Goal: Transaction & Acquisition: Purchase product/service

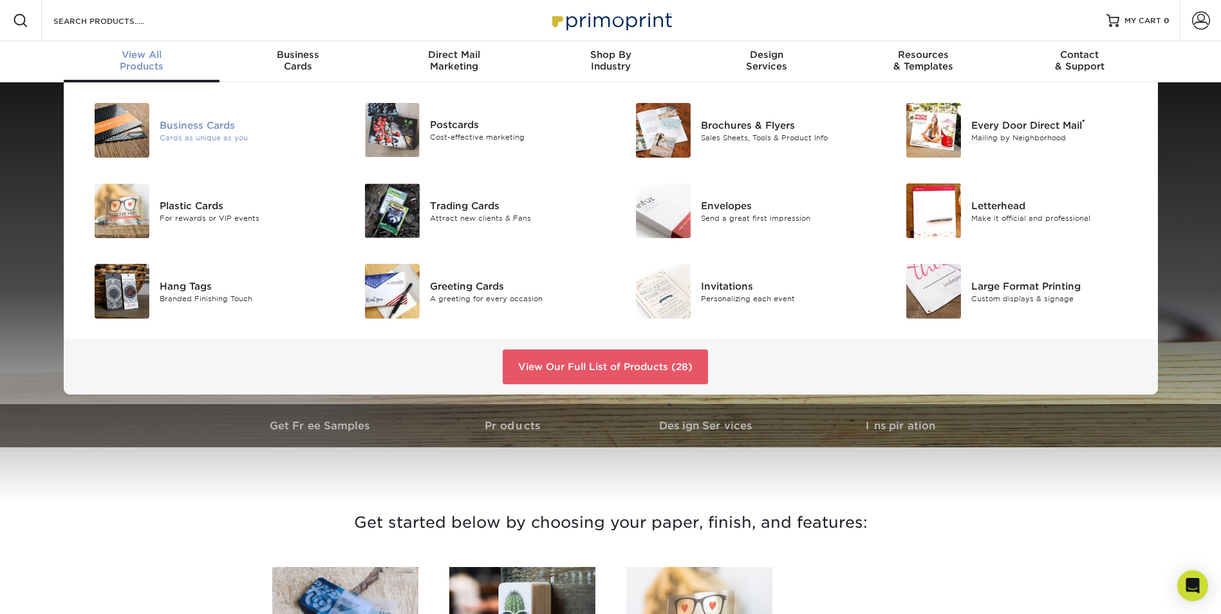
click at [134, 129] on img at bounding box center [122, 130] width 55 height 55
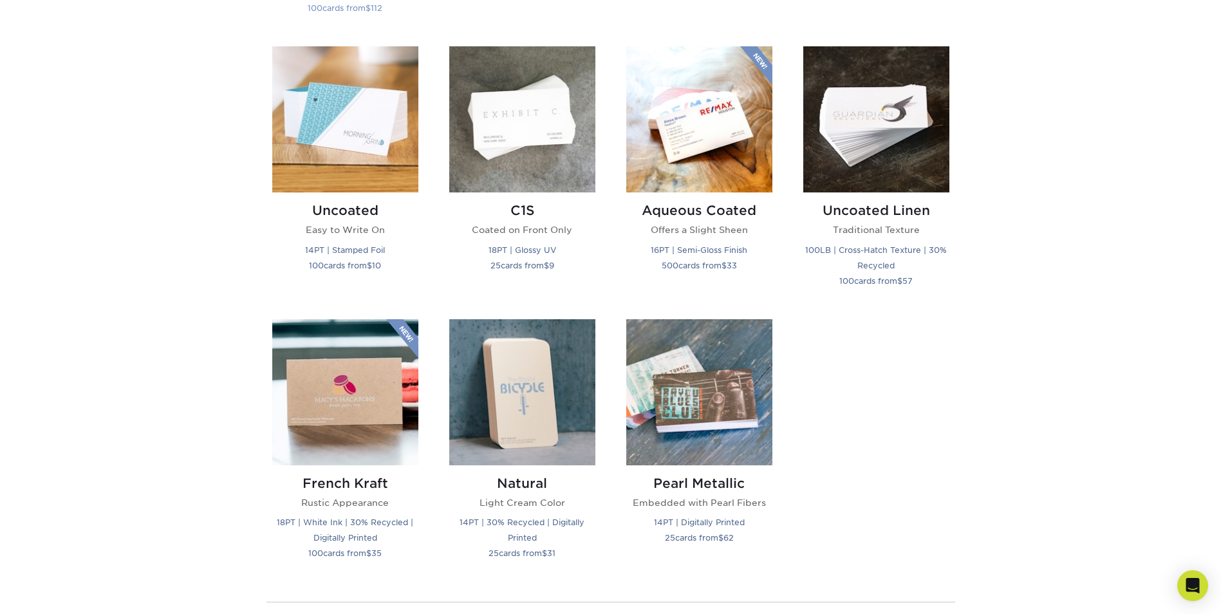
scroll to position [1158, 0]
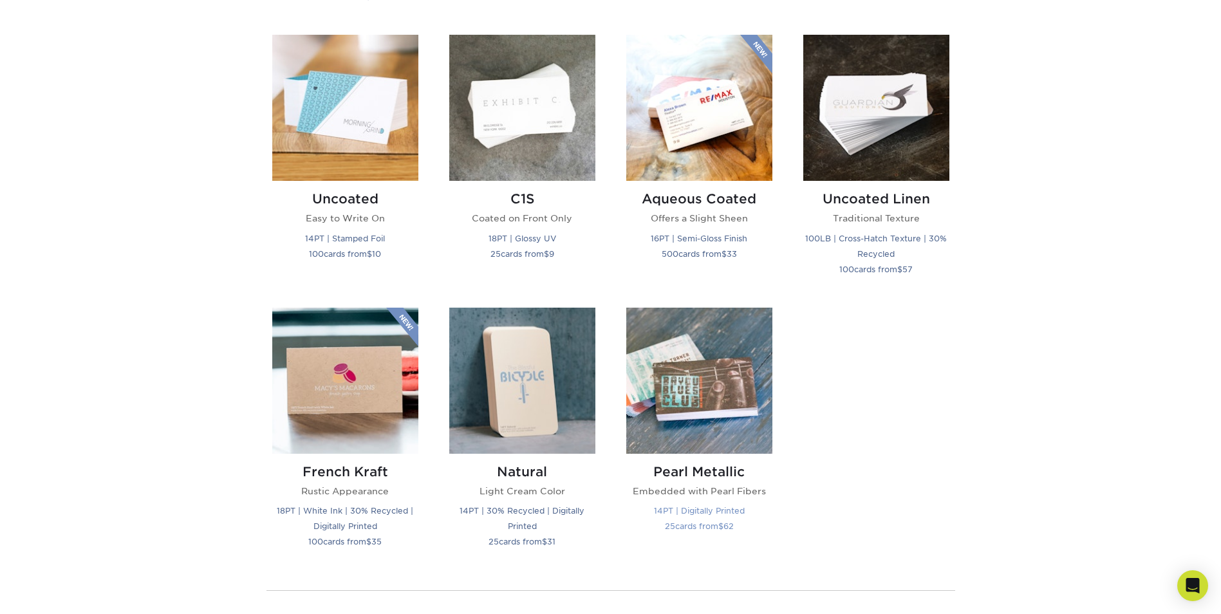
click at [667, 371] on img at bounding box center [699, 381] width 146 height 146
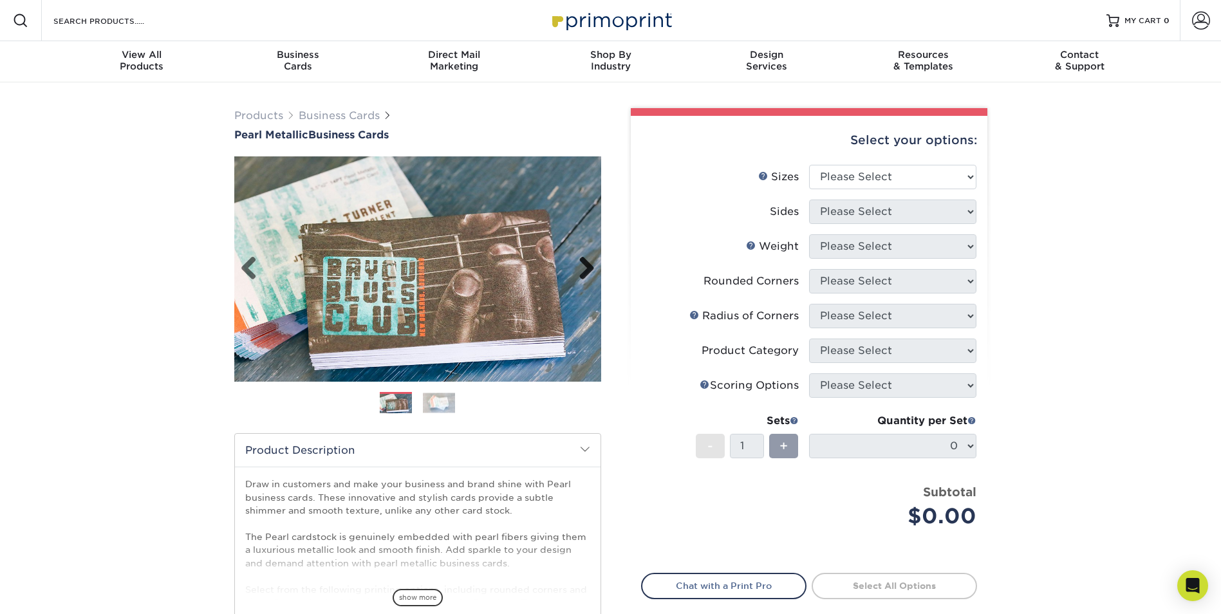
click at [589, 266] on link "Next" at bounding box center [582, 269] width 26 height 26
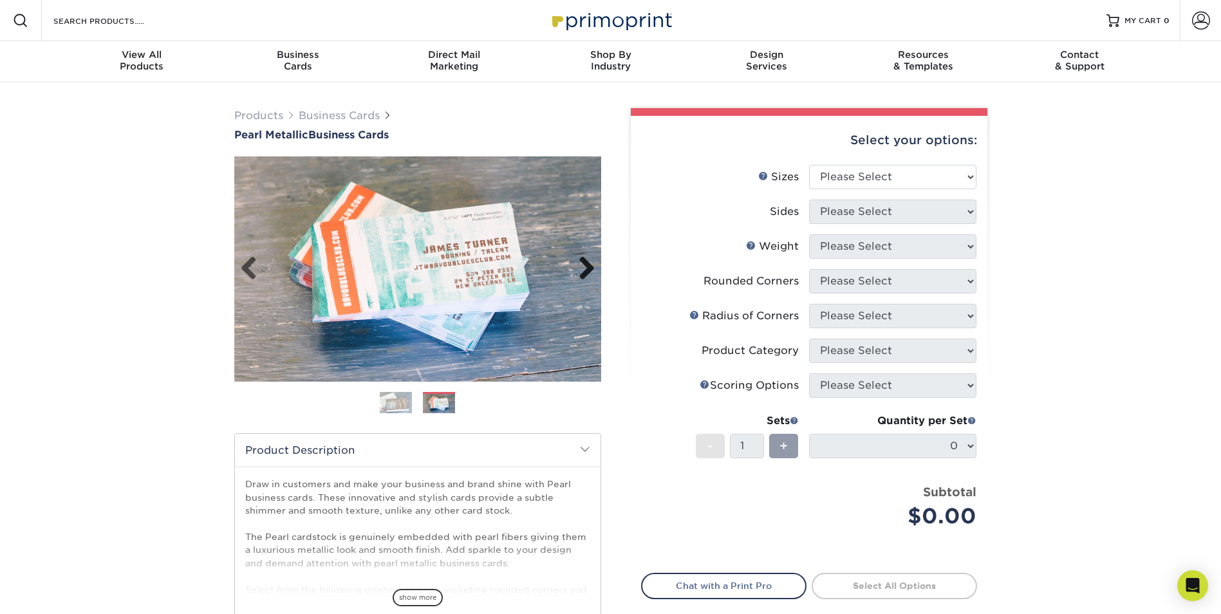
click at [583, 267] on link "Next" at bounding box center [582, 269] width 26 height 26
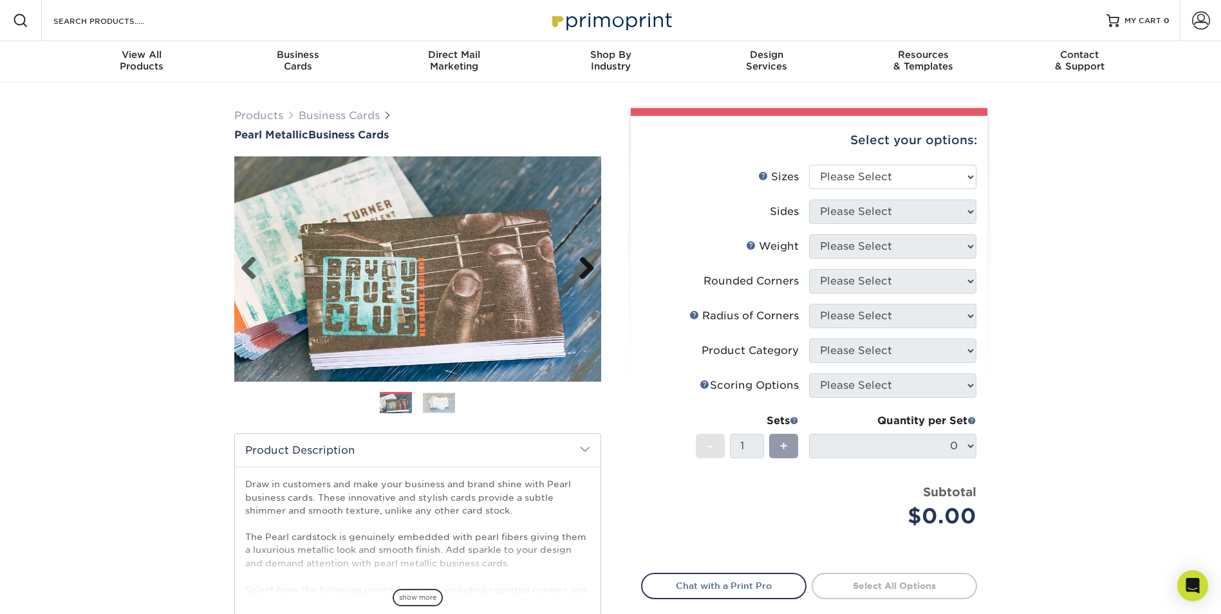
click at [575, 262] on link "Next" at bounding box center [582, 269] width 26 height 26
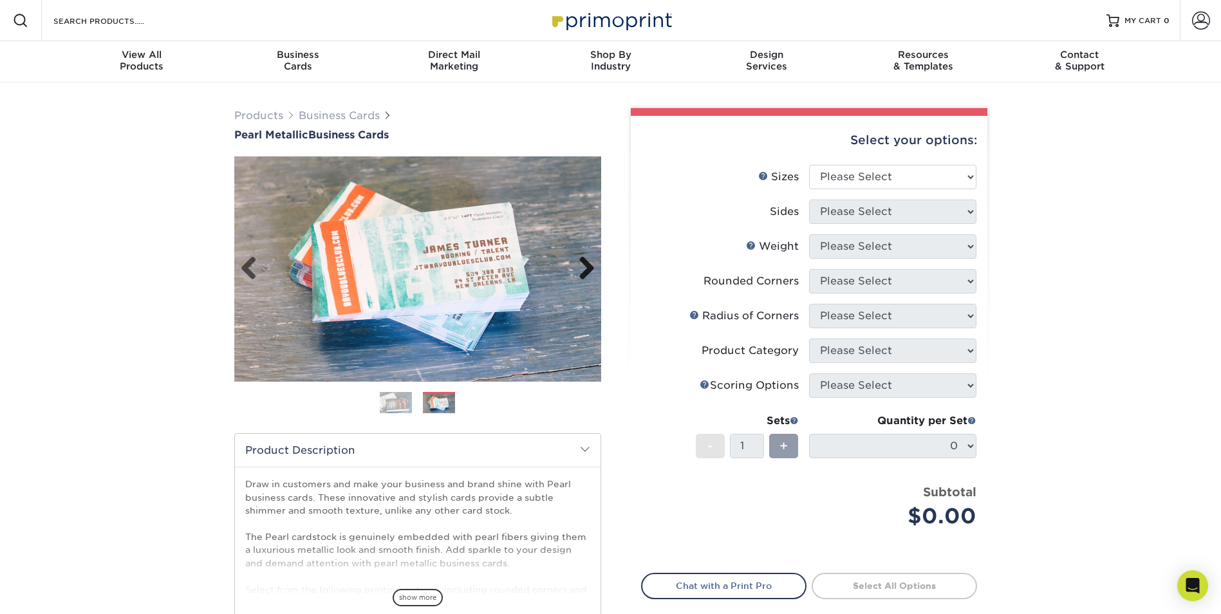
click at [575, 262] on link "Next" at bounding box center [582, 269] width 26 height 26
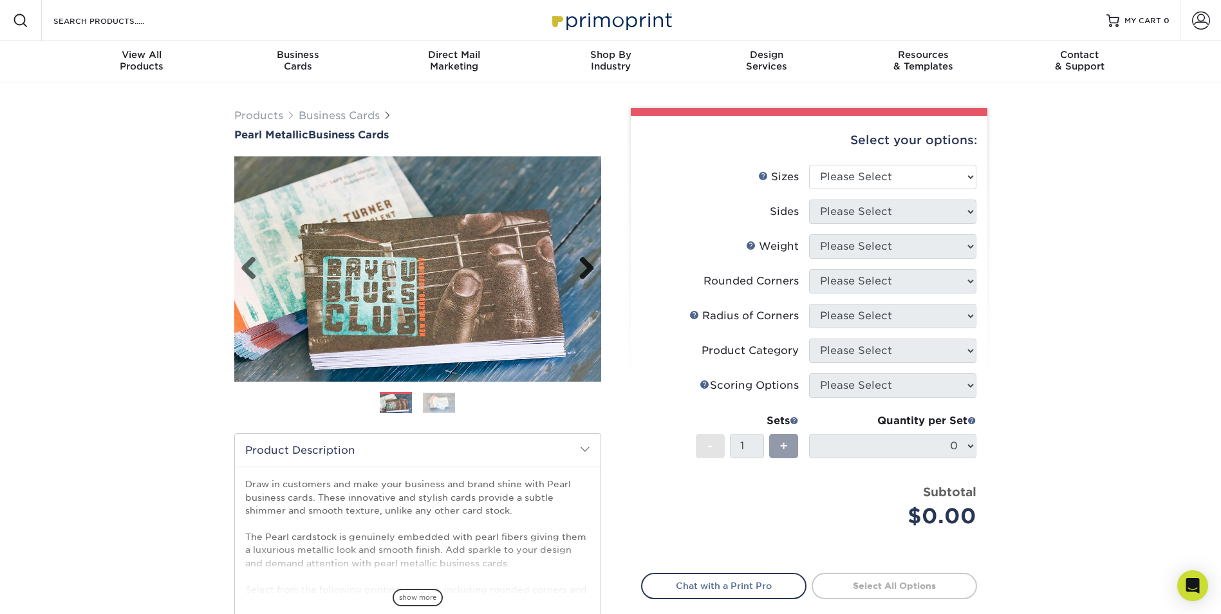
click at [575, 262] on link "Next" at bounding box center [582, 269] width 26 height 26
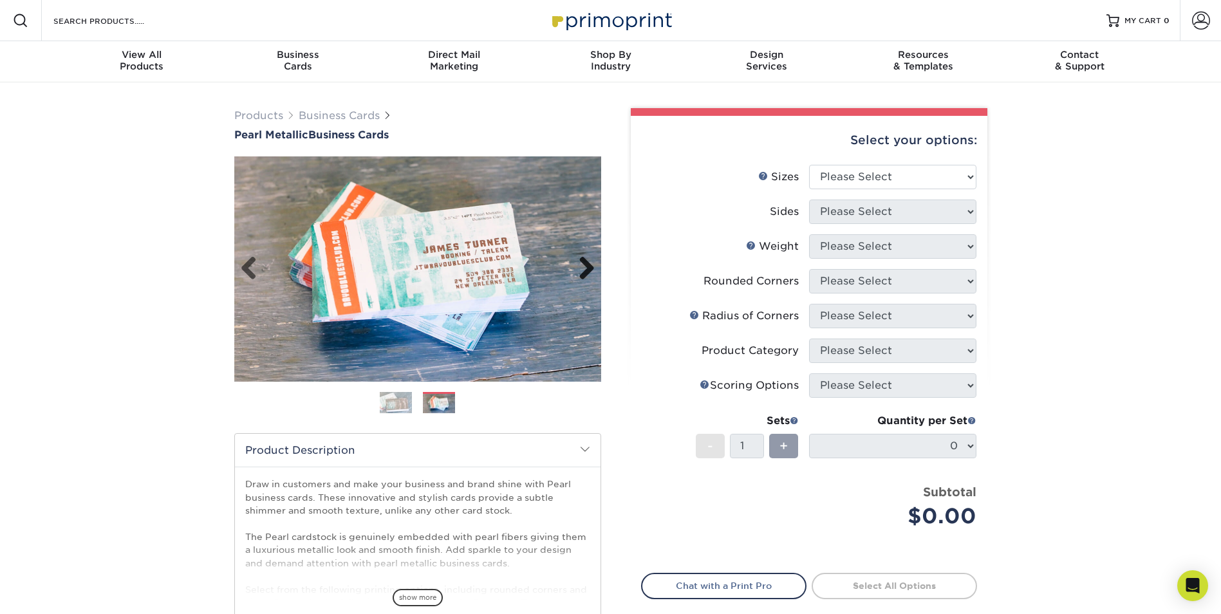
click at [575, 262] on link "Next" at bounding box center [582, 269] width 26 height 26
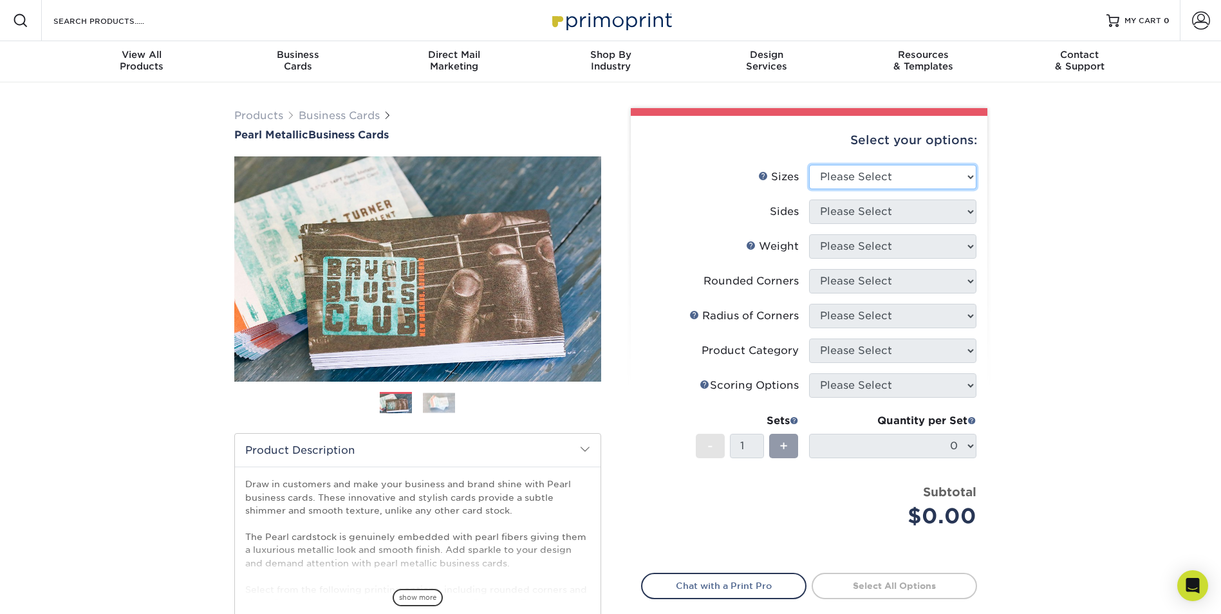
click at [844, 181] on select "Please Select 1.5" x 3.5" - Mini 1.75" x 3.5" - Mini 2" x 2" - Square 2" x 3" -…" at bounding box center [892, 177] width 167 height 24
select select "2.00x3.50"
click at [809, 165] on select "Please Select 1.5" x 3.5" - Mini 1.75" x 3.5" - Mini 2" x 2" - Square 2" x 3" -…" at bounding box center [892, 177] width 167 height 24
click at [874, 210] on select "Please Select Print Both Sides Print Front Only" at bounding box center [892, 211] width 167 height 24
select select "13abbda7-1d64-4f25-8bb2-c179b224825d"
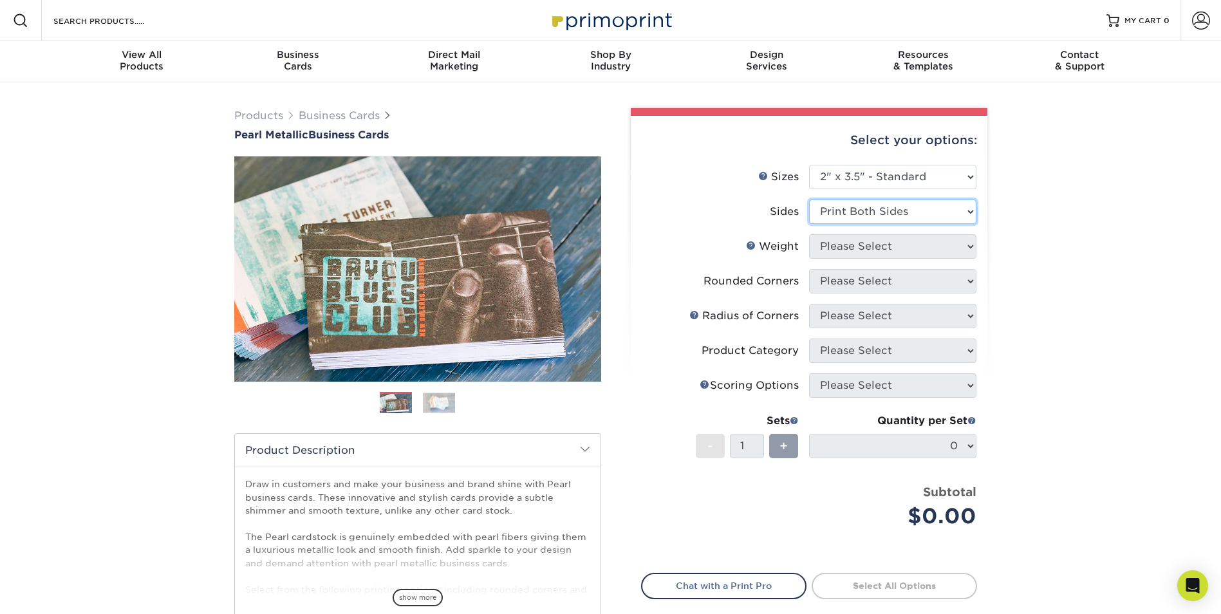
click at [809, 199] on select "Please Select Print Both Sides Print Front Only" at bounding box center [892, 211] width 167 height 24
click at [872, 252] on select "Please Select 14PTPM" at bounding box center [892, 246] width 167 height 24
select select "14PTPM"
click at [809, 234] on select "Please Select 14PTPM" at bounding box center [892, 246] width 167 height 24
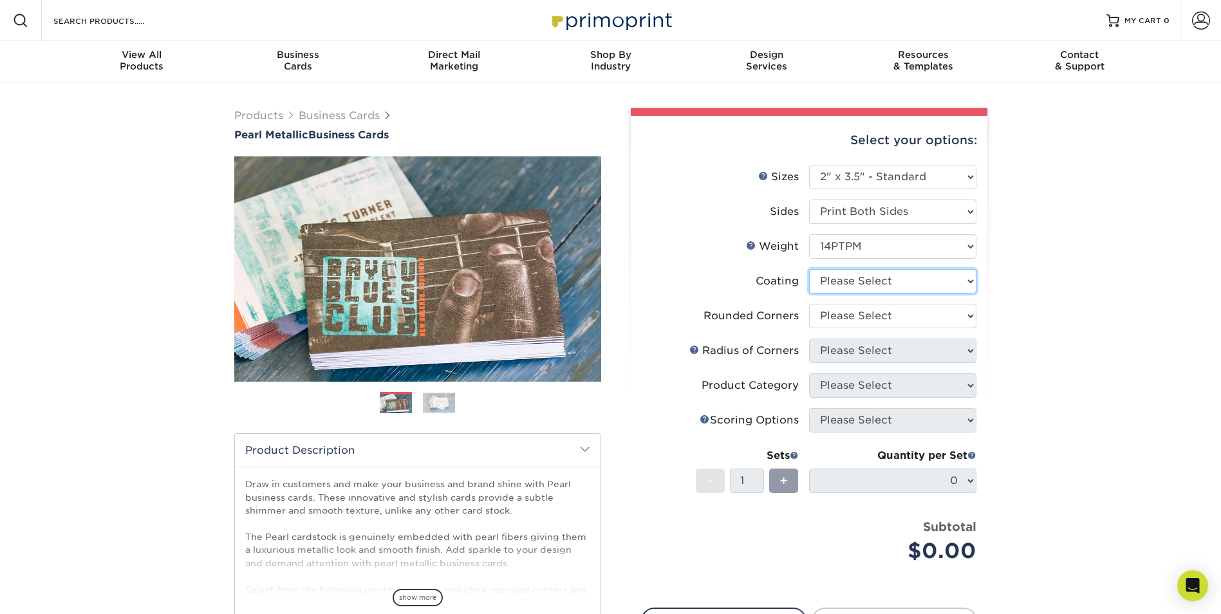
click at [865, 279] on select at bounding box center [892, 281] width 167 height 24
click at [809, 269] on select at bounding box center [892, 281] width 167 height 24
click at [865, 282] on select at bounding box center [892, 281] width 167 height 24
click at [809, 269] on select at bounding box center [892, 281] width 167 height 24
click at [851, 311] on select "Please Select Yes - Round 2 Corners Yes - Round 4 Corners No" at bounding box center [892, 316] width 167 height 24
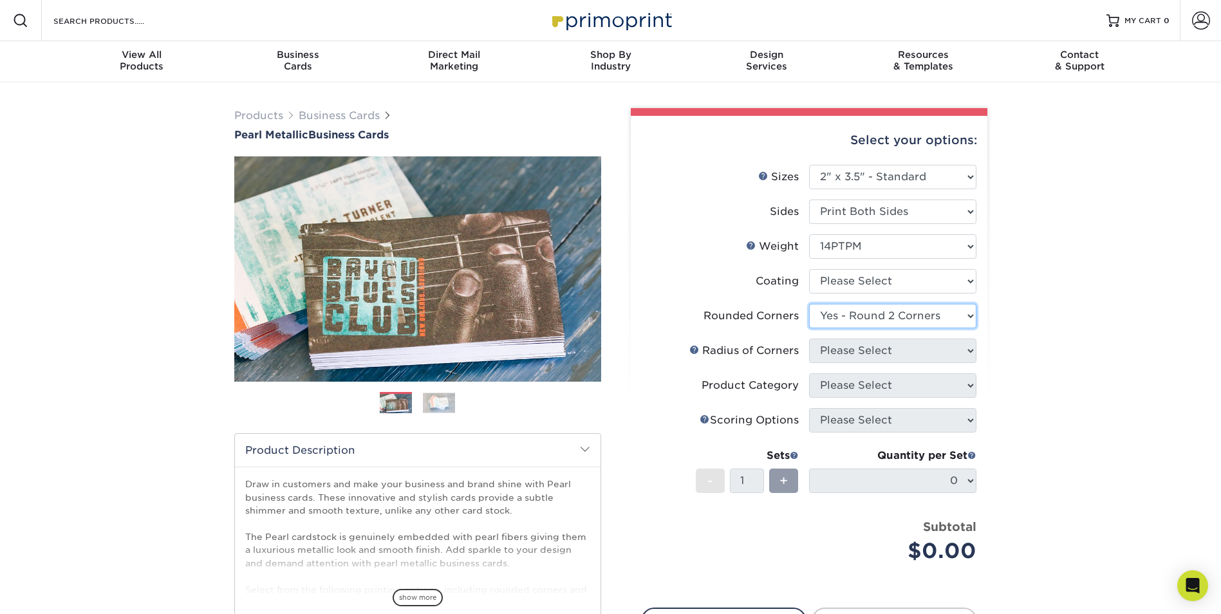
click at [809, 304] on select "Please Select Yes - Round 2 Corners Yes - Round 4 Corners No" at bounding box center [892, 316] width 167 height 24
click at [848, 348] on select "Please Select" at bounding box center [892, 350] width 167 height 24
click at [847, 320] on select "Please Select Yes - Round 2 Corners Yes - Round 4 Corners No" at bounding box center [892, 316] width 167 height 24
click at [809, 304] on select "Please Select Yes - Round 2 Corners Yes - Round 4 Corners No" at bounding box center [892, 316] width 167 height 24
click at [852, 313] on select "Please Select Yes - Round 2 Corners Yes - Round 4 Corners No" at bounding box center [892, 316] width 167 height 24
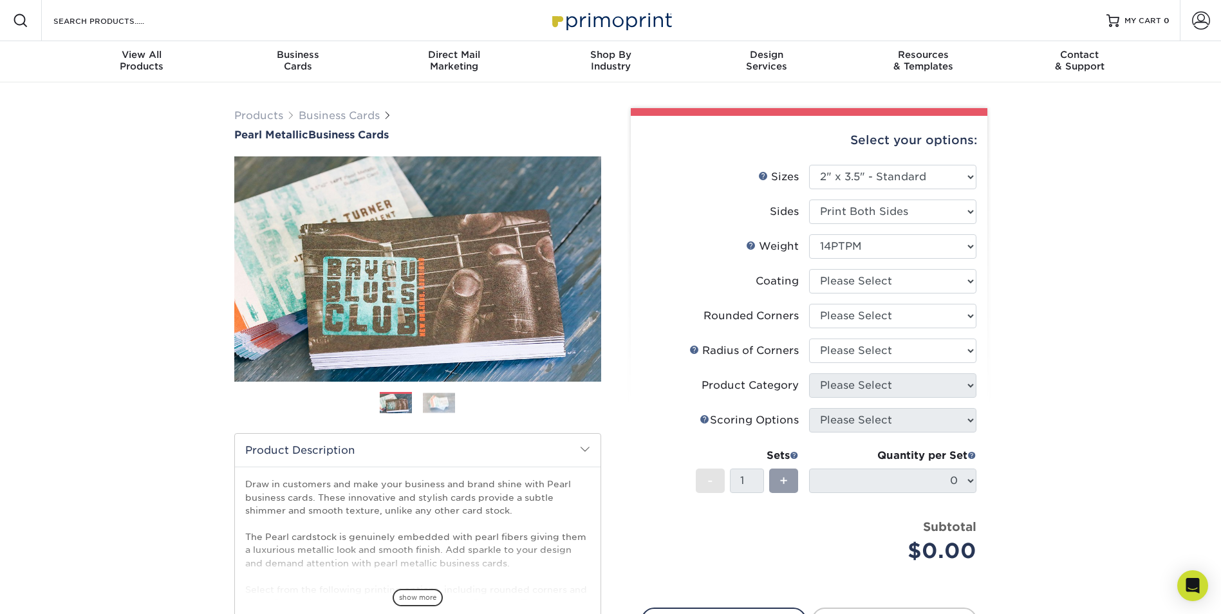
click at [745, 336] on li "Rounded Corners Please Select Yes - Round 2 Corners Yes - Round 4 Corners No" at bounding box center [808, 321] width 335 height 35
click at [824, 317] on select "Please Select Yes - Round 2 Corners Yes - Round 4 Corners No" at bounding box center [892, 316] width 167 height 24
click at [809, 304] on select "Please Select Yes - Round 2 Corners Yes - Round 4 Corners No" at bounding box center [892, 316] width 167 height 24
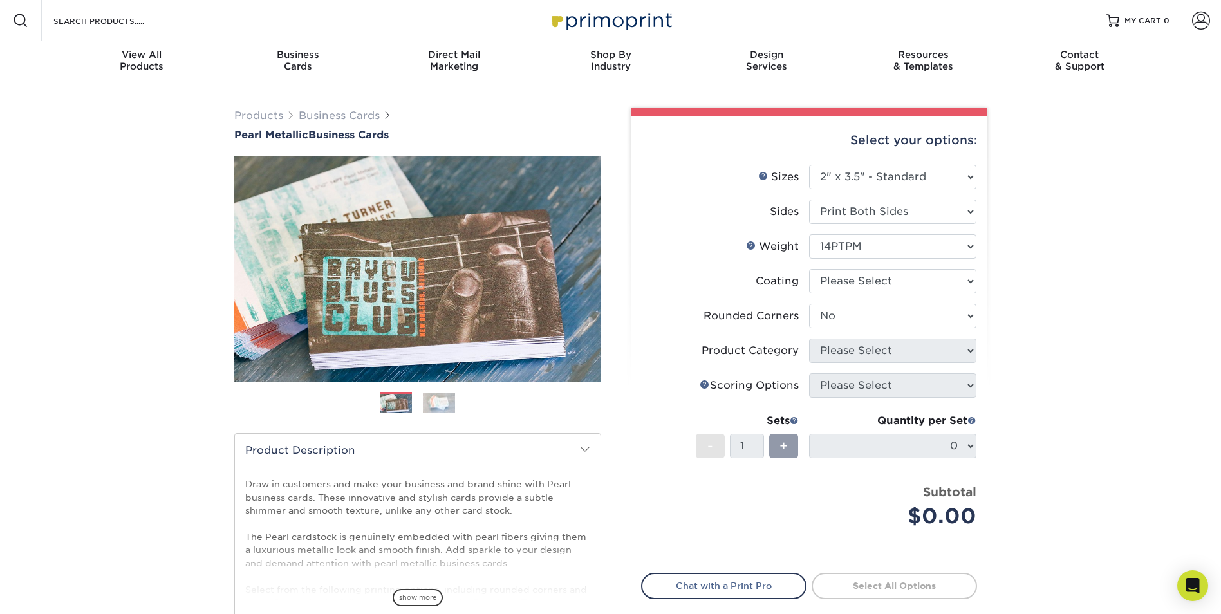
click at [980, 360] on div "Select your options: Sizes Help Sizes Please Select 1.5" x 3.5" - Mini 1.75" x …" at bounding box center [809, 401] width 356 height 571
click at [970, 353] on div "Select your options: Sizes Help Sizes Please Select 1.5" x 3.5" - Mini 1.75" x …" at bounding box center [809, 401] width 356 height 571
drag, startPoint x: 977, startPoint y: 353, endPoint x: 762, endPoint y: 347, distance: 215.0
click at [762, 347] on li "Product Category Please Select" at bounding box center [808, 355] width 335 height 35
drag, startPoint x: 762, startPoint y: 347, endPoint x: 917, endPoint y: 344, distance: 155.7
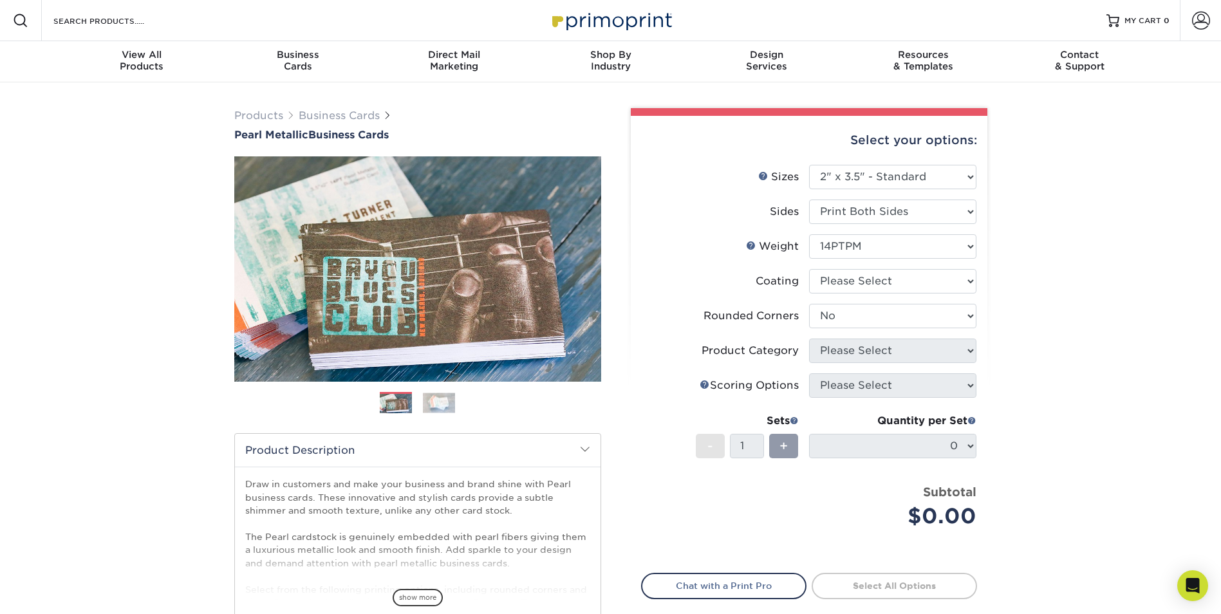
click at [763, 347] on div "Product Category" at bounding box center [749, 350] width 97 height 15
drag, startPoint x: 968, startPoint y: 323, endPoint x: 967, endPoint y: 329, distance: 6.6
click at [968, 324] on select "Please Select Yes - Round 2 Corners Yes - Round 4 Corners No" at bounding box center [892, 316] width 167 height 24
click at [809, 304] on select "Please Select Yes - Round 2 Corners Yes - Round 4 Corners No" at bounding box center [892, 316] width 167 height 24
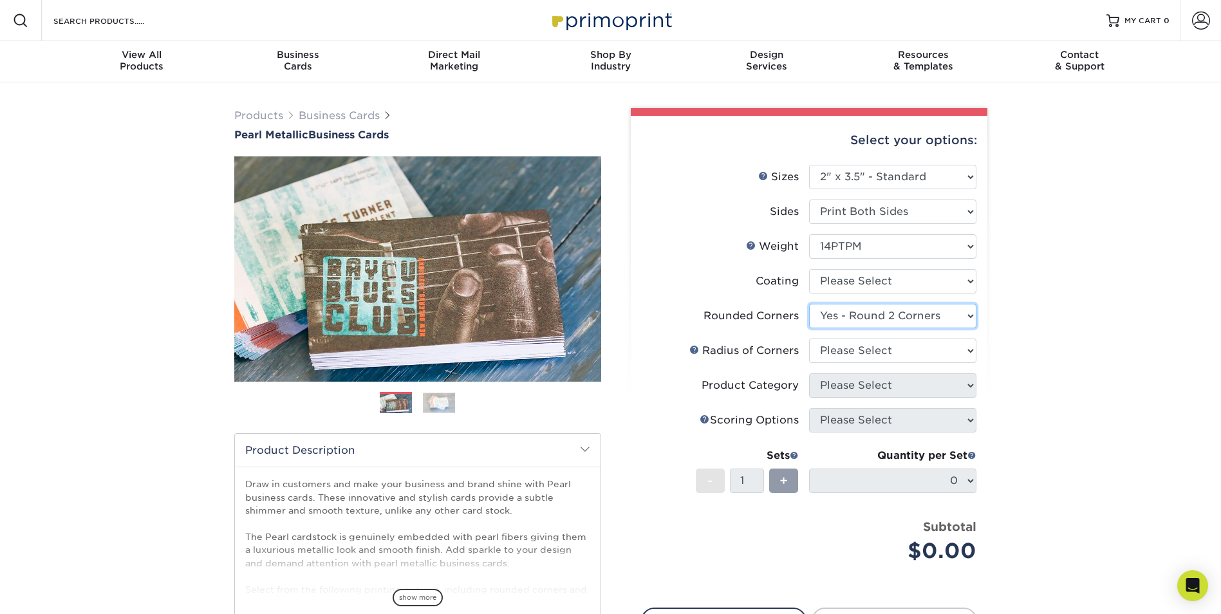
click at [961, 316] on select "Please Select Yes - Round 2 Corners Yes - Round 4 Corners No" at bounding box center [892, 316] width 167 height 24
select select "0"
click at [809, 304] on select "Please Select Yes - Round 2 Corners Yes - Round 4 Corners No" at bounding box center [892, 316] width 167 height 24
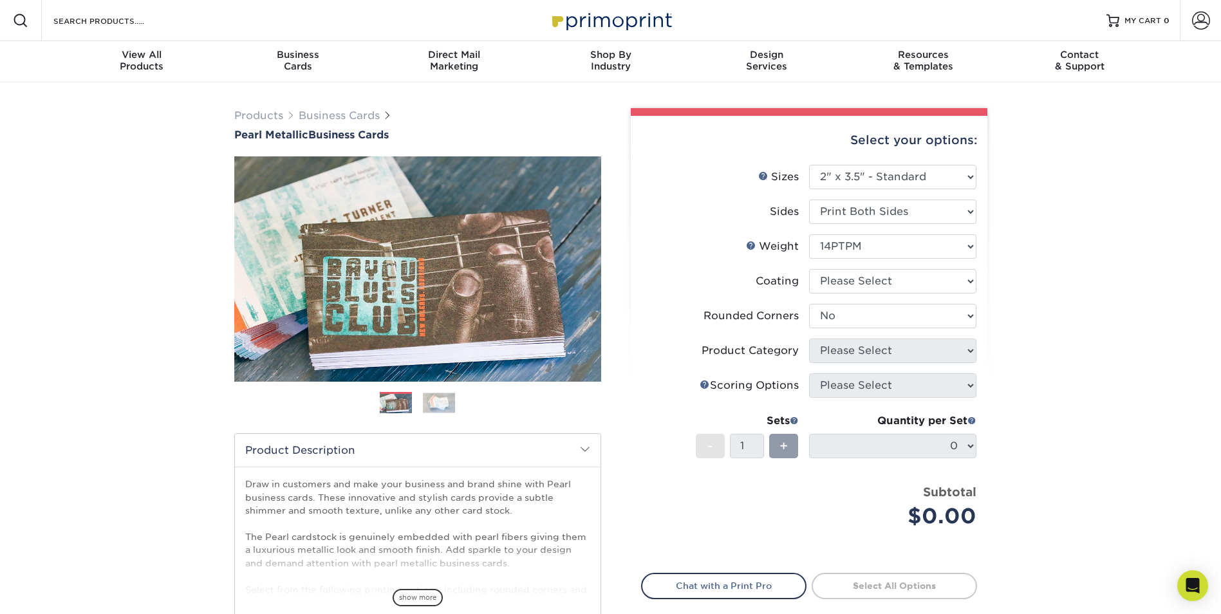
click at [977, 353] on div "Select your options: Sizes Help Sizes Please Select 1.5" x 3.5" - Mini 1.75" x …" at bounding box center [809, 401] width 356 height 571
click at [1025, 367] on div "Products Business Cards Pearl Metallic Business Cards Previous Next" at bounding box center [610, 425] width 1221 height 687
click at [875, 285] on select at bounding box center [892, 281] width 167 height 24
click at [809, 269] on select at bounding box center [892, 281] width 167 height 24
click at [885, 282] on select at bounding box center [892, 281] width 167 height 24
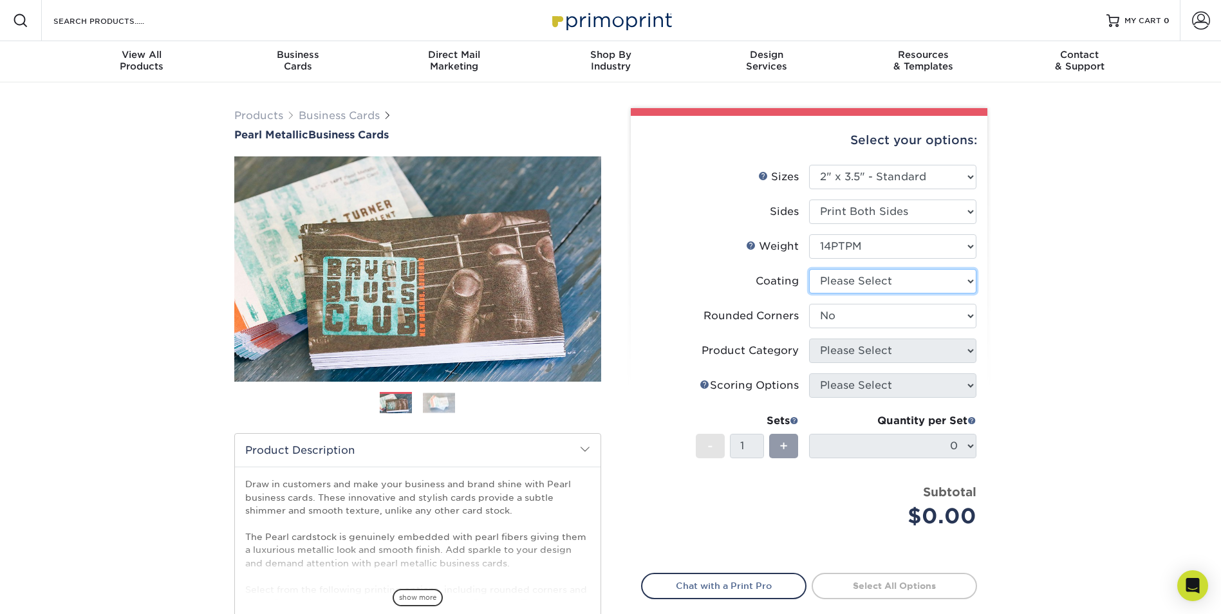
select select "3e7618de-abca-4bda-9f97-8b9129e913d8"
click at [809, 269] on select at bounding box center [892, 281] width 167 height 24
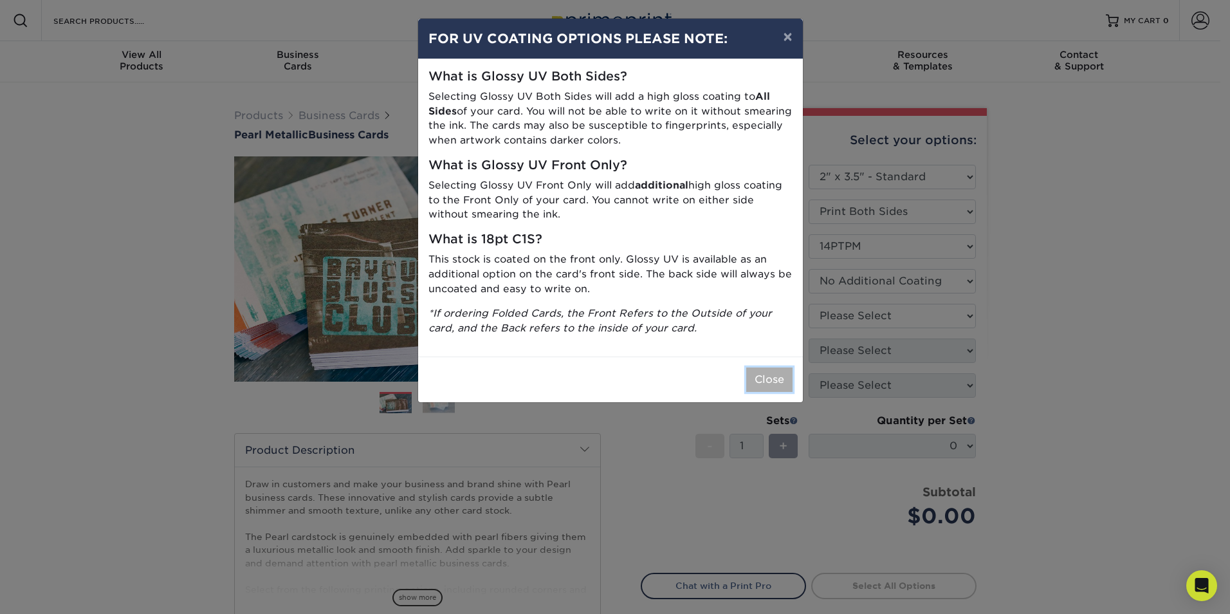
click at [759, 379] on button "Close" at bounding box center [769, 379] width 46 height 24
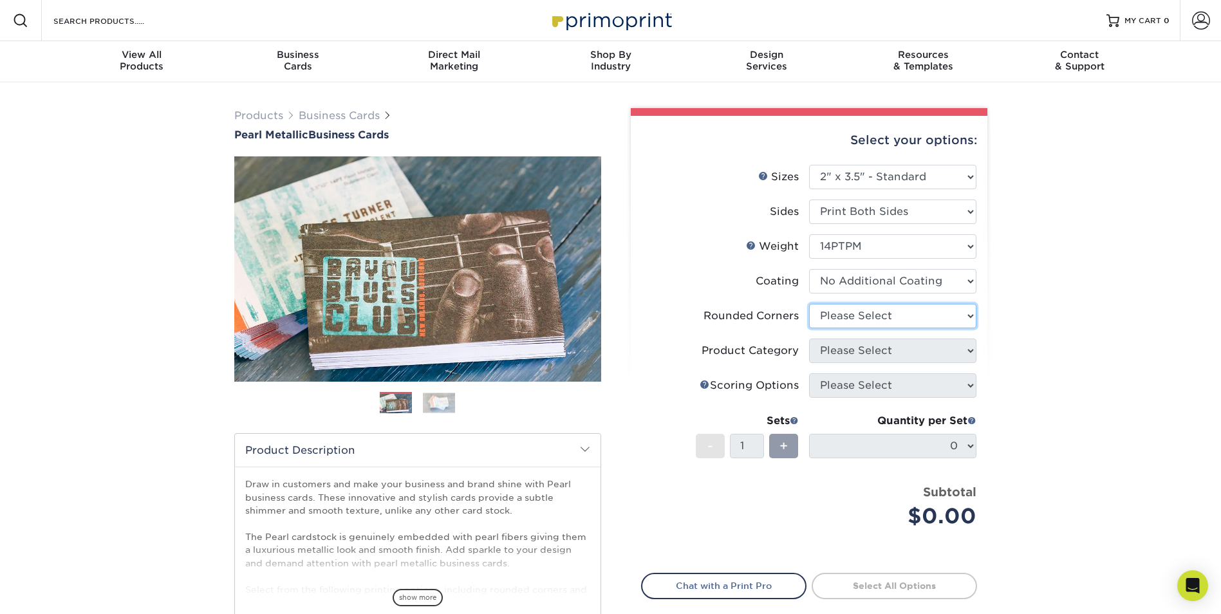
click at [852, 321] on select "Please Select Yes - Round 2 Corners Yes - Round 4 Corners No" at bounding box center [892, 316] width 167 height 24
select select "0"
click at [809, 304] on select "Please Select Yes - Round 2 Corners Yes - Round 4 Corners No" at bounding box center [892, 316] width 167 height 24
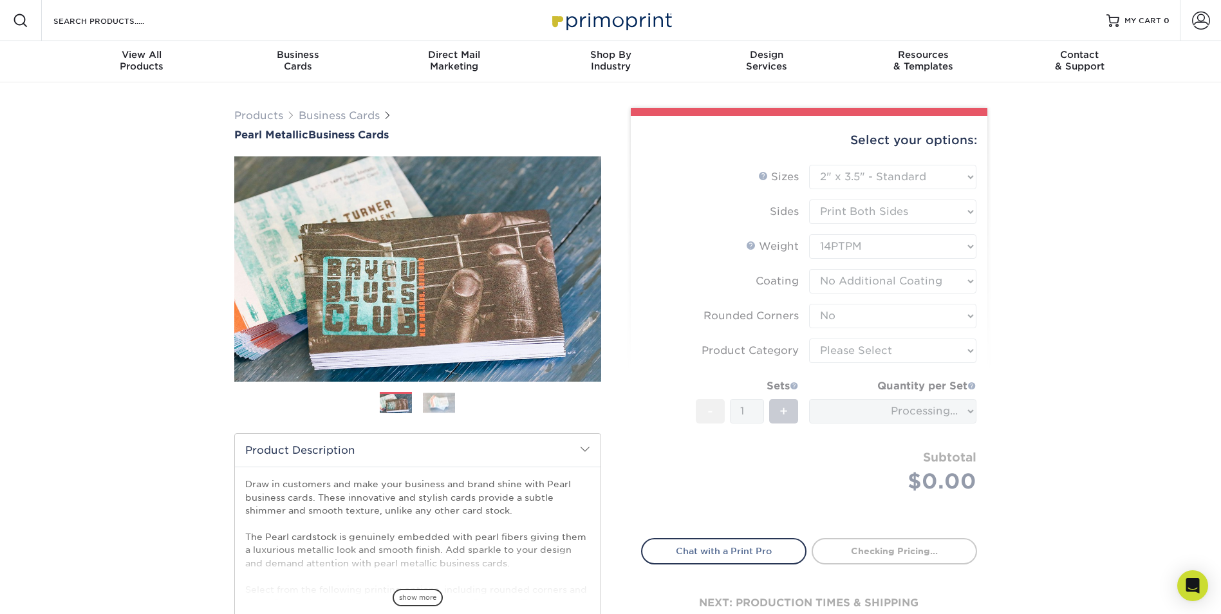
click at [865, 283] on form "Sizes Help Sizes Please Select 1.5" x 3.5" - Mini 1.75" x 3.5" - Mini 2" x 2" -…" at bounding box center [809, 344] width 336 height 358
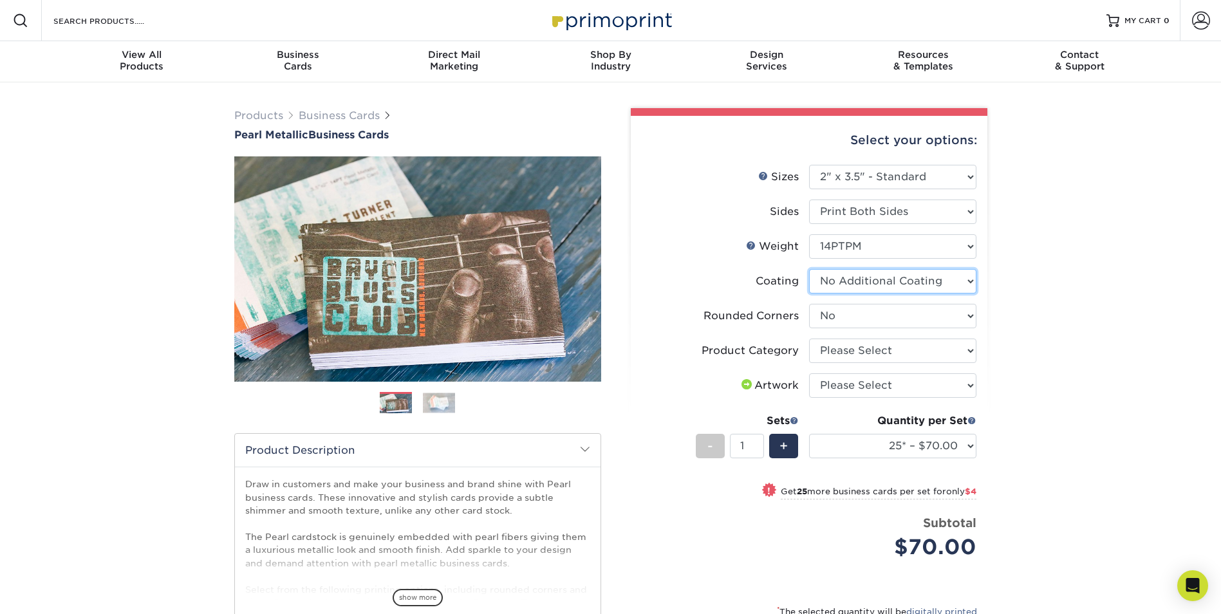
drag, startPoint x: 865, startPoint y: 283, endPoint x: 945, endPoint y: 281, distance: 79.8
click at [945, 281] on select at bounding box center [892, 281] width 167 height 24
select select "-1"
click at [809, 269] on select at bounding box center [892, 281] width 167 height 24
select select "-1"
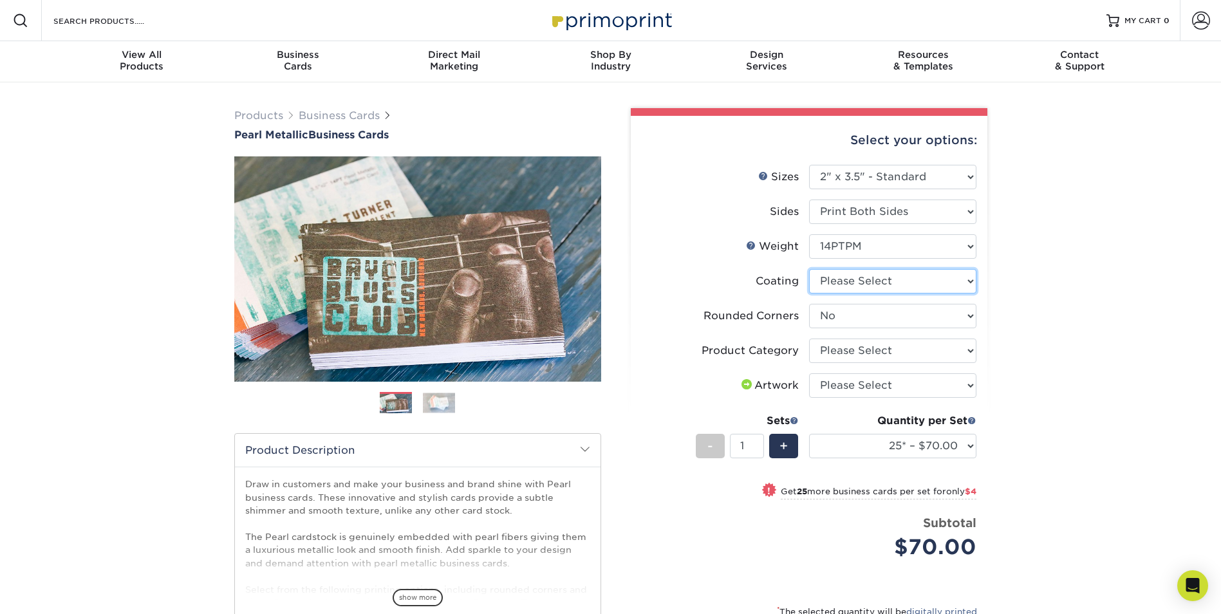
select select
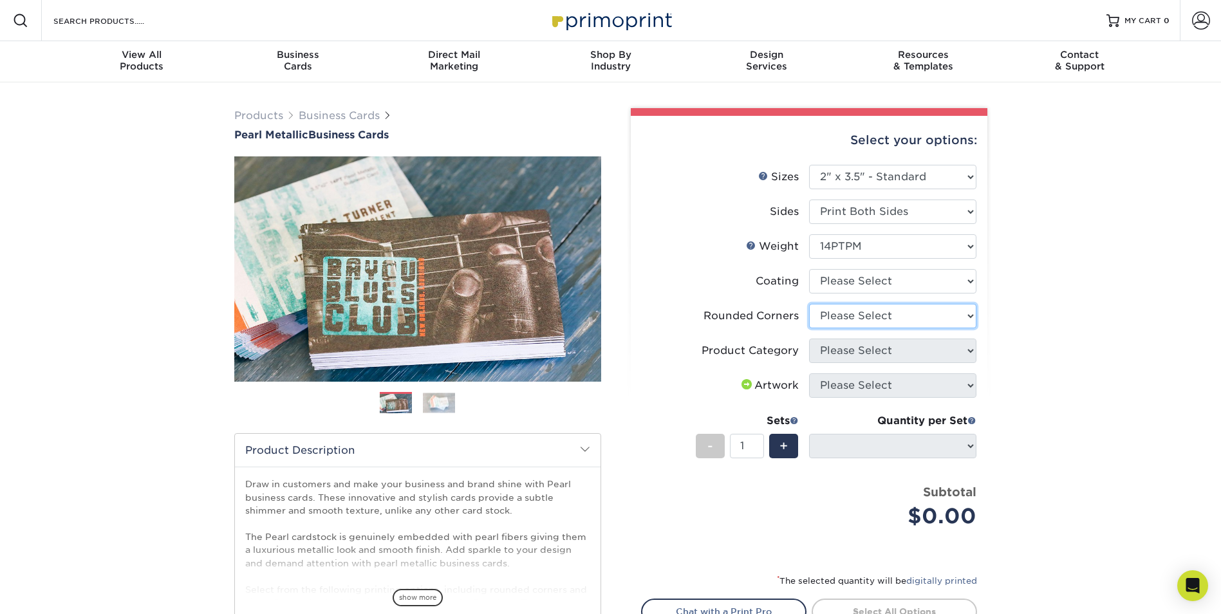
click at [847, 308] on select "Please Select Yes - Round 2 Corners Yes - Round 4 Corners No" at bounding box center [892, 316] width 167 height 24
click at [809, 304] on select "Please Select Yes - Round 2 Corners Yes - Round 4 Corners No" at bounding box center [892, 316] width 167 height 24
click at [881, 396] on li "Artwork Please Select I will upload files I need a design - $100" at bounding box center [808, 390] width 335 height 35
click at [758, 386] on div "Artwork" at bounding box center [769, 385] width 60 height 15
click at [860, 245] on select "Please Select 14PTPM" at bounding box center [892, 246] width 167 height 24
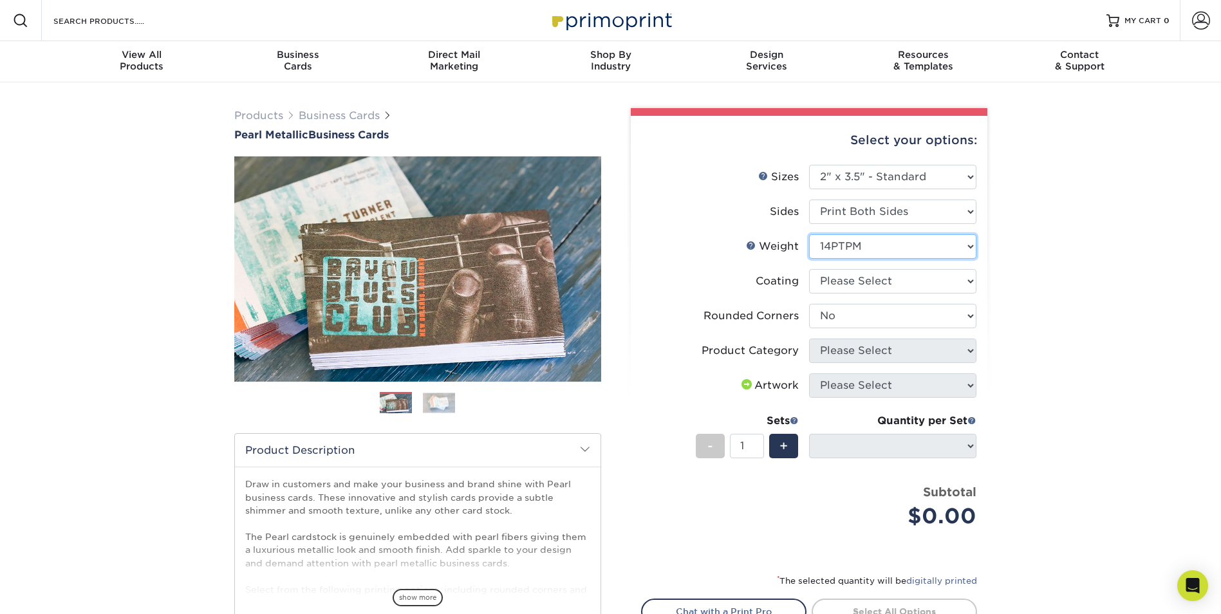
click at [809, 234] on select "Please Select 14PTPM" at bounding box center [892, 246] width 167 height 24
click at [867, 250] on select "Please Select 14PTPM" at bounding box center [892, 246] width 167 height 24
click at [915, 165] on select "Please Select 1.5" x 3.5" - Mini 1.75" x 3.5" - Mini 2" x 2" - Square 2" x 3" -…" at bounding box center [892, 177] width 167 height 24
click at [809, 165] on select "Please Select 1.5" x 3.5" - Mini 1.75" x 3.5" - Mini 2" x 2" - Square 2" x 3" -…" at bounding box center [892, 177] width 167 height 24
drag, startPoint x: 631, startPoint y: 325, endPoint x: 616, endPoint y: 321, distance: 15.3
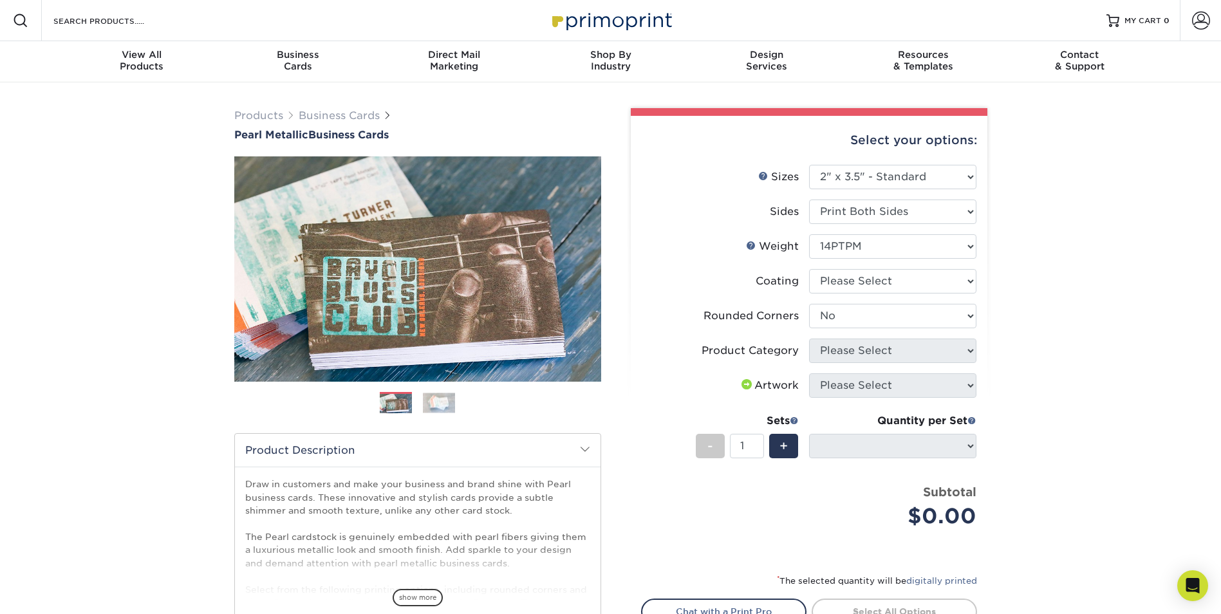
click at [617, 325] on div "Select your options: Sizes Help Sizes Please Select 1.5" x 3.5" - Mini -" at bounding box center [804, 420] width 386 height 625
click at [905, 317] on select "Please Select Yes - Round 2 Corners Yes - Round 4 Corners No" at bounding box center [892, 316] width 167 height 24
click at [691, 317] on label "Rounded Corners" at bounding box center [724, 316] width 167 height 24
click at [957, 247] on select "Please Select 14PTPM" at bounding box center [892, 246] width 167 height 24
click at [961, 225] on li "Sides Please Select Print Both Sides Print Front Only" at bounding box center [808, 216] width 335 height 35
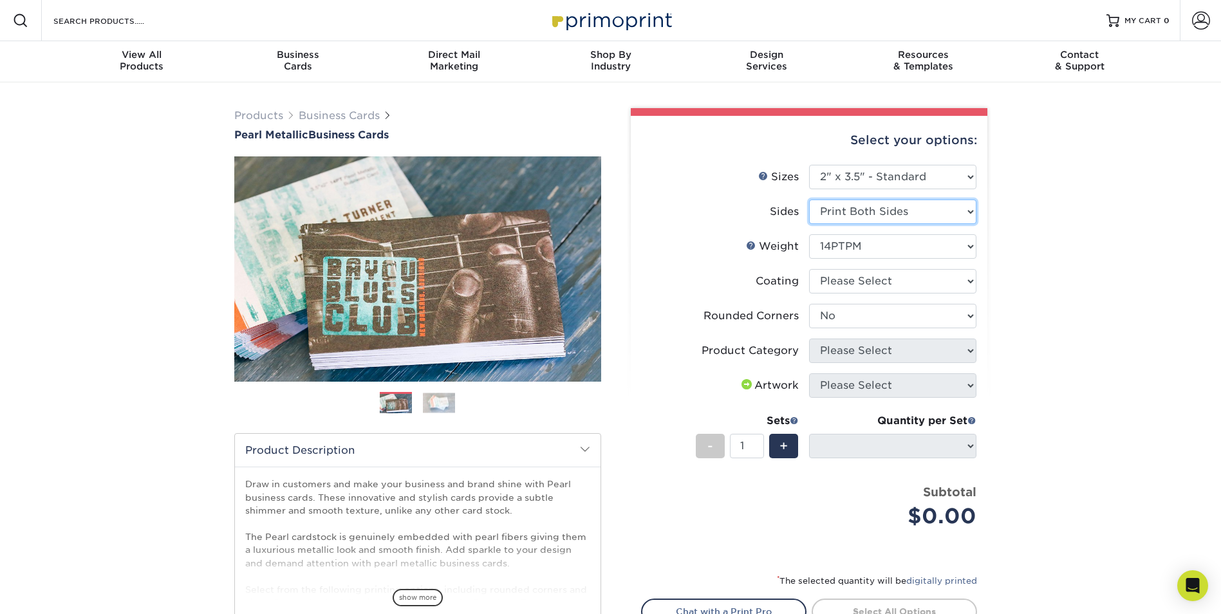
click at [959, 213] on select "Please Select Print Both Sides Print Front Only" at bounding box center [892, 211] width 167 height 24
click at [946, 203] on select "Please Select Print Both Sides Print Front Only" at bounding box center [892, 211] width 167 height 24
click at [888, 315] on select "Please Select Yes - Round 2 Corners Yes - Round 4 Corners No" at bounding box center [892, 316] width 167 height 24
select select "7672df9e-0e0a-464d-8e1f-920c575e4da3"
click at [809, 304] on select "Please Select Yes - Round 2 Corners Yes - Round 4 Corners No" at bounding box center [892, 316] width 167 height 24
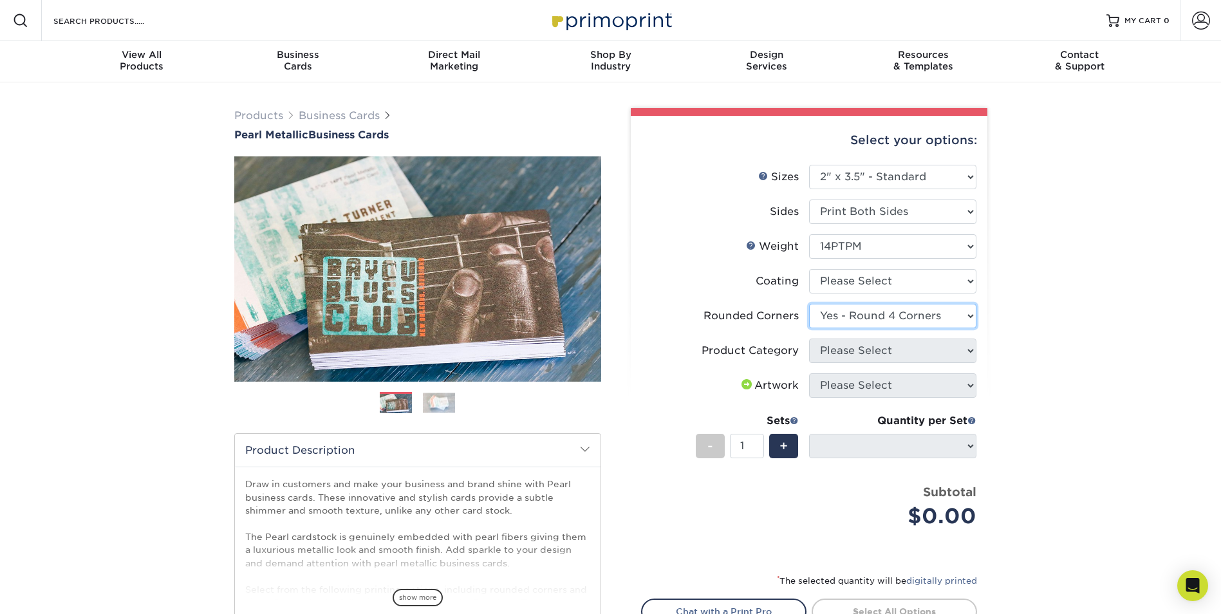
select select
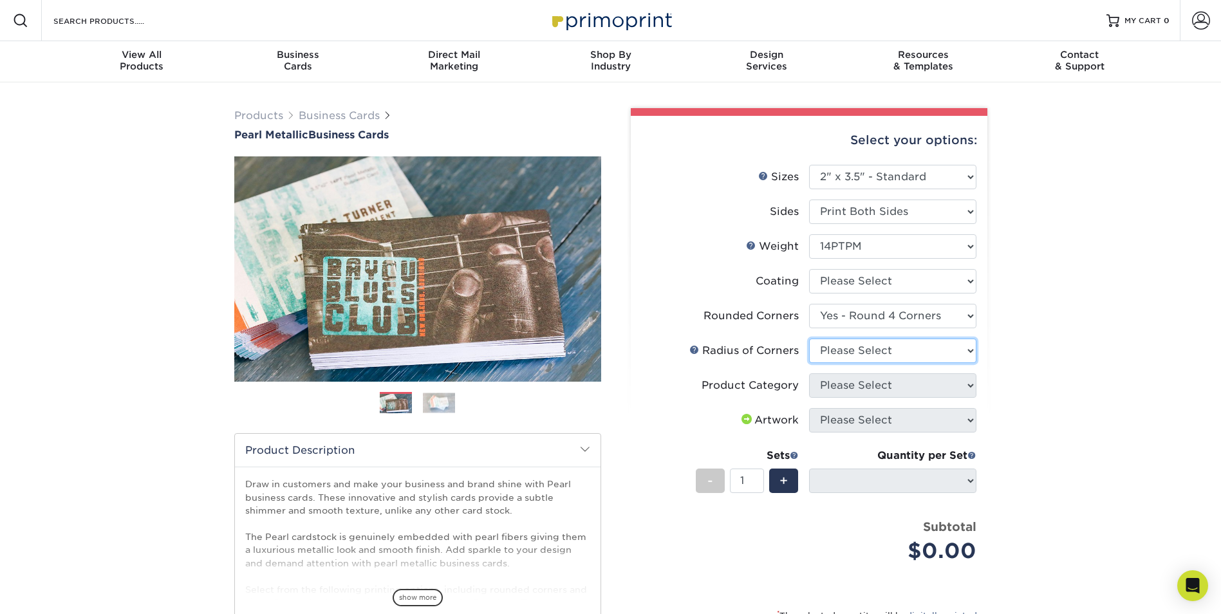
click at [878, 352] on select "Please Select" at bounding box center [892, 350] width 167 height 24
click at [809, 338] on select "Please Select" at bounding box center [892, 350] width 167 height 24
click at [879, 349] on select "Please Select" at bounding box center [892, 350] width 167 height 24
click at [849, 362] on select "Please Select" at bounding box center [892, 350] width 167 height 24
click at [807, 387] on label "Product Category" at bounding box center [724, 385] width 167 height 24
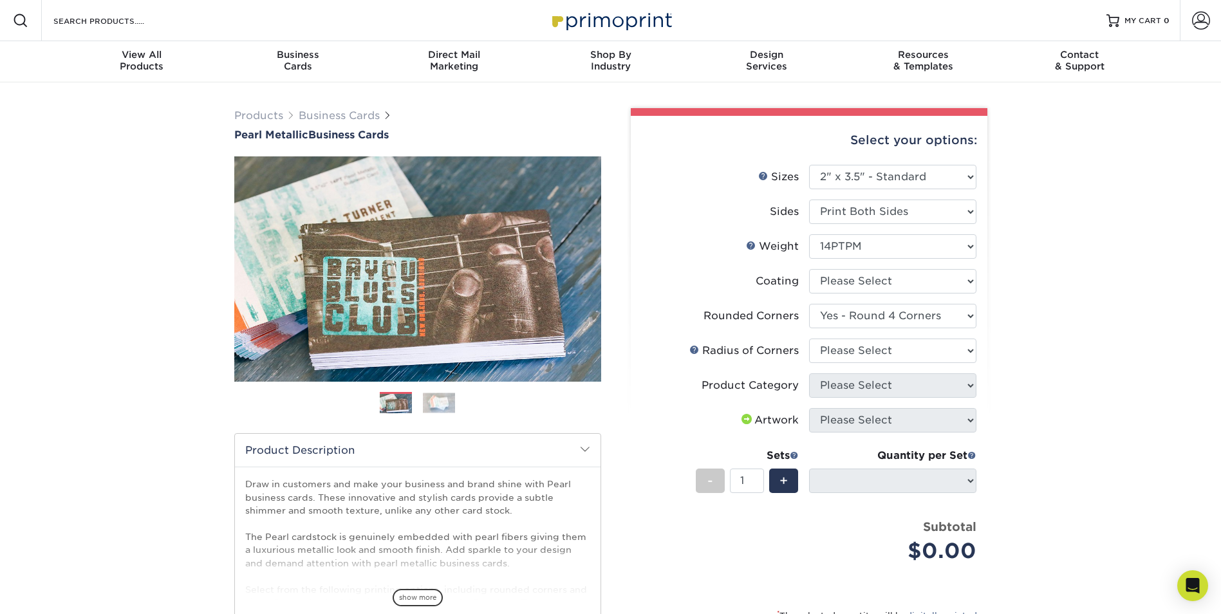
click at [888, 402] on li "Product Category Please Select Business Cards" at bounding box center [808, 390] width 335 height 35
click at [766, 420] on div "Artwork" at bounding box center [769, 419] width 60 height 15
drag, startPoint x: 766, startPoint y: 420, endPoint x: 748, endPoint y: 419, distance: 18.7
click at [748, 419] on div "Artwork" at bounding box center [769, 419] width 60 height 15
click at [1008, 436] on div "Products Business Cards Pearl Metallic Business Cards Previous Next" at bounding box center [610, 432] width 1221 height 701
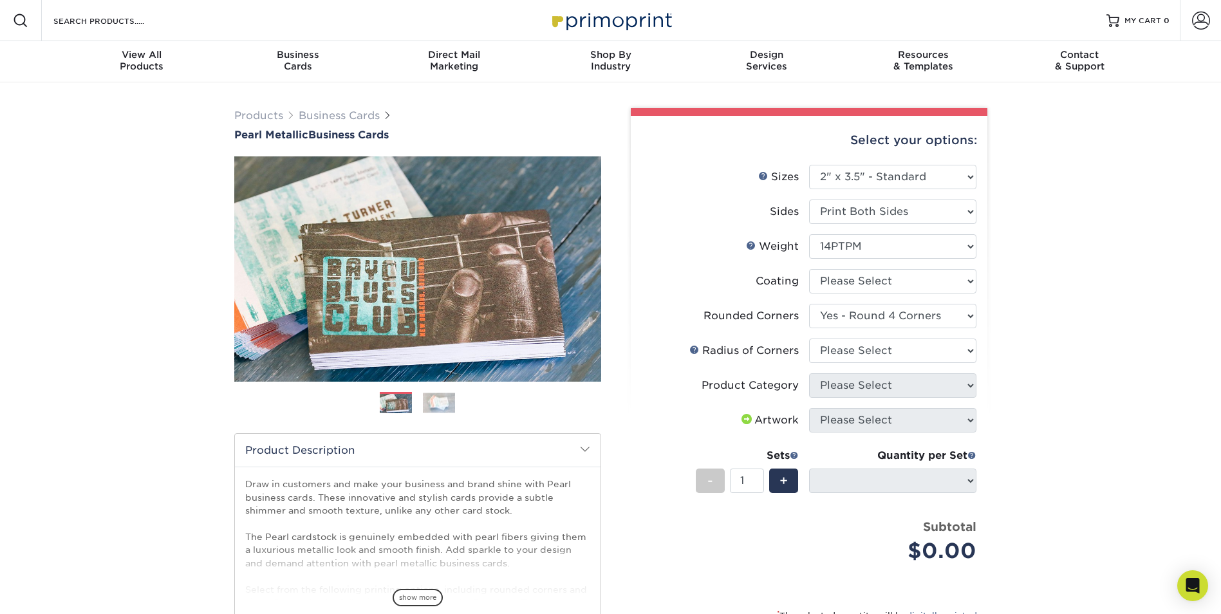
click at [1004, 428] on div "Products Business Cards Pearl Metallic Business Cards Previous Next" at bounding box center [610, 432] width 1221 height 701
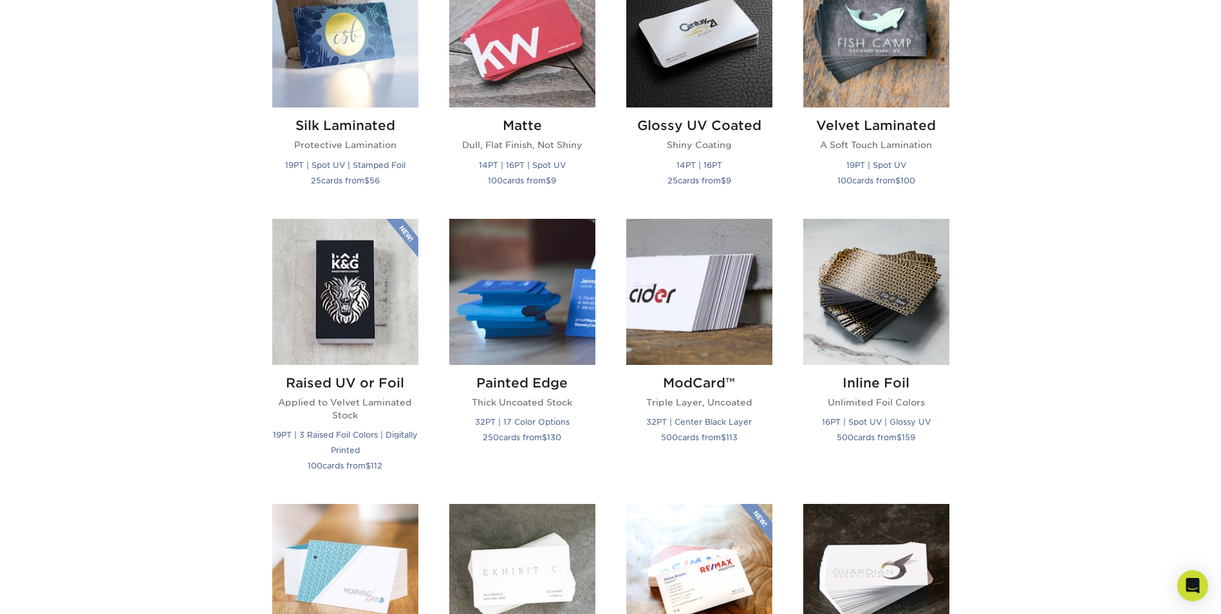
scroll to position [1094, 0]
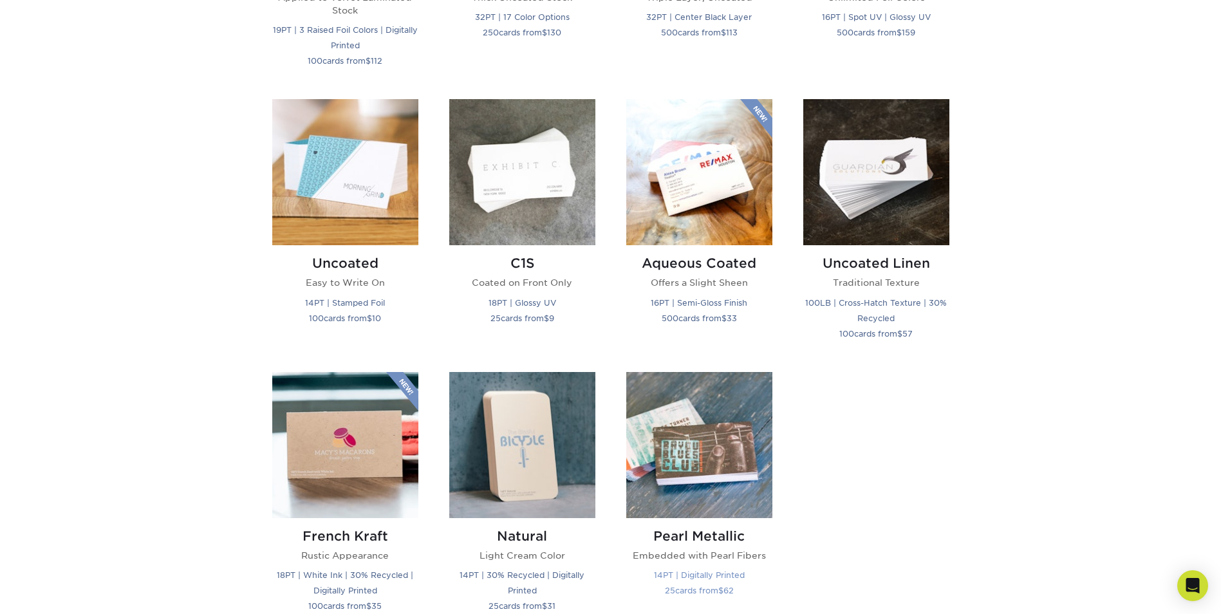
click at [733, 461] on img at bounding box center [699, 445] width 146 height 146
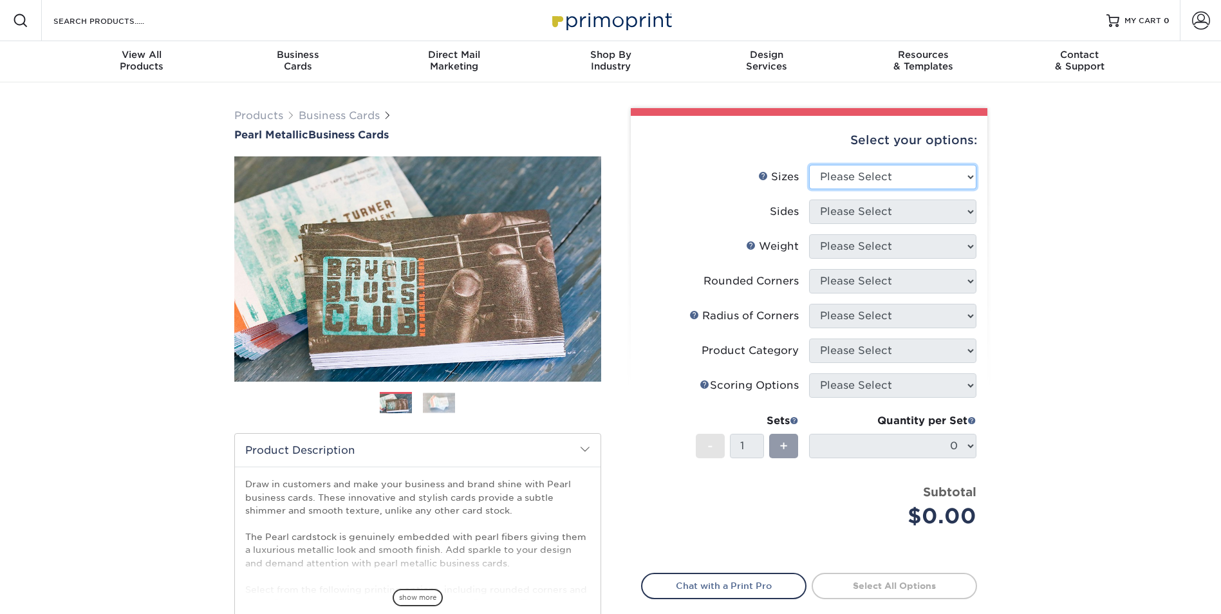
click at [897, 179] on select "Please Select 1.5" x 3.5" - Mini 1.75" x 3.5" - Mini 2" x 2" - Square 2" x 3" -…" at bounding box center [892, 177] width 167 height 24
click at [304, 42] on link "Business Cards" at bounding box center [297, 61] width 156 height 41
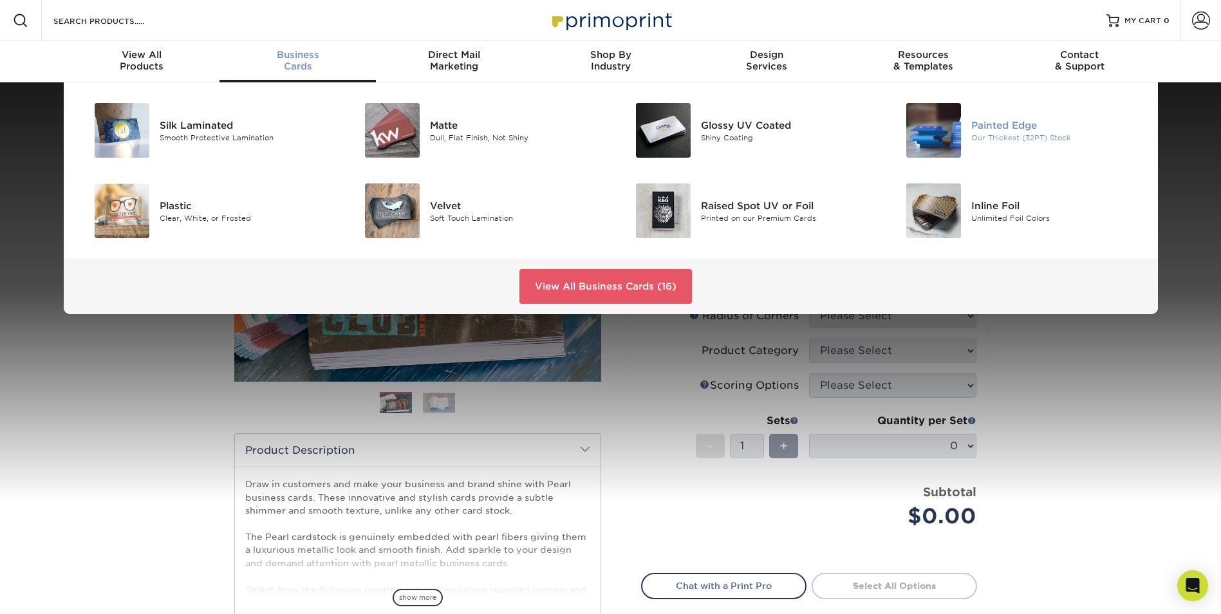
click at [947, 116] on img at bounding box center [933, 130] width 55 height 55
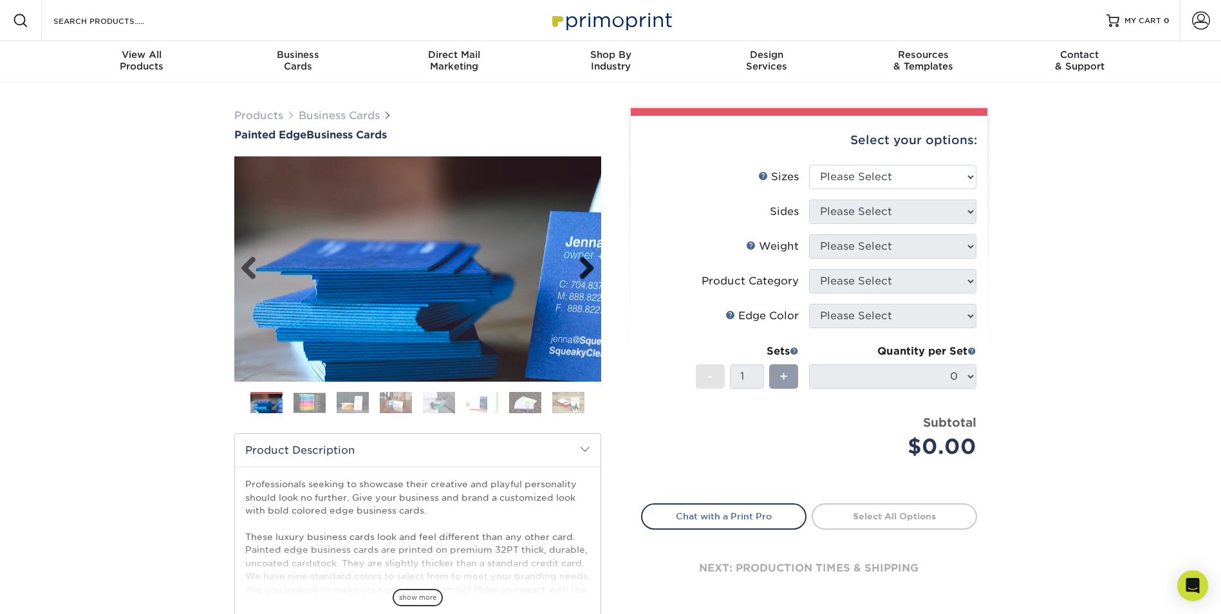
click at [586, 259] on link "Next" at bounding box center [582, 269] width 26 height 26
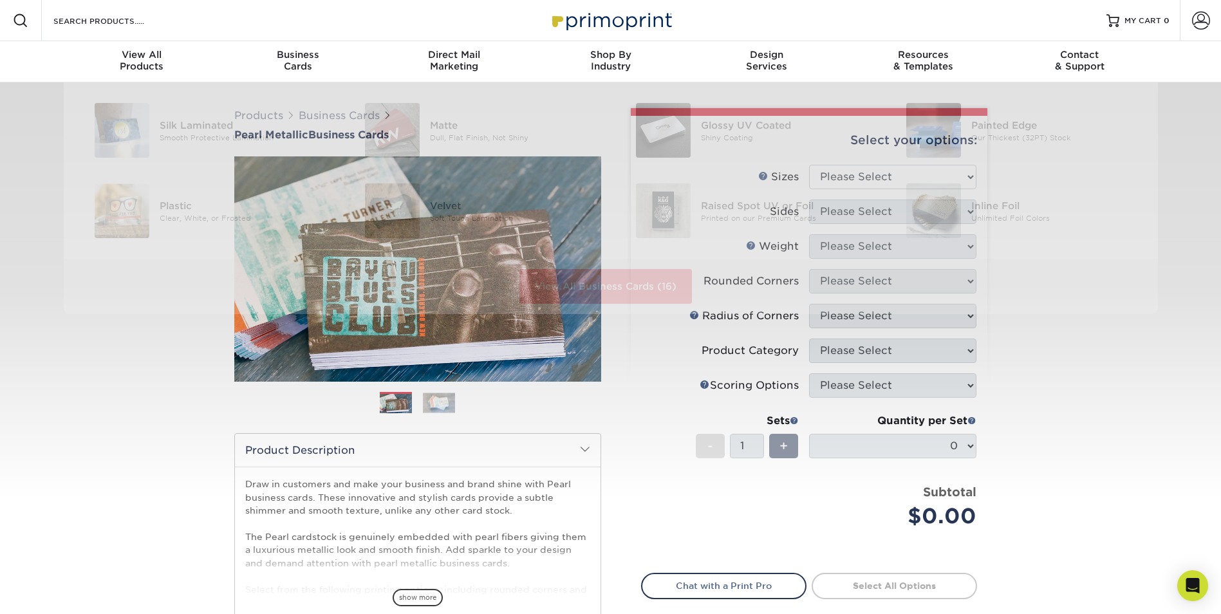
click at [275, 31] on div "Resources Menu Search Products Account SIGN IN CREATE AN ACCOUNT forgot passwor…" at bounding box center [610, 20] width 1221 height 41
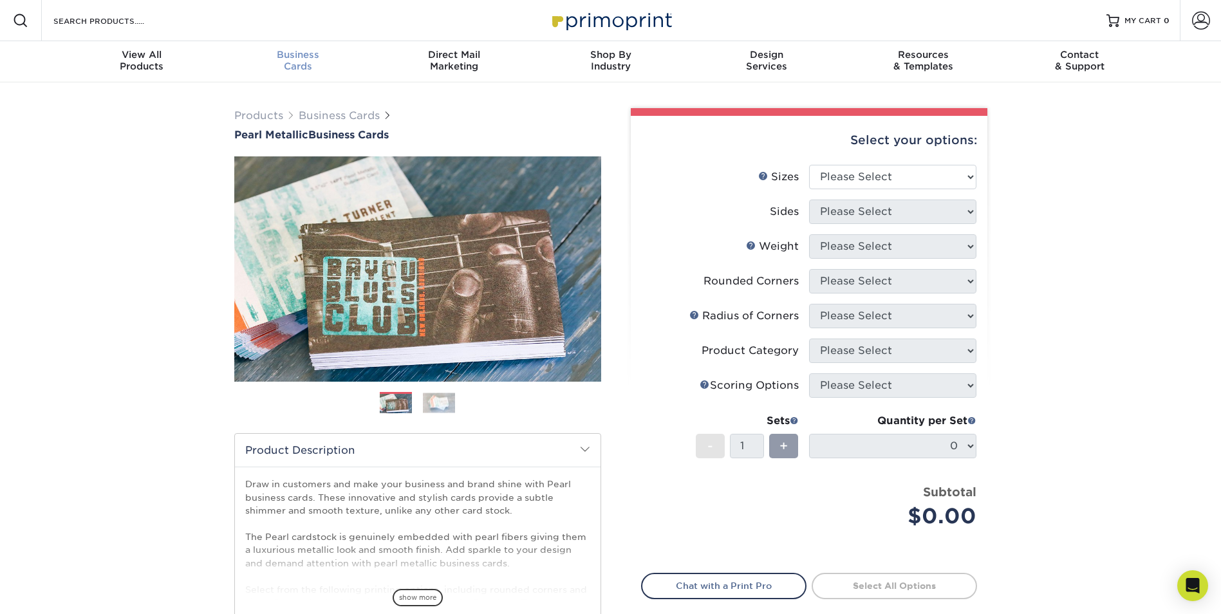
click at [291, 51] on span "Business" at bounding box center [297, 55] width 156 height 12
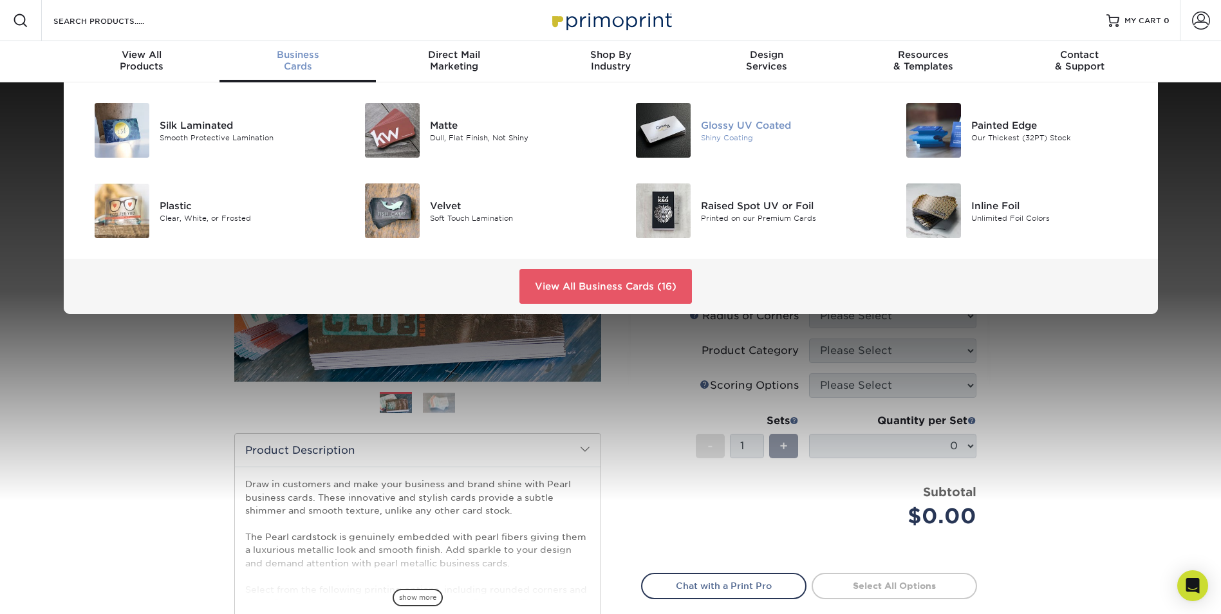
click at [735, 151] on div "Glossy UV Coated Shiny Coating" at bounding box center [791, 130] width 180 height 55
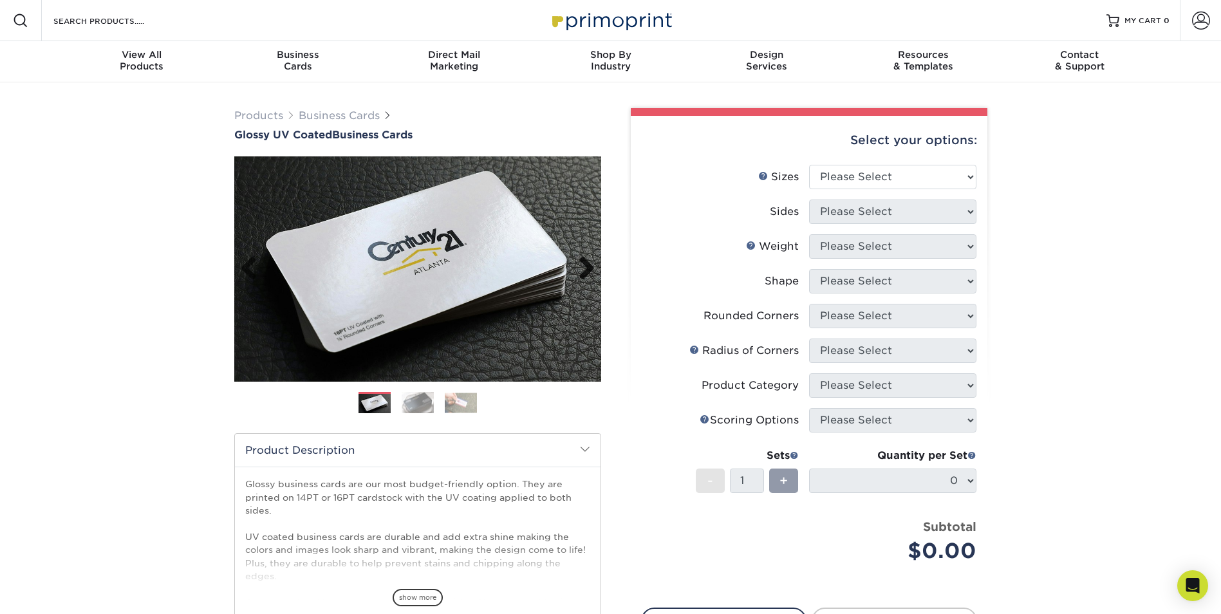
click at [589, 268] on link "Next" at bounding box center [582, 269] width 26 height 26
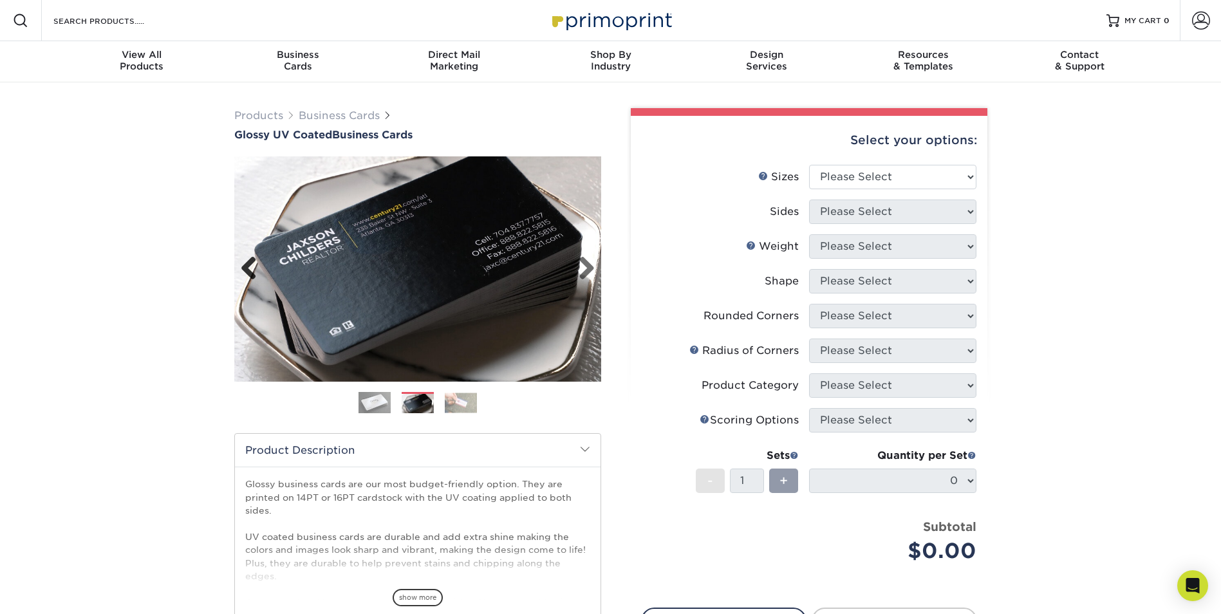
click at [246, 274] on link "Previous" at bounding box center [254, 269] width 26 height 26
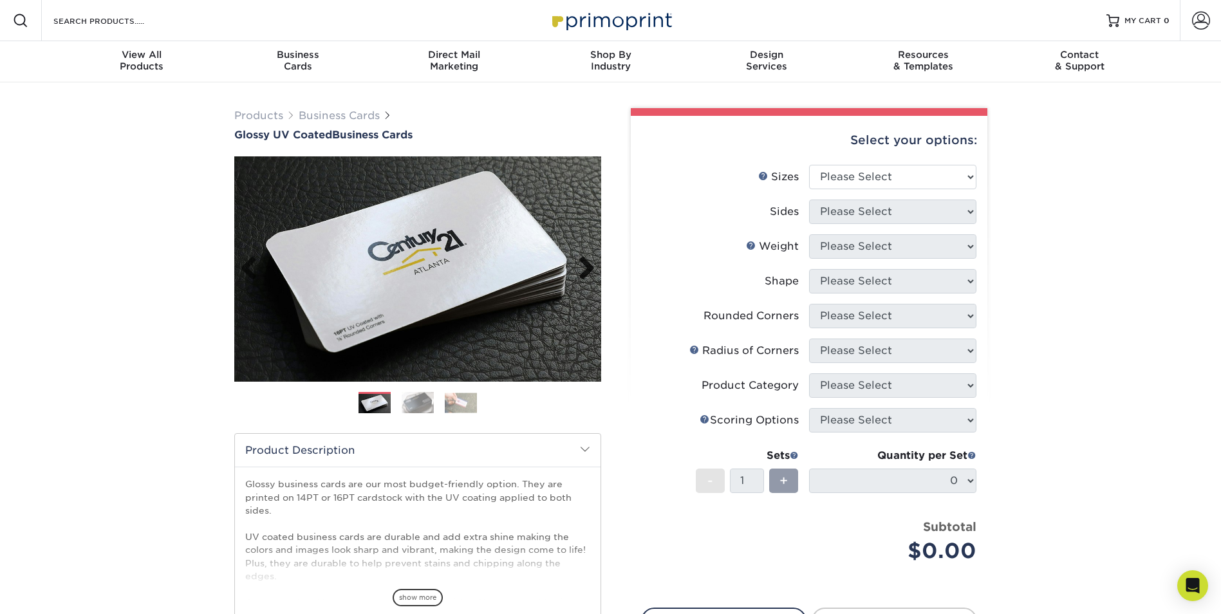
click at [583, 261] on link "Next" at bounding box center [582, 269] width 26 height 26
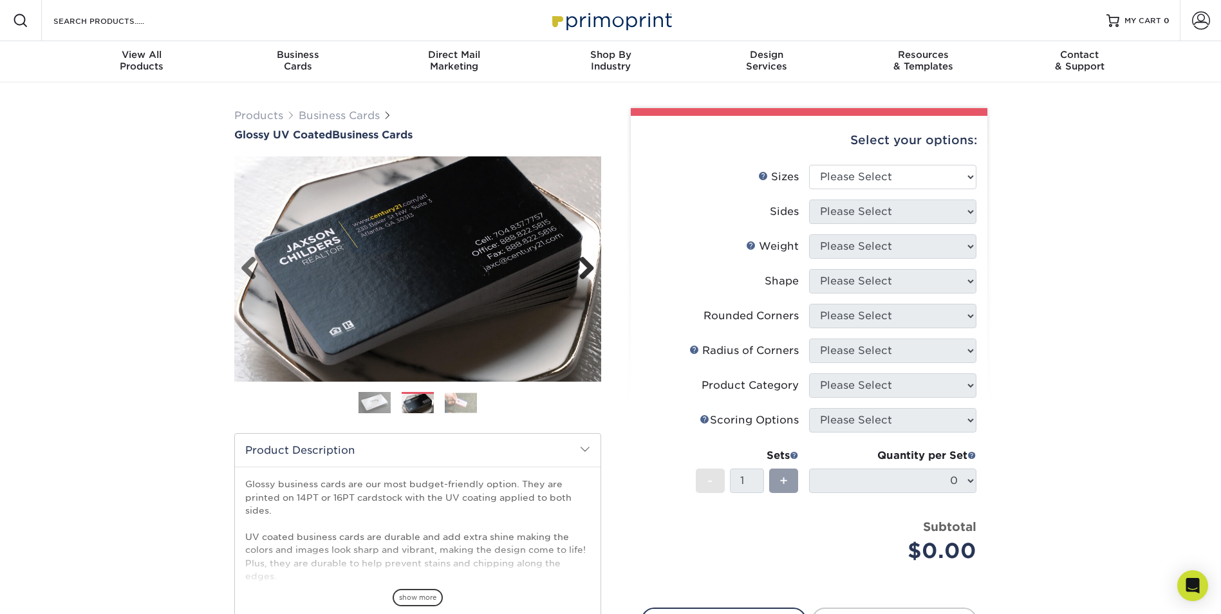
click at [582, 264] on link "Next" at bounding box center [582, 269] width 26 height 26
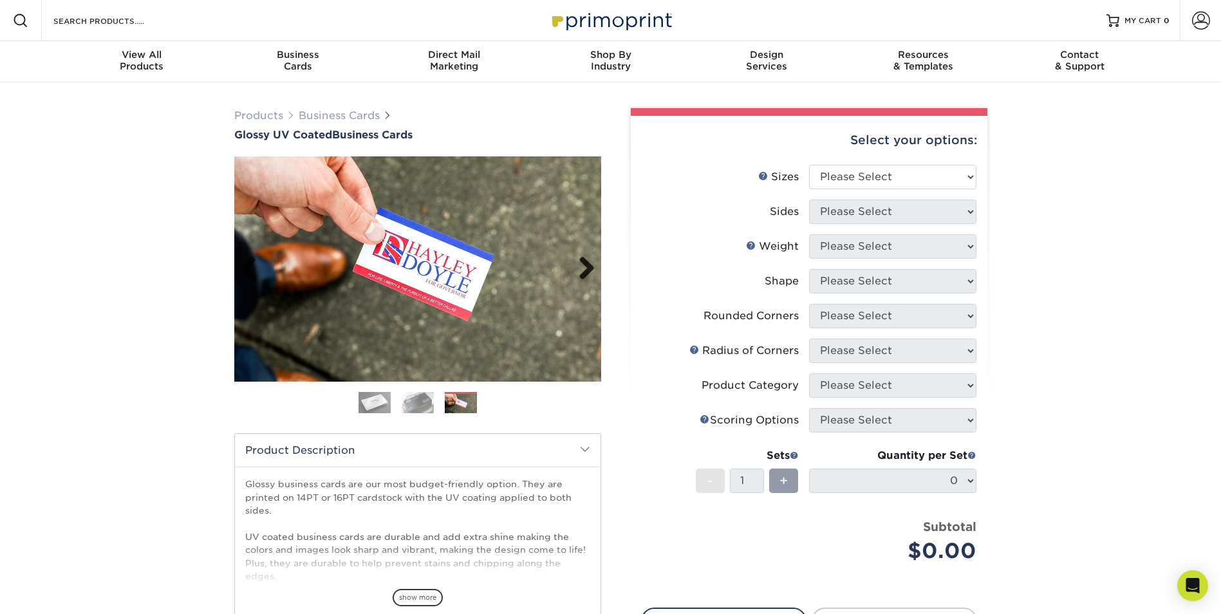
click at [583, 267] on link "Next" at bounding box center [582, 269] width 26 height 26
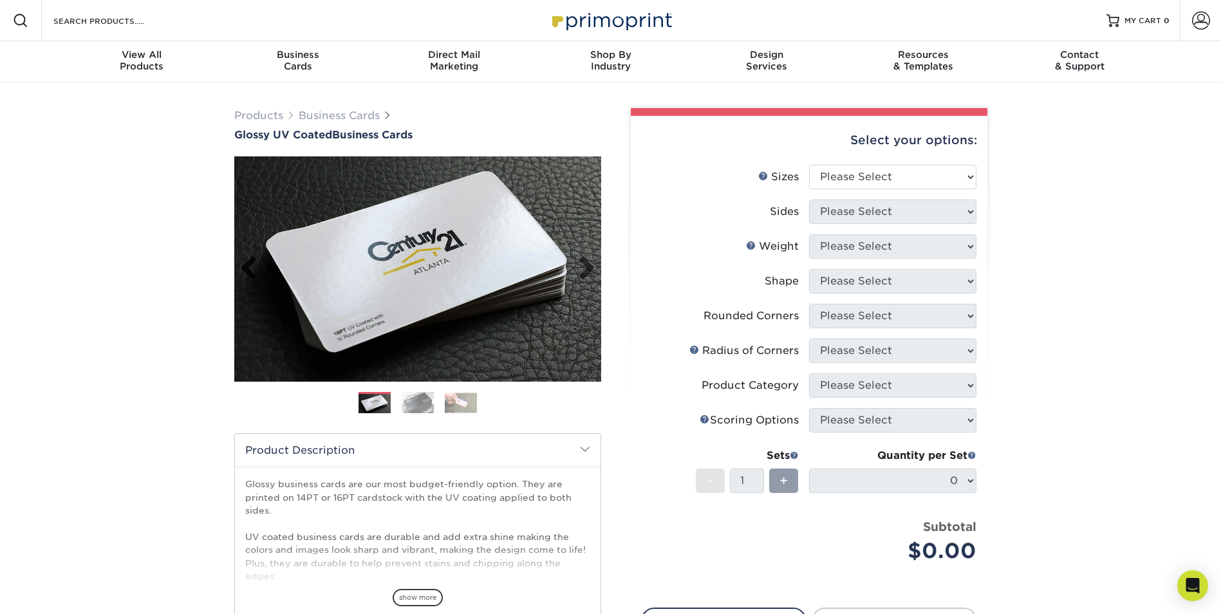
click at [252, 257] on link "Previous" at bounding box center [254, 269] width 26 height 26
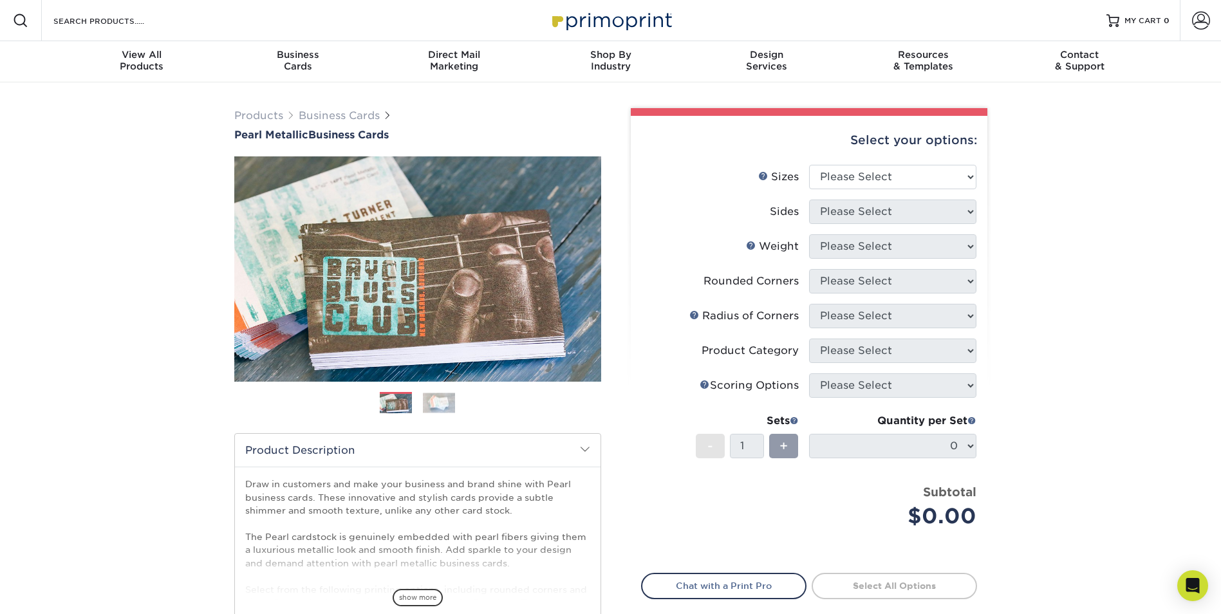
click at [603, 270] on div "Products Business Cards Pearl Metallic Business Cards Previous" at bounding box center [418, 413] width 386 height 610
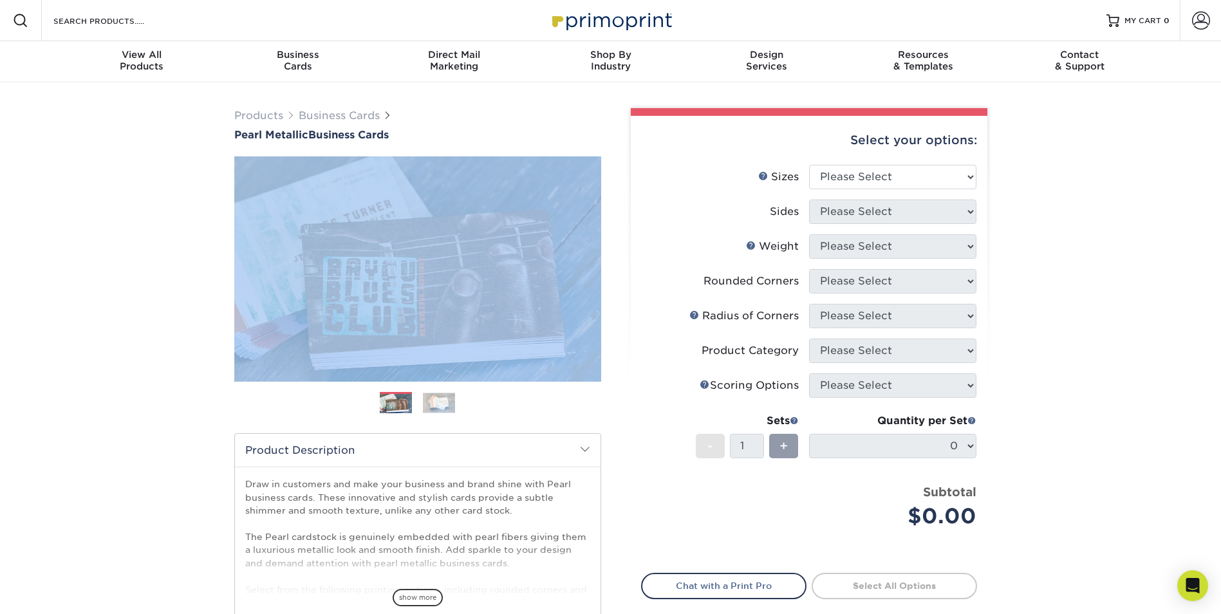
drag, startPoint x: 603, startPoint y: 270, endPoint x: 618, endPoint y: 282, distance: 19.6
click at [606, 270] on div "Products Business Cards Pearl Metallic Business Cards Previous" at bounding box center [418, 413] width 386 height 610
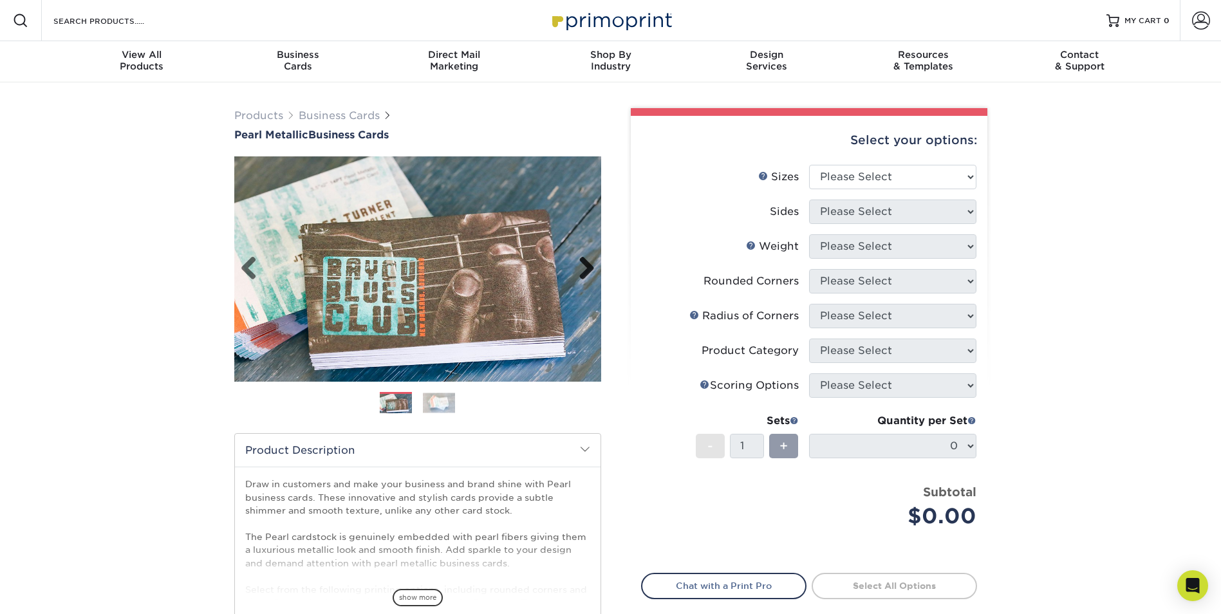
click at [584, 268] on link "Next" at bounding box center [582, 269] width 26 height 26
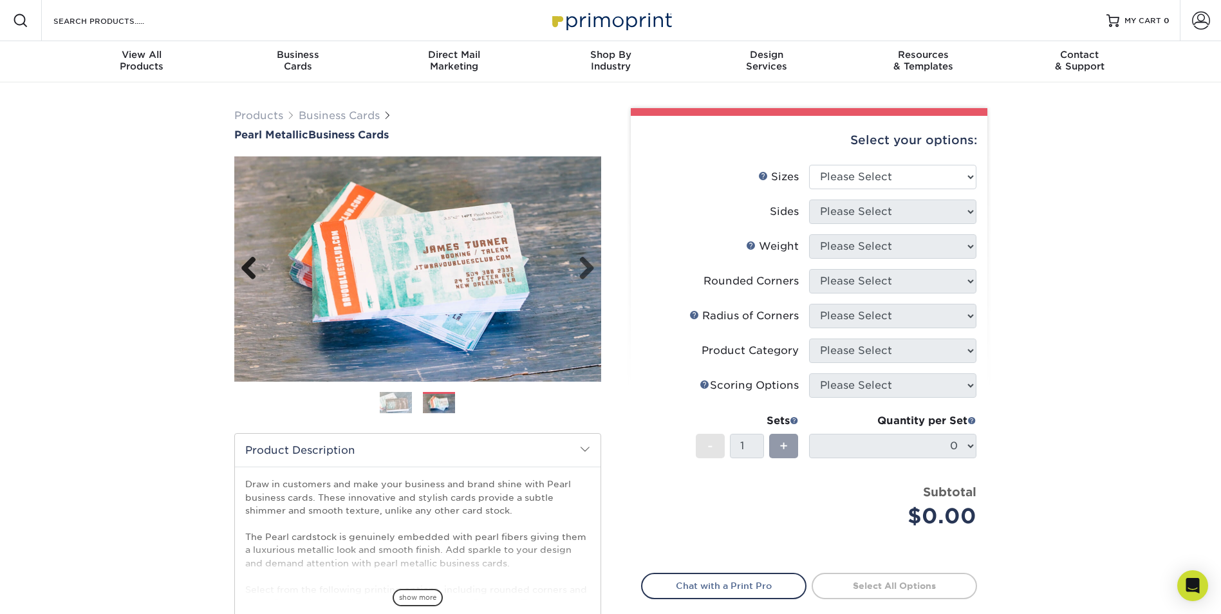
click at [256, 273] on link "Previous" at bounding box center [254, 269] width 26 height 26
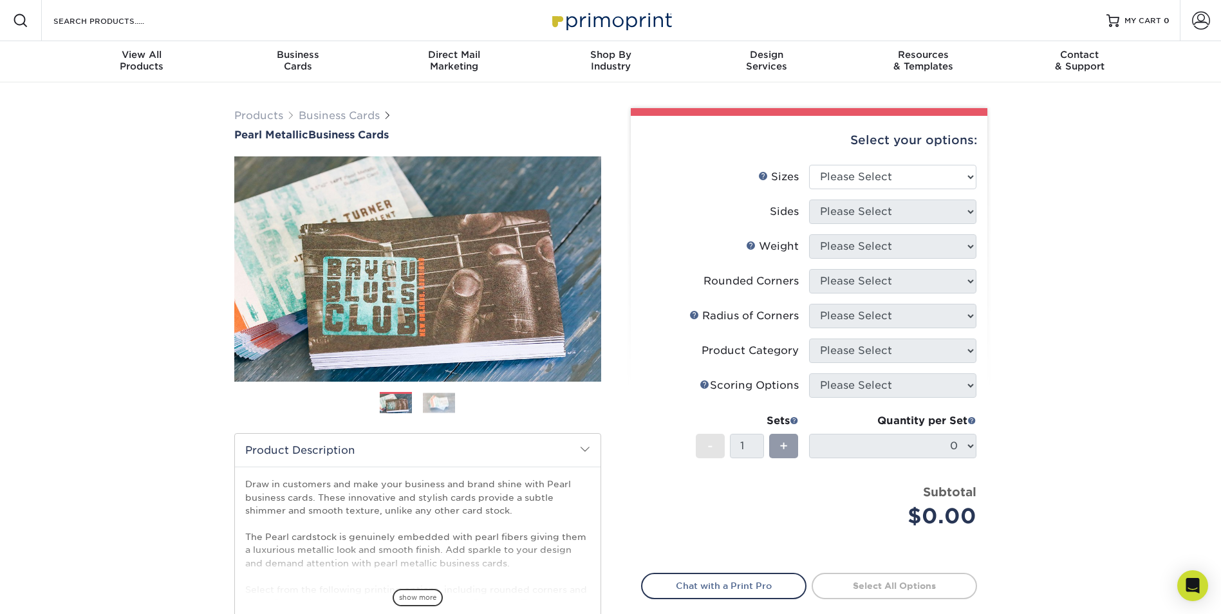
click at [614, 316] on div "Select your options: Sizes Help Sizes Please Select 1.5" x 3.5" - Mini -" at bounding box center [804, 420] width 386 height 625
click at [587, 270] on link "Next" at bounding box center [582, 269] width 26 height 26
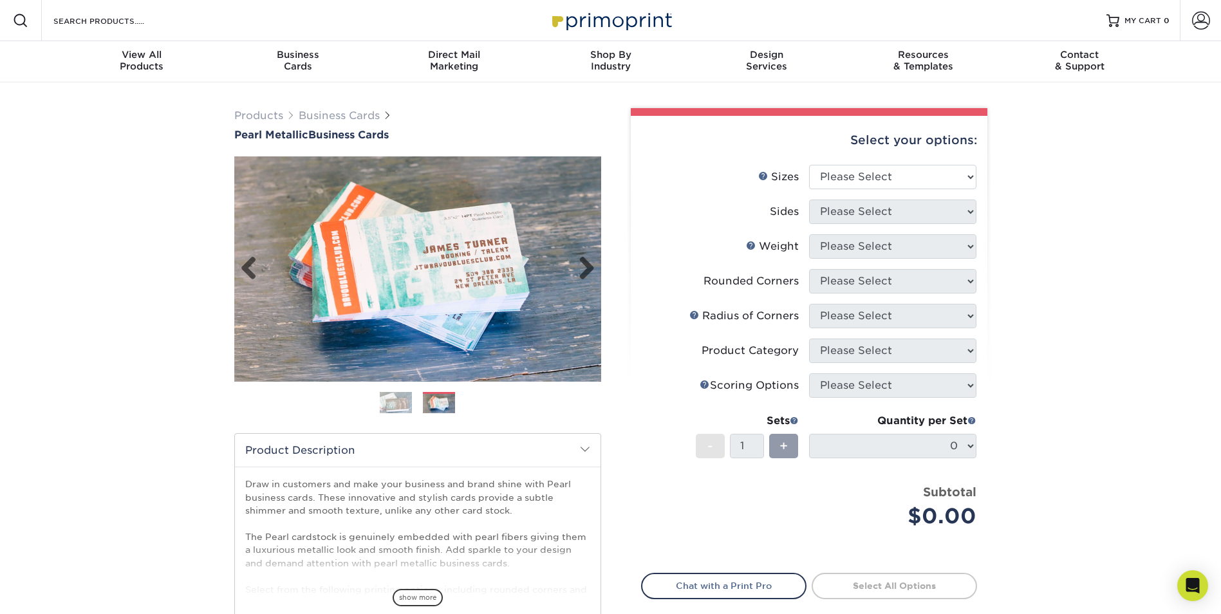
click at [248, 266] on link "Previous" at bounding box center [254, 269] width 26 height 26
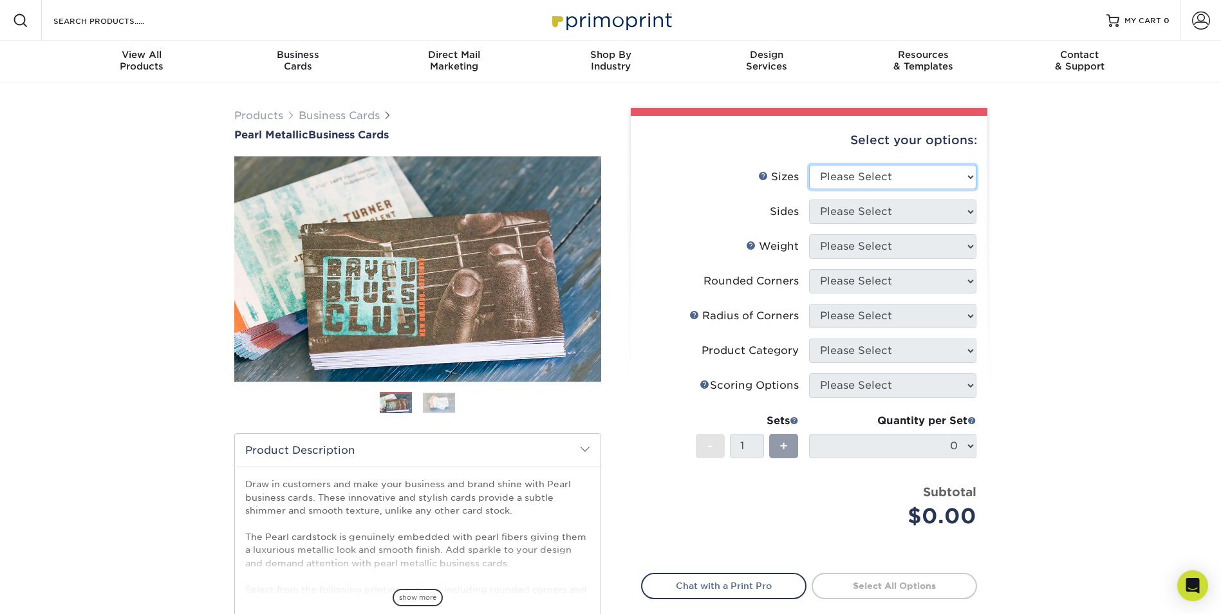
click at [889, 182] on select "Please Select 1.5" x 3.5" - Mini 1.75" x 3.5" - Mini 2" x 2" - Square 2" x 3" -…" at bounding box center [892, 177] width 167 height 24
click at [612, 244] on div "Select your options: Sizes Help Sizes Please Select 1.5" x 3.5" - Mini -" at bounding box center [804, 420] width 386 height 625
click at [854, 169] on select "Please Select 1.5" x 3.5" - Mini 1.75" x 3.5" - Mini 2" x 2" - Square 2" x 3" -…" at bounding box center [892, 177] width 167 height 24
drag, startPoint x: 707, startPoint y: 268, endPoint x: 697, endPoint y: 272, distance: 10.2
click at [707, 269] on label "Rounded Corners" at bounding box center [724, 281] width 167 height 24
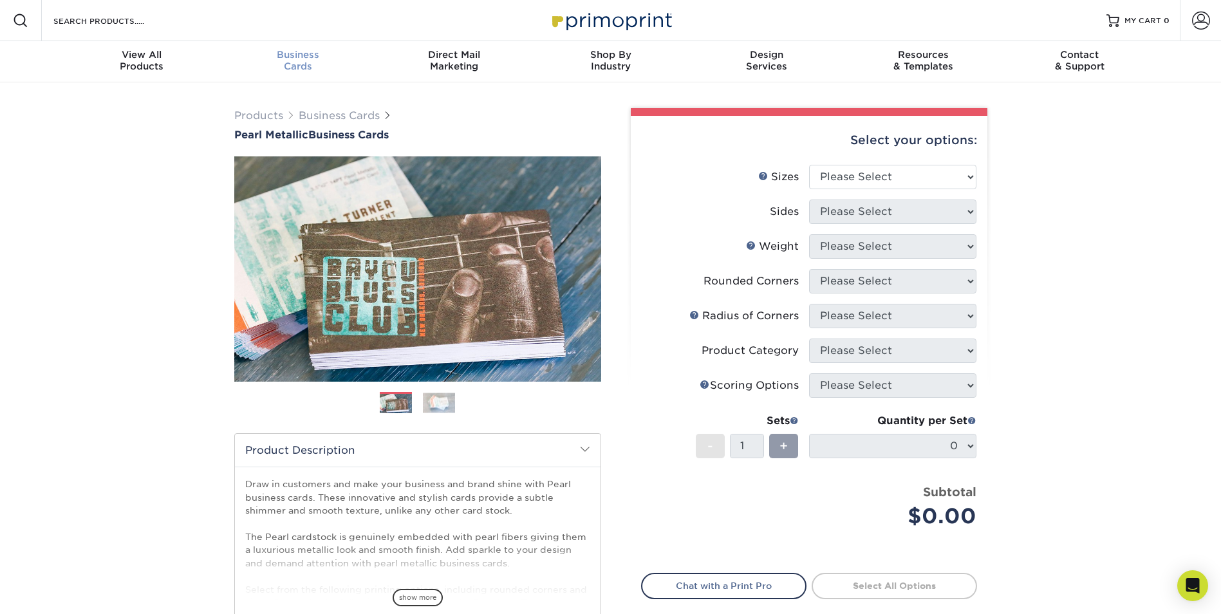
click at [277, 47] on link "Business Cards" at bounding box center [297, 61] width 156 height 41
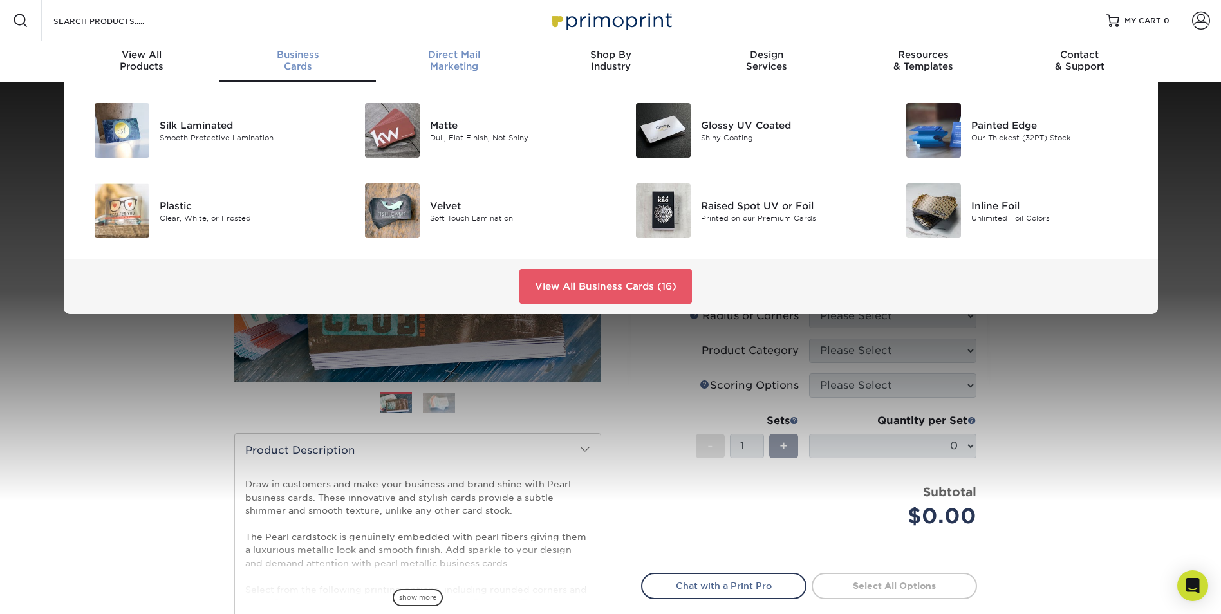
click at [414, 62] on div "Direct Mail Marketing" at bounding box center [454, 60] width 156 height 23
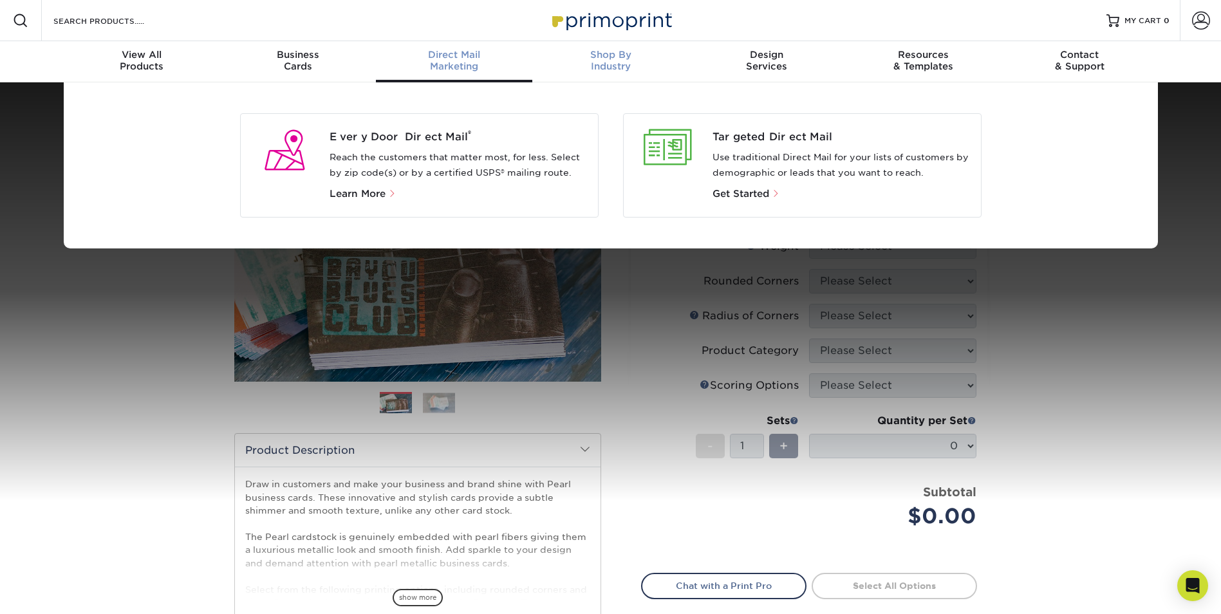
click at [564, 42] on link "Shop By Industry" at bounding box center [610, 61] width 156 height 41
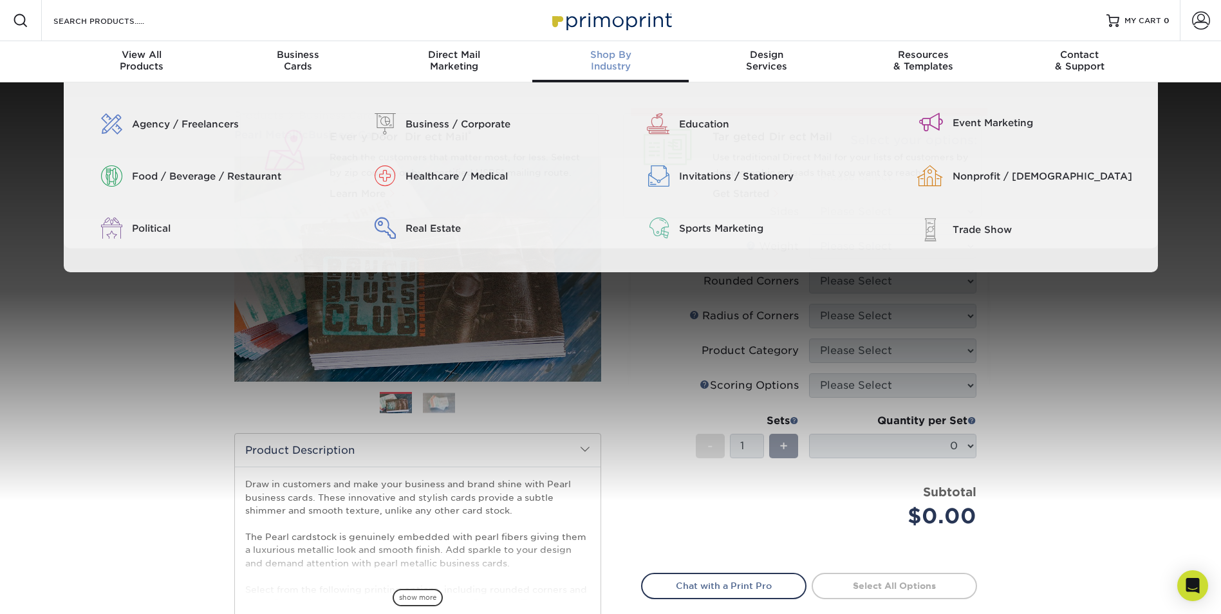
click at [631, 68] on div "Shop By Industry" at bounding box center [610, 60] width 156 height 23
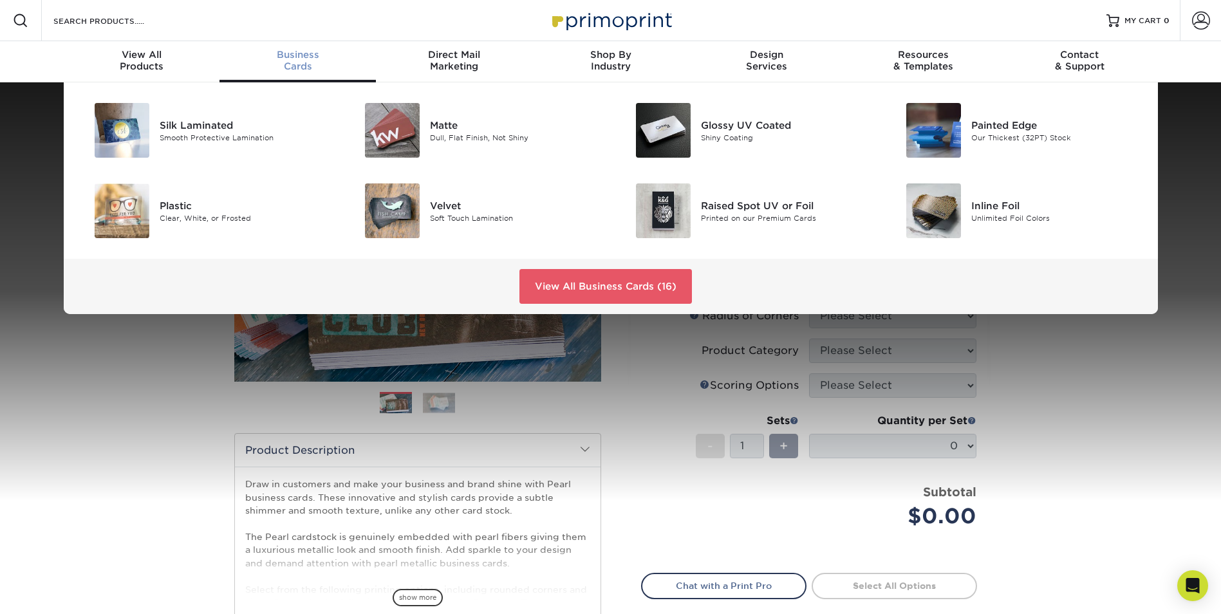
click at [293, 64] on div "Business Cards" at bounding box center [297, 60] width 156 height 23
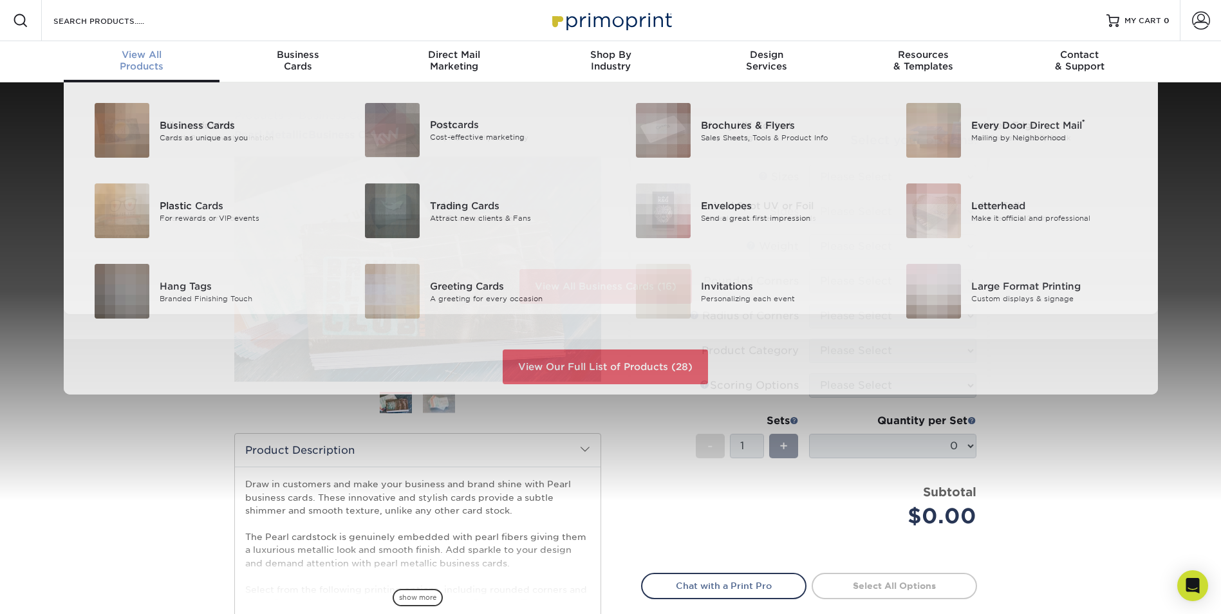
click at [112, 54] on span "View All" at bounding box center [142, 55] width 156 height 12
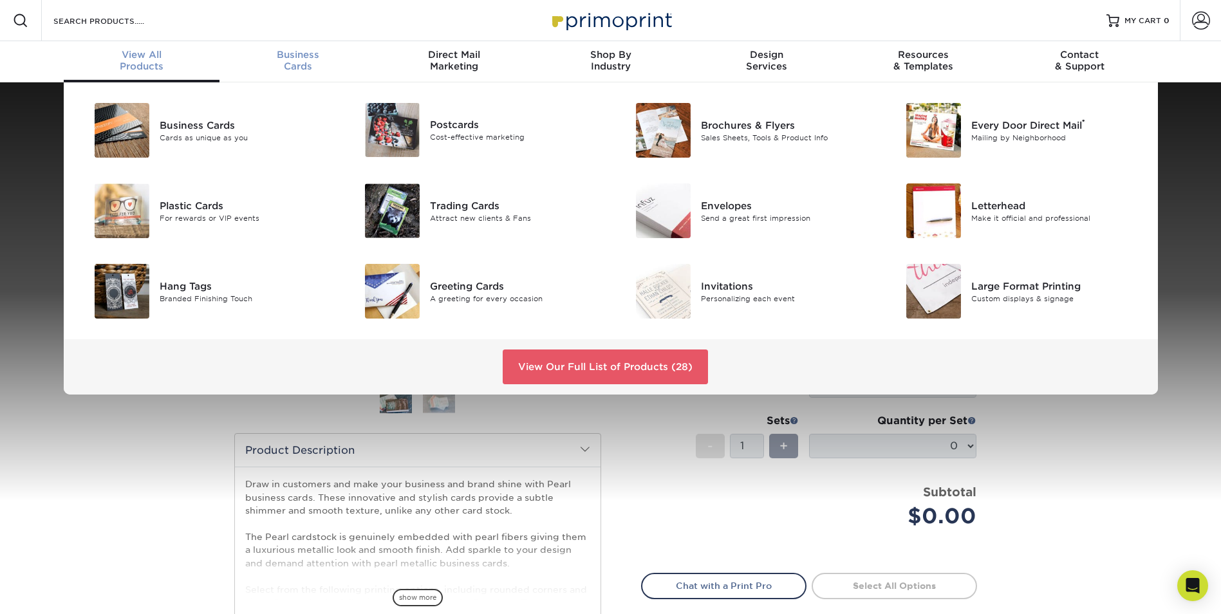
drag, startPoint x: 288, startPoint y: 61, endPoint x: 299, endPoint y: 61, distance: 11.6
click at [288, 62] on div "Business Cards" at bounding box center [297, 60] width 156 height 23
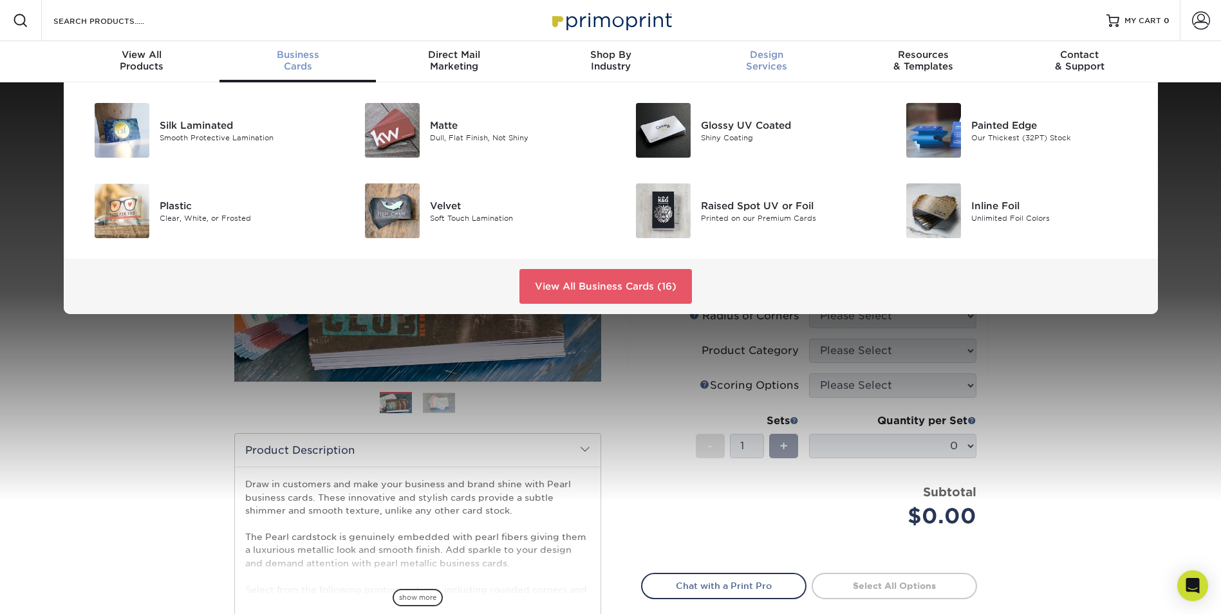
click at [776, 60] on div "Design Services" at bounding box center [766, 60] width 156 height 23
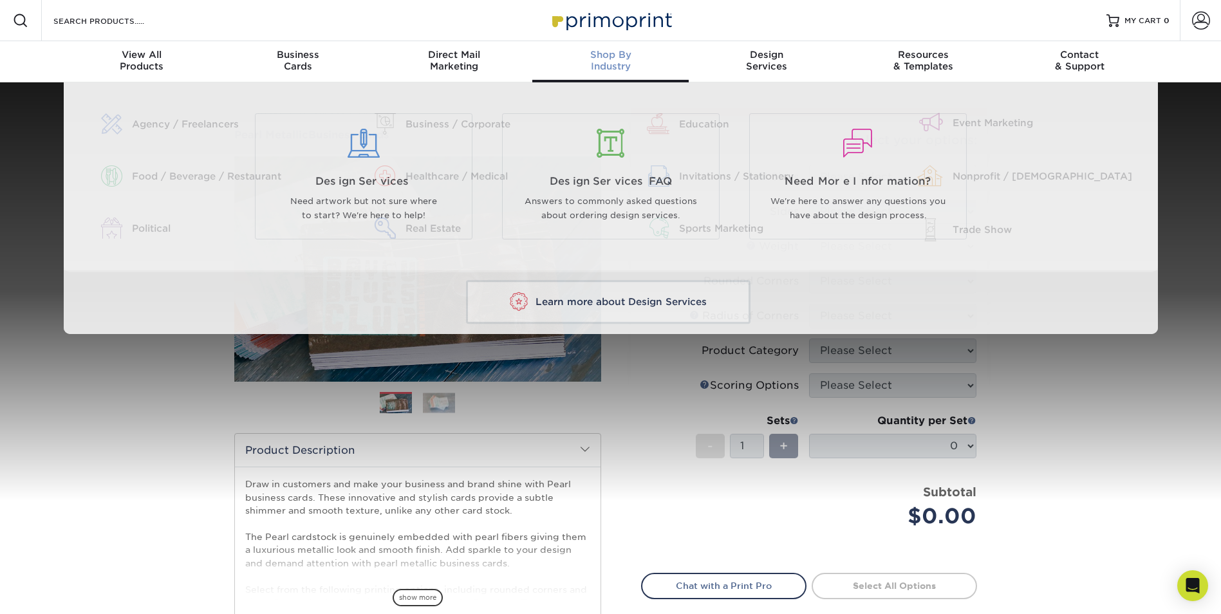
click at [618, 71] on div "Shop By Industry" at bounding box center [610, 60] width 156 height 23
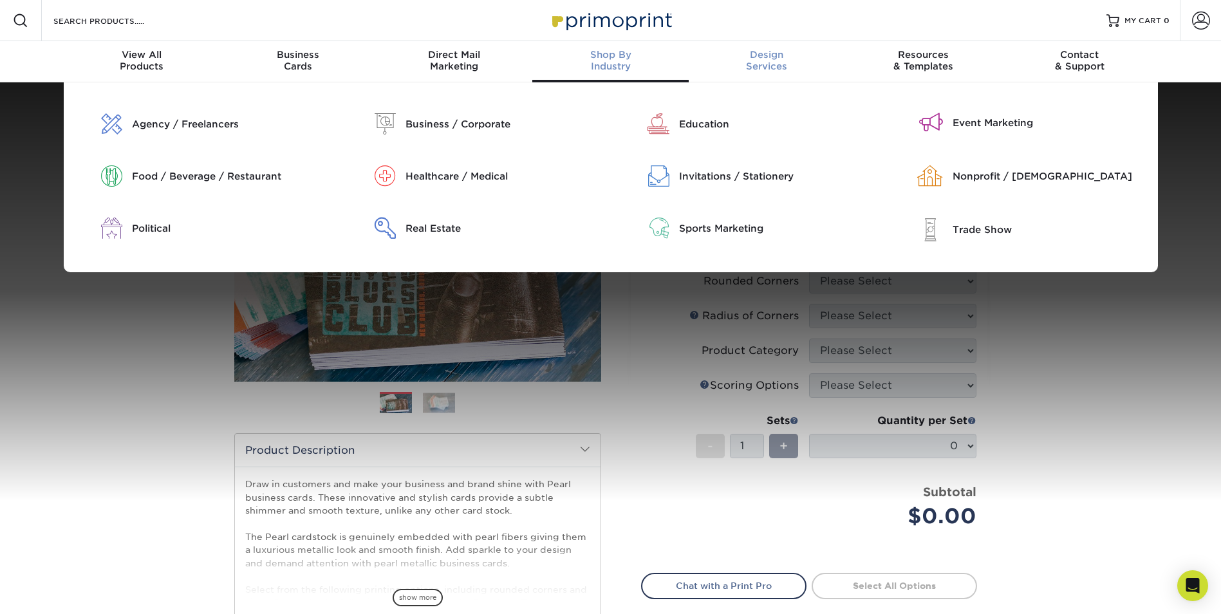
click at [779, 44] on link "Design Services" at bounding box center [766, 61] width 156 height 41
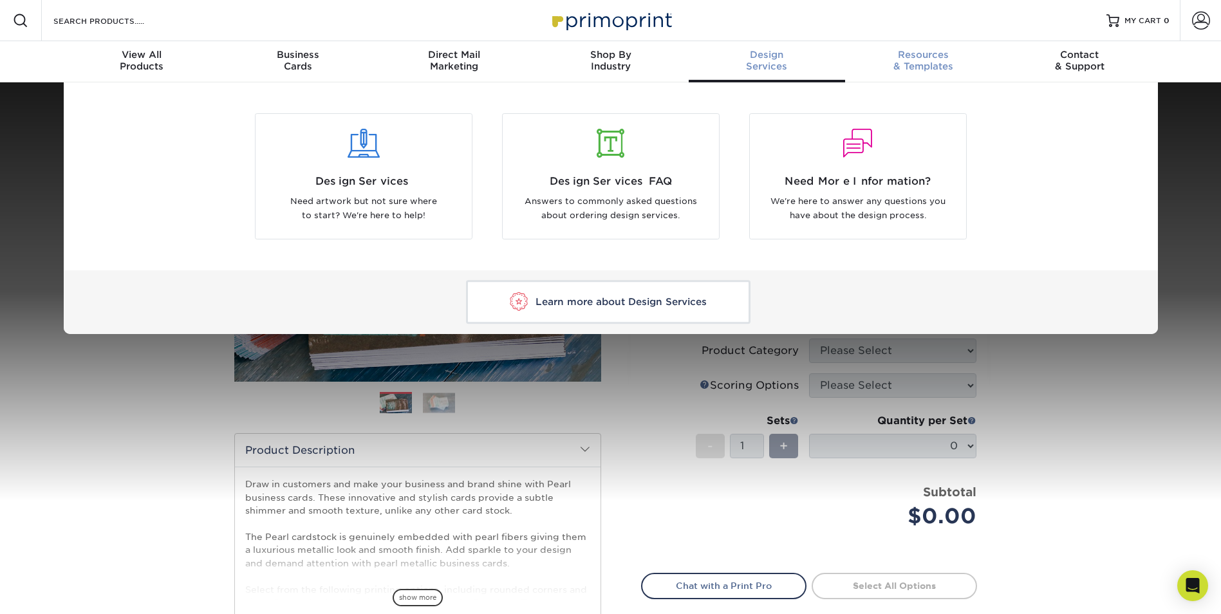
click at [880, 66] on div "Resources & Templates" at bounding box center [923, 60] width 156 height 23
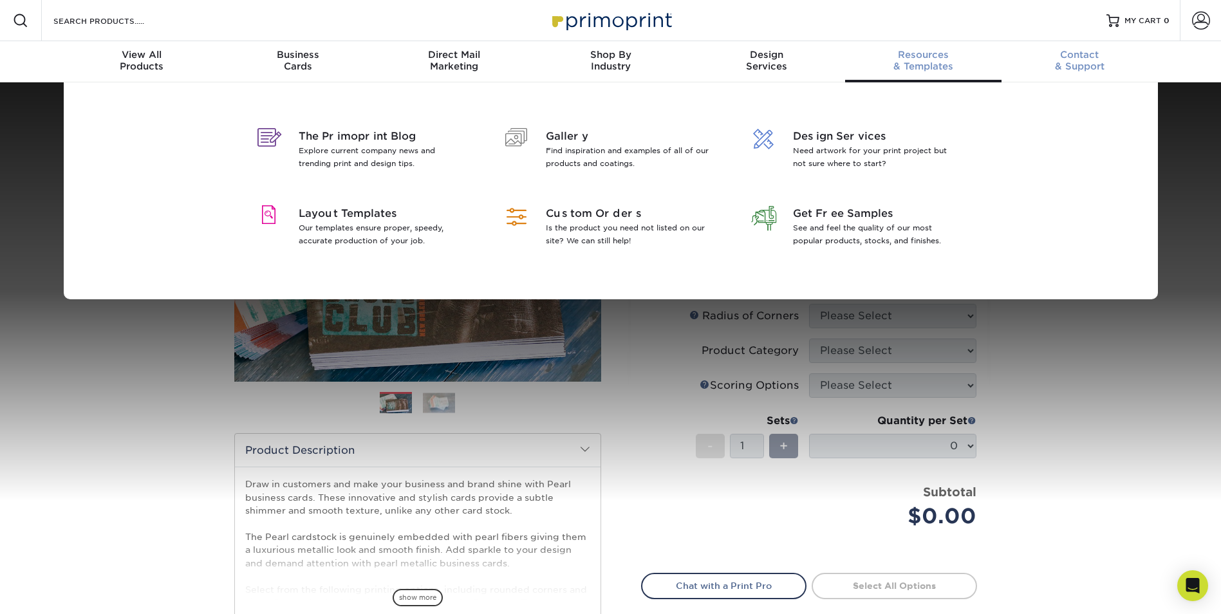
click at [1031, 51] on span "Contact" at bounding box center [1079, 55] width 156 height 12
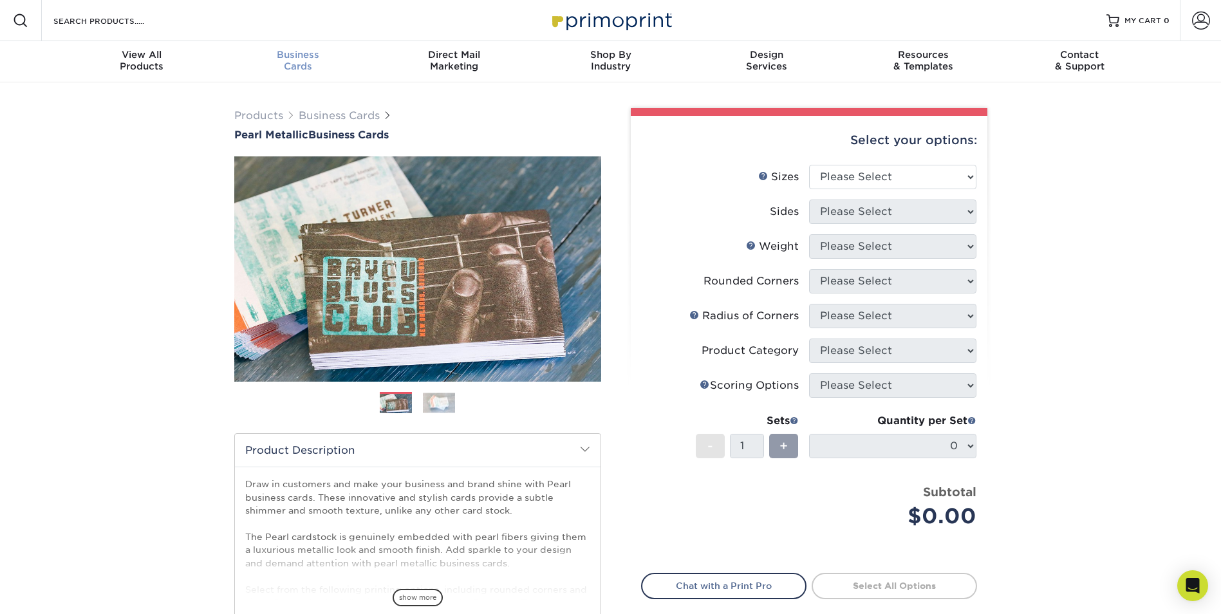
click at [297, 54] on span "Business" at bounding box center [297, 55] width 156 height 12
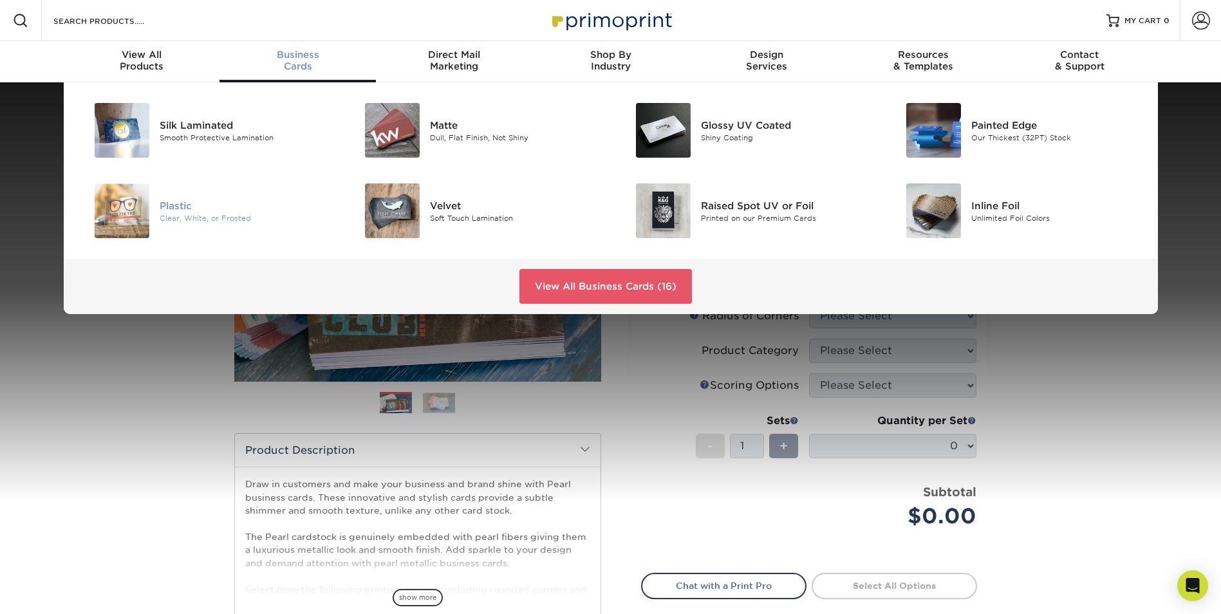
click at [124, 223] on img at bounding box center [122, 210] width 55 height 55
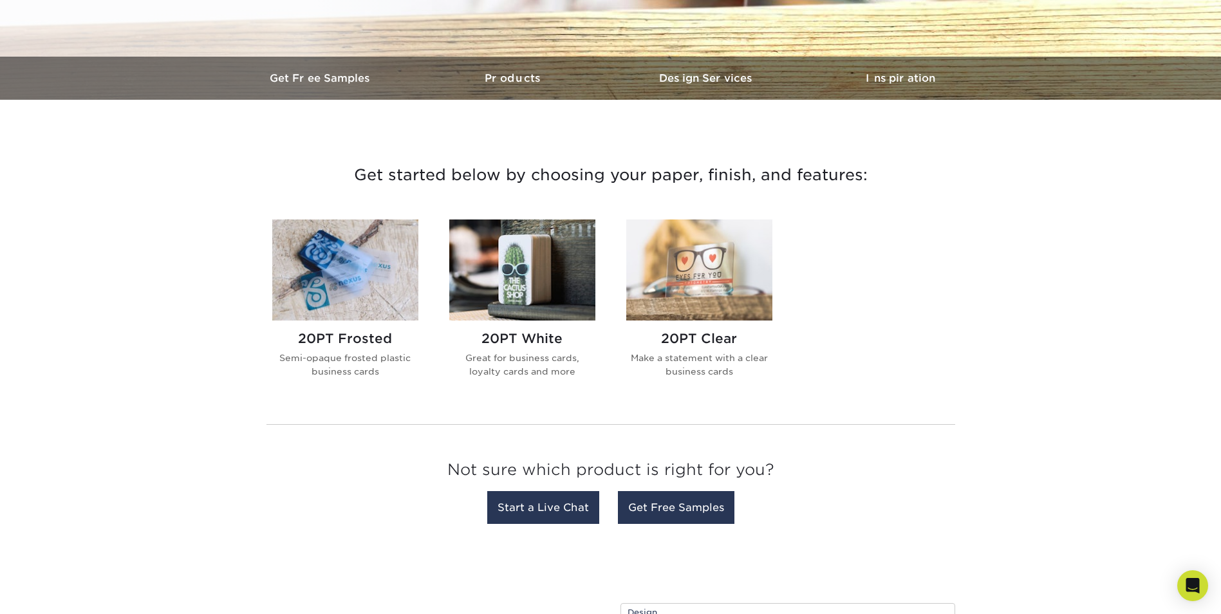
scroll to position [322, 0]
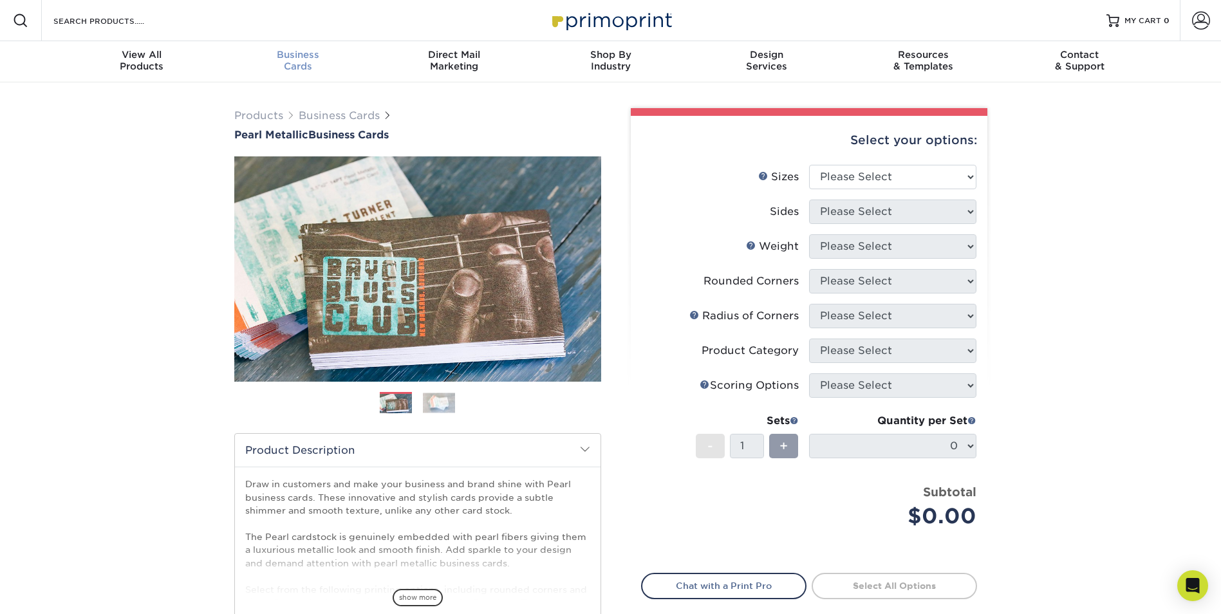
click at [283, 57] on span "Business" at bounding box center [297, 55] width 156 height 12
click at [129, 68] on div "View All Products" at bounding box center [142, 60] width 156 height 23
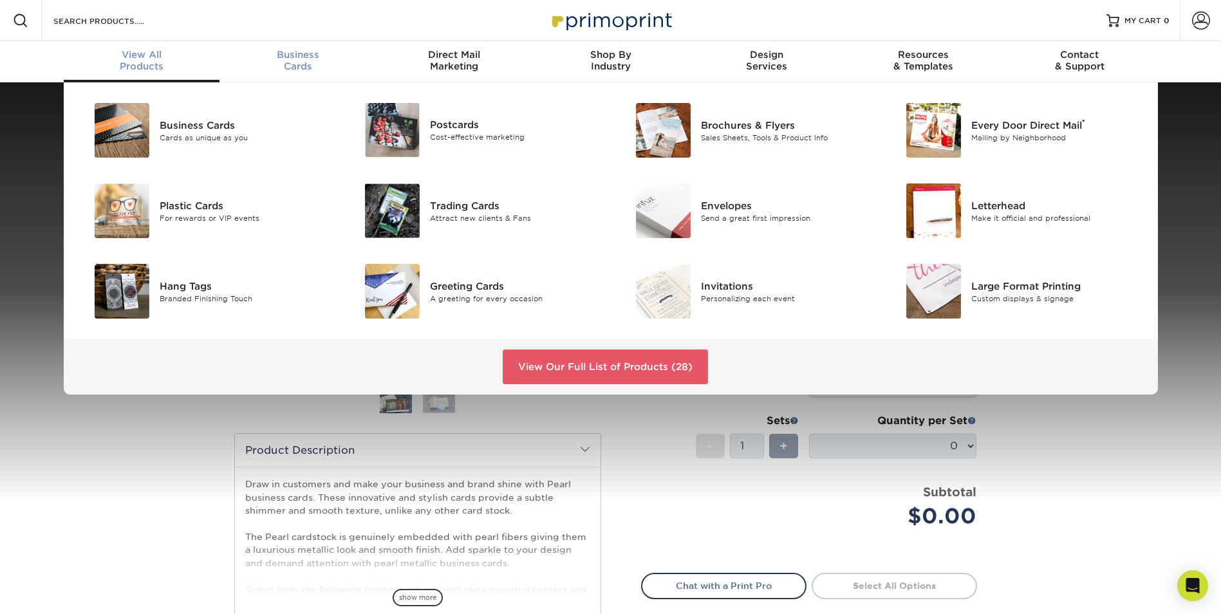
click at [282, 59] on span "Business" at bounding box center [297, 55] width 156 height 12
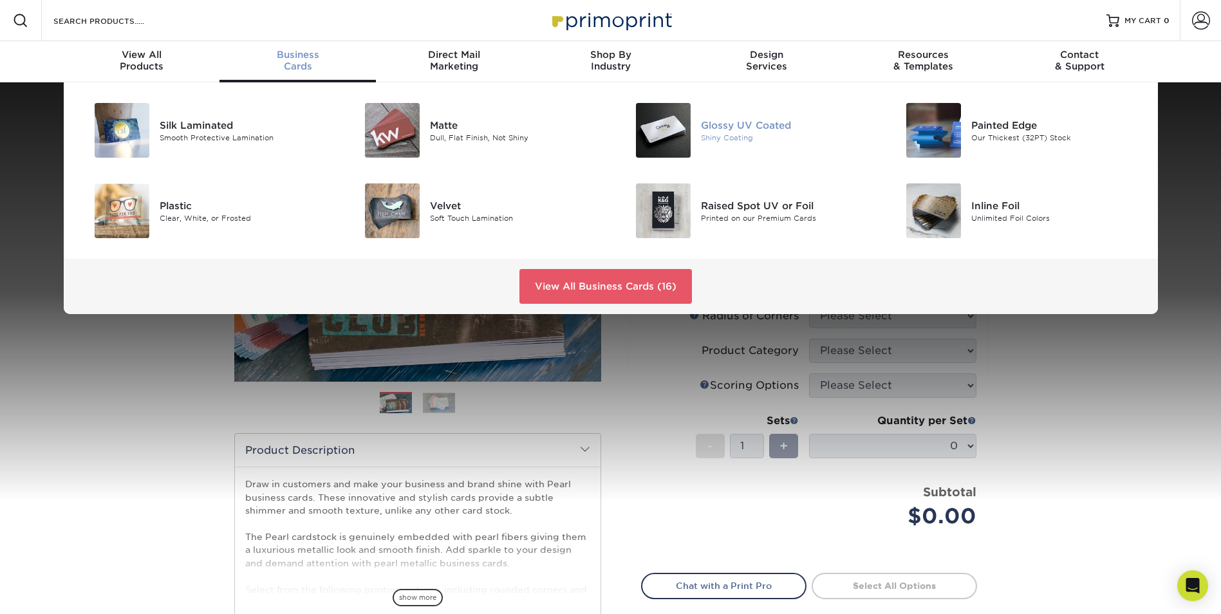
click at [688, 134] on img at bounding box center [663, 130] width 55 height 55
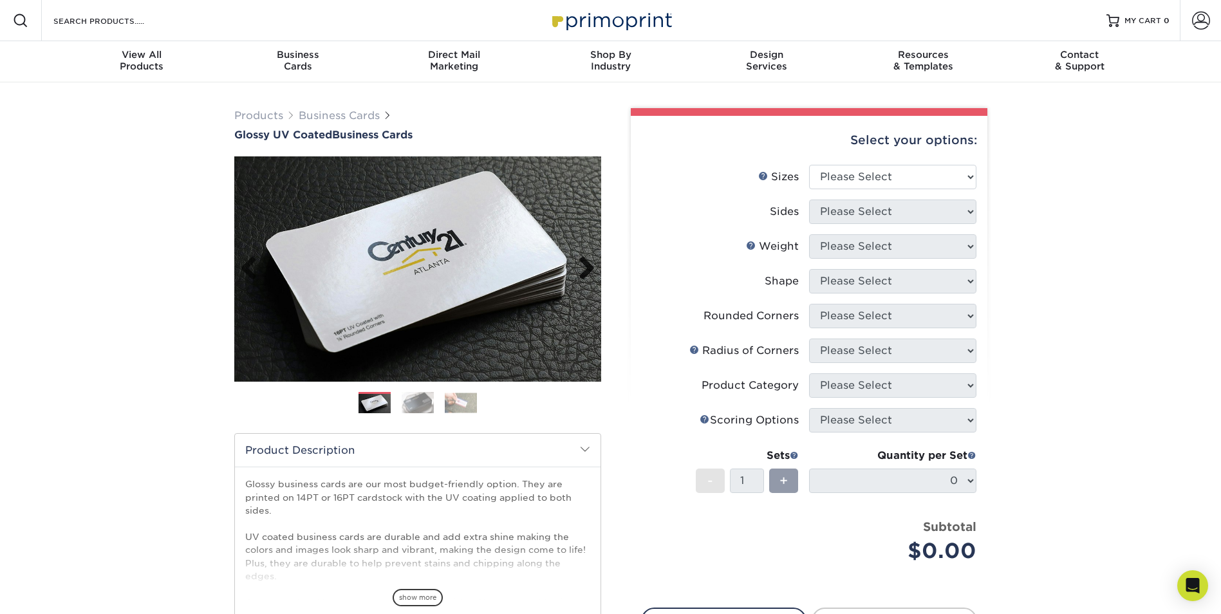
click at [592, 259] on link "Next" at bounding box center [582, 269] width 26 height 26
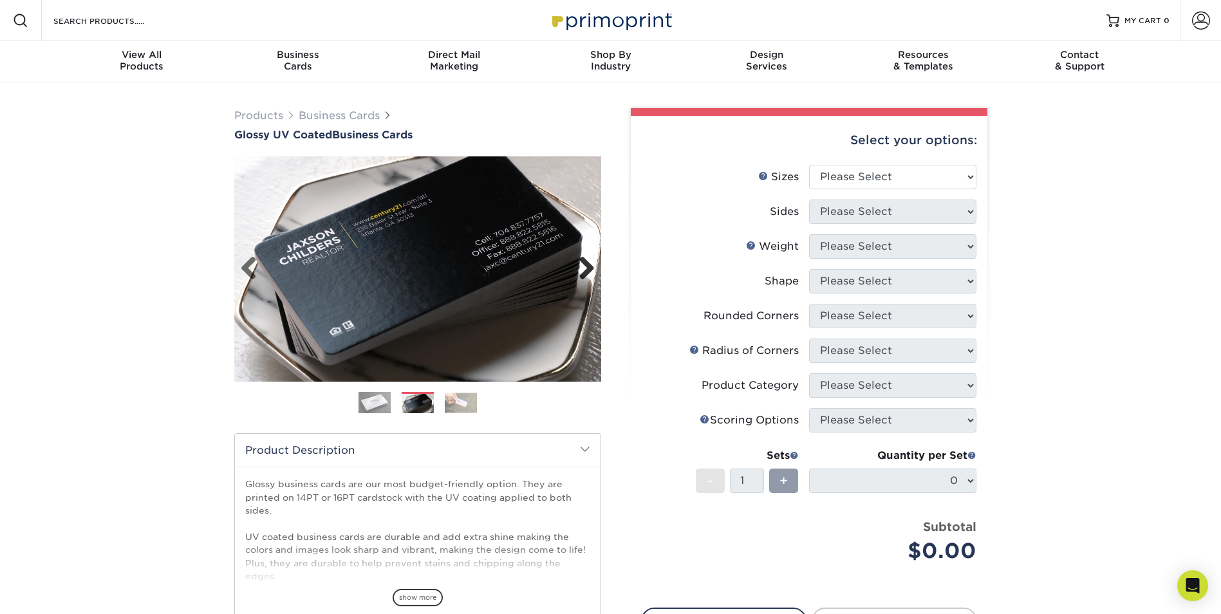
click at [587, 267] on link "Next" at bounding box center [582, 269] width 26 height 26
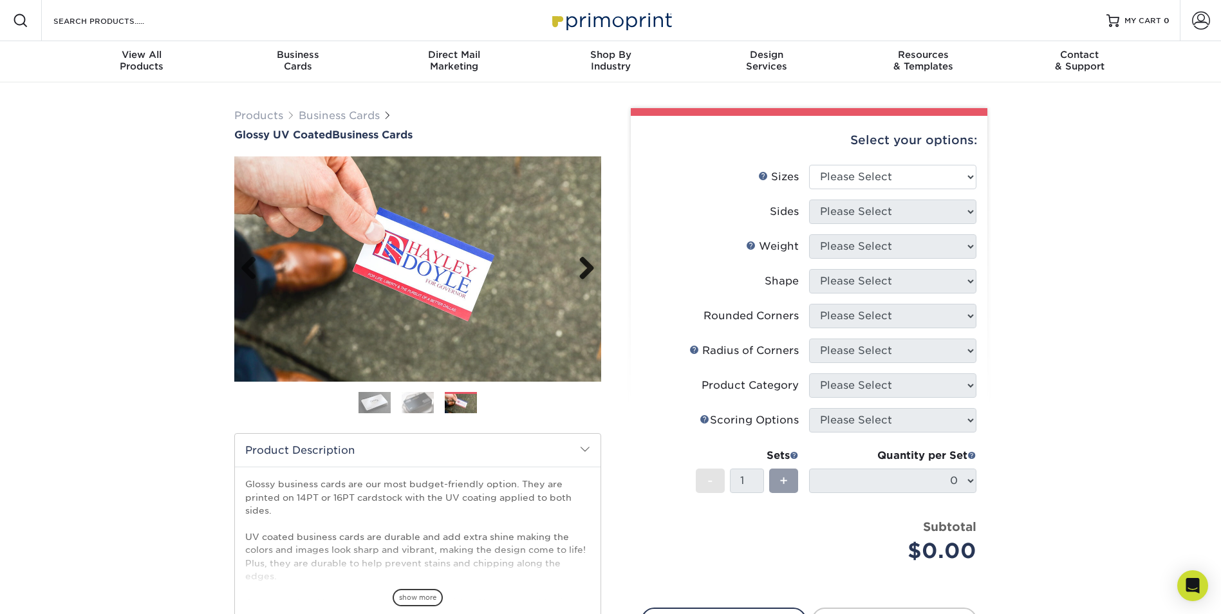
click at [587, 267] on link "Next" at bounding box center [582, 269] width 26 height 26
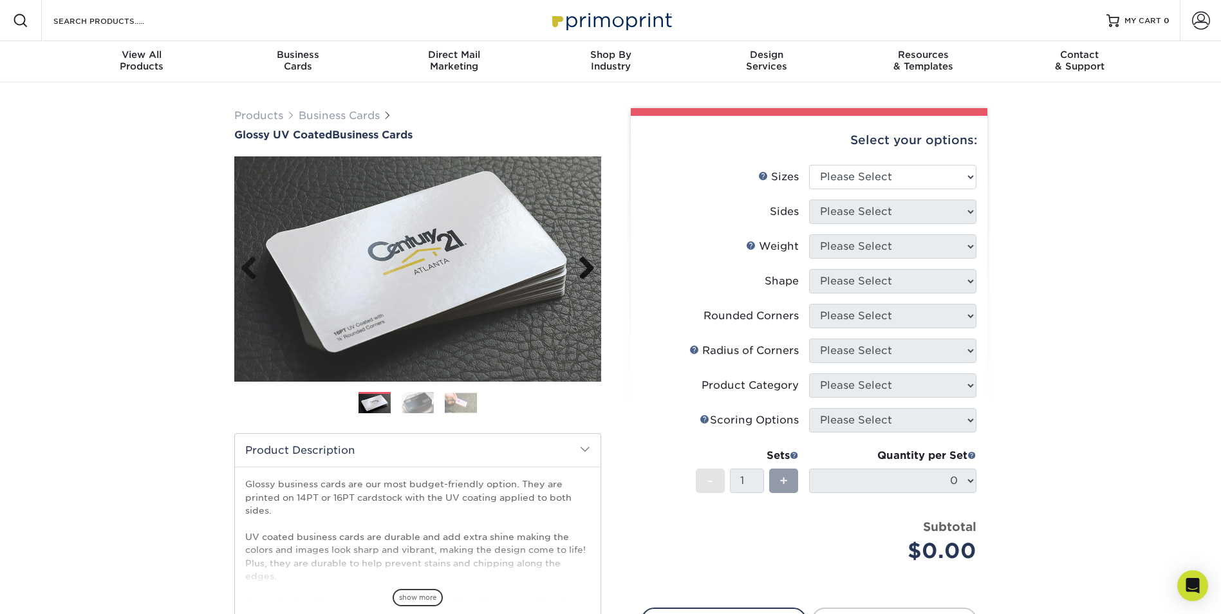
click at [587, 267] on link "Next" at bounding box center [582, 269] width 26 height 26
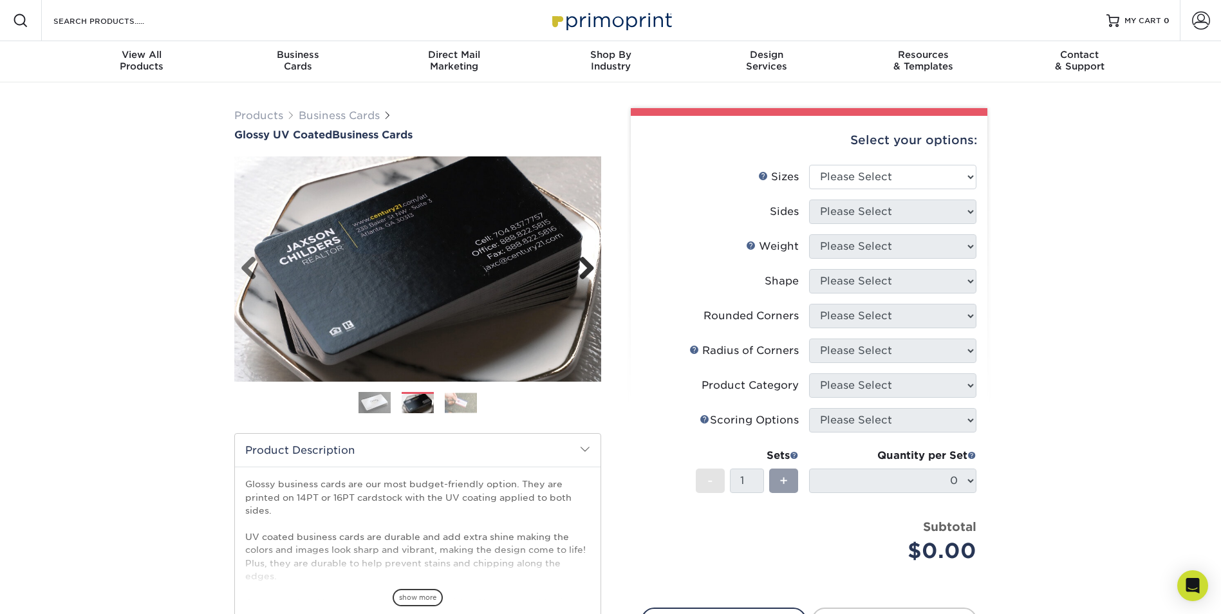
click at [585, 268] on link "Next" at bounding box center [582, 269] width 26 height 26
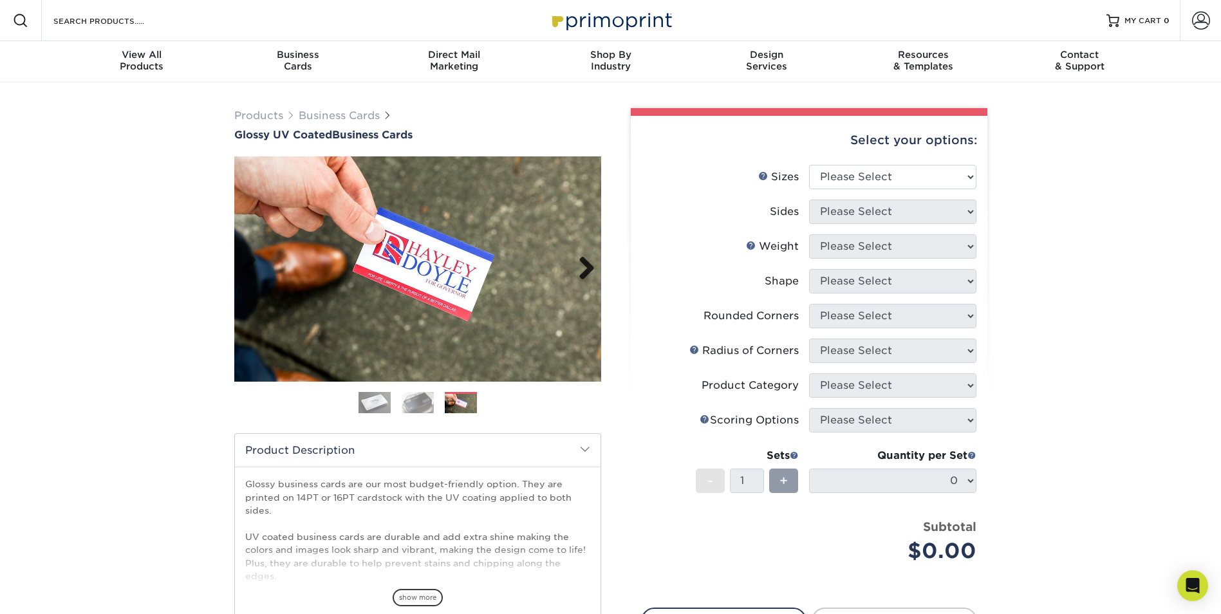
click at [585, 268] on link "Next" at bounding box center [582, 269] width 26 height 26
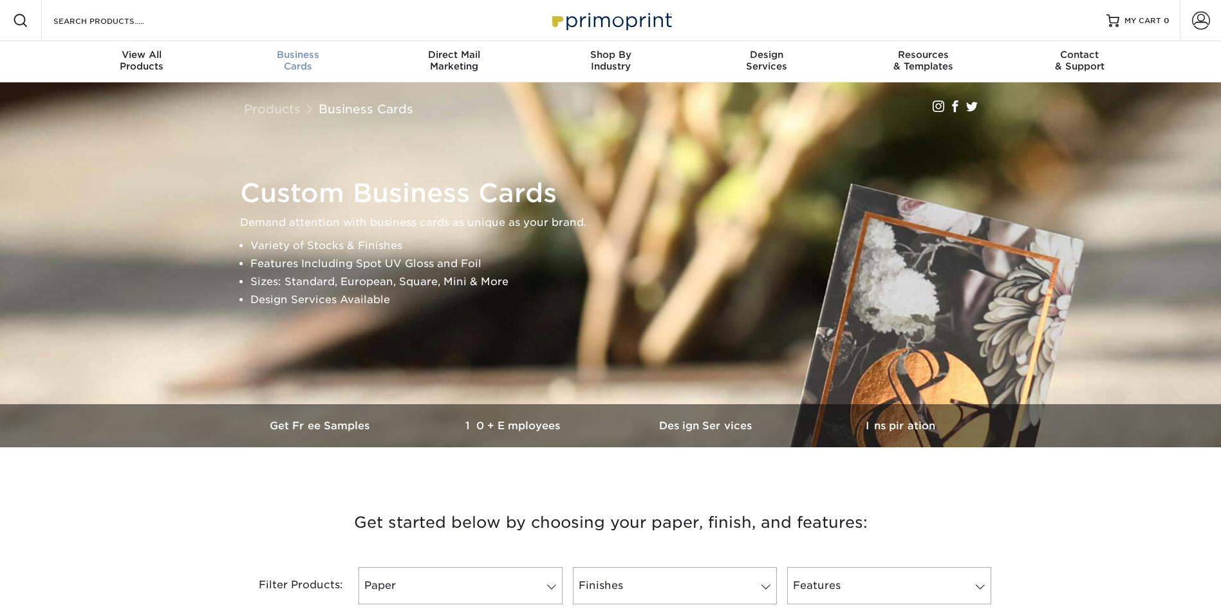
click at [289, 55] on span "Business" at bounding box center [297, 55] width 156 height 12
click at [345, 72] on link "Business Cards" at bounding box center [297, 61] width 156 height 41
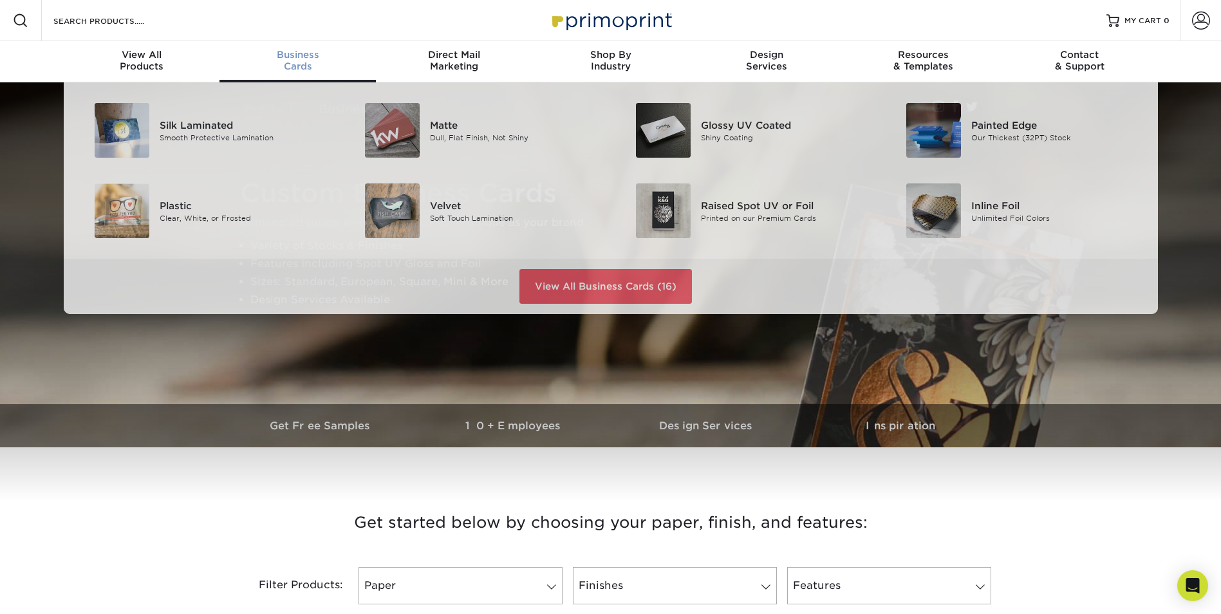
click at [301, 57] on span "Business" at bounding box center [297, 55] width 156 height 12
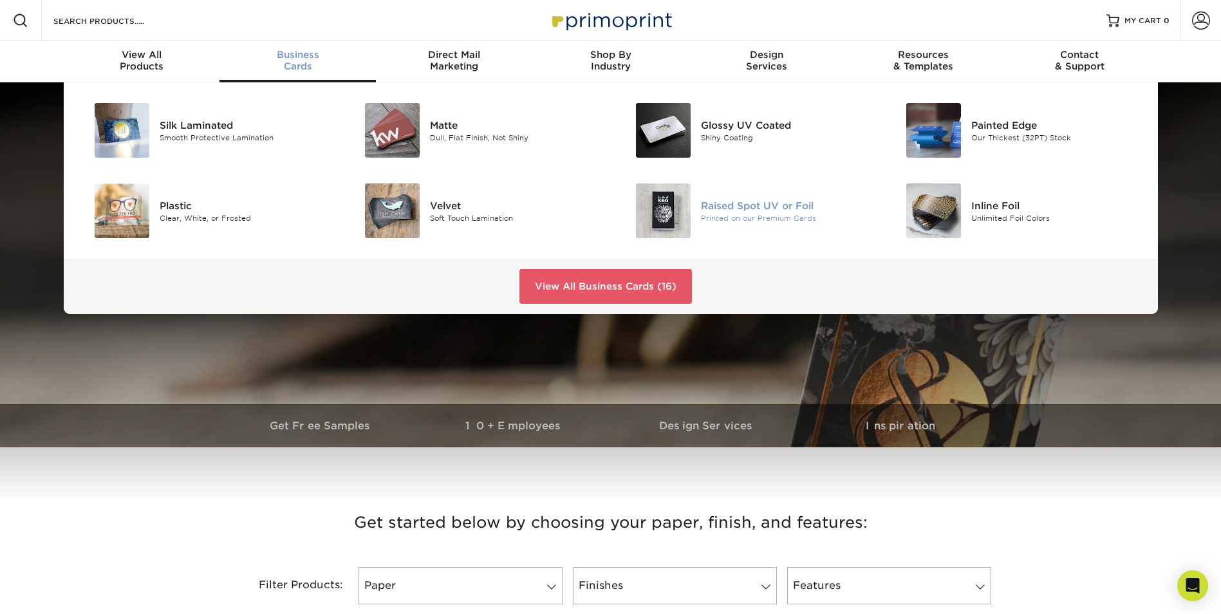
click at [627, 200] on div at bounding box center [656, 210] width 90 height 55
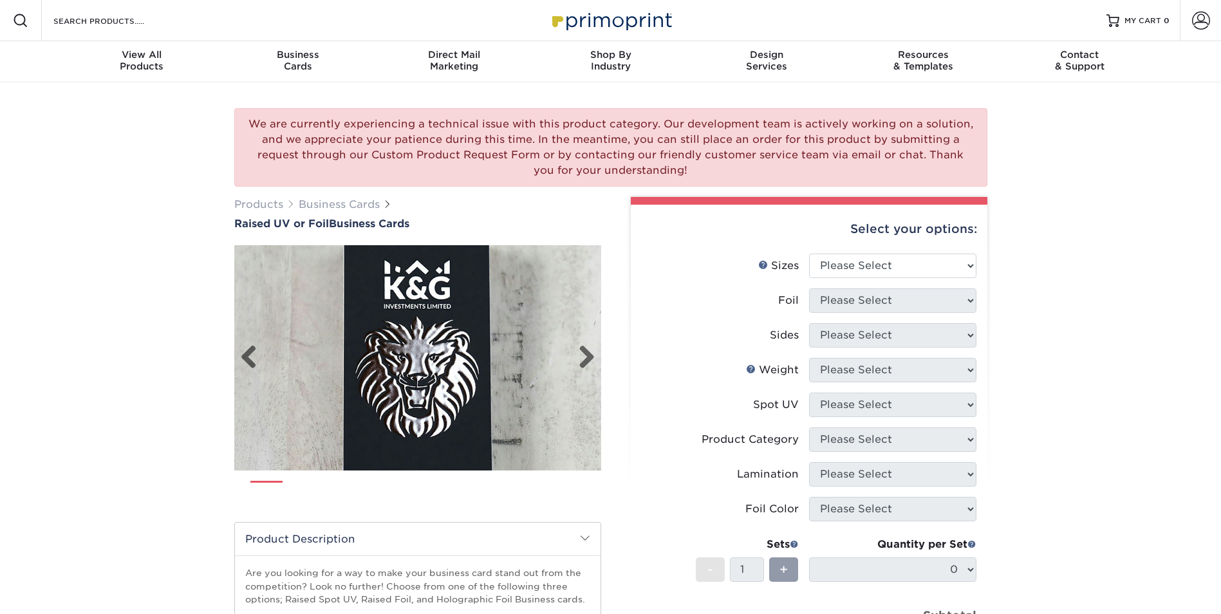
scroll to position [64, 0]
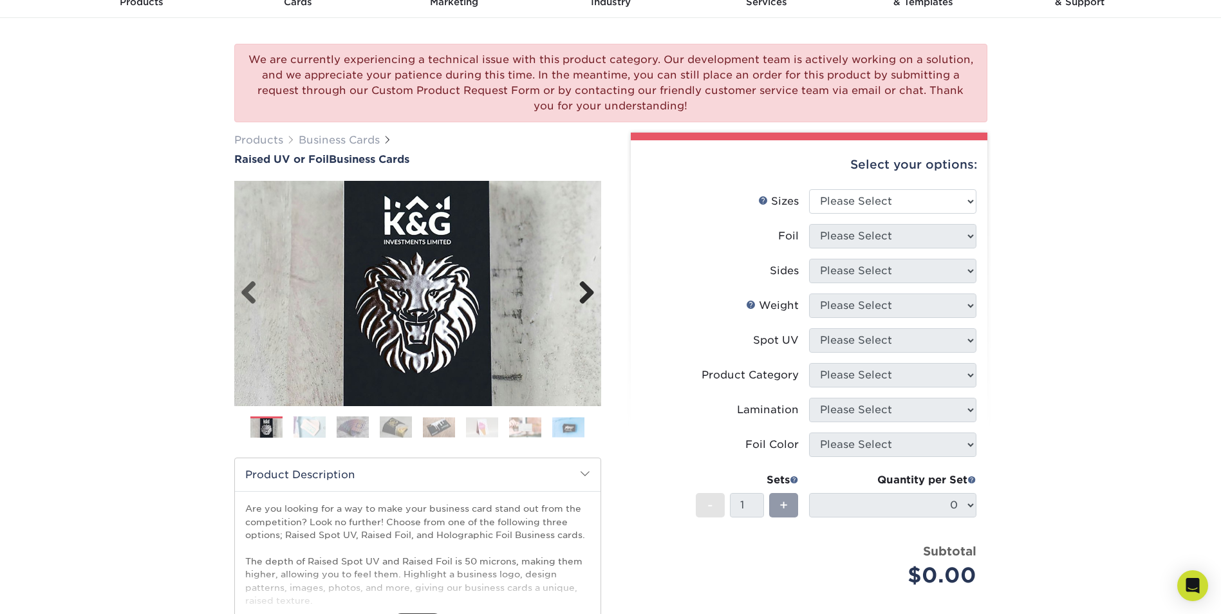
click at [573, 293] on link "Next" at bounding box center [582, 294] width 26 height 26
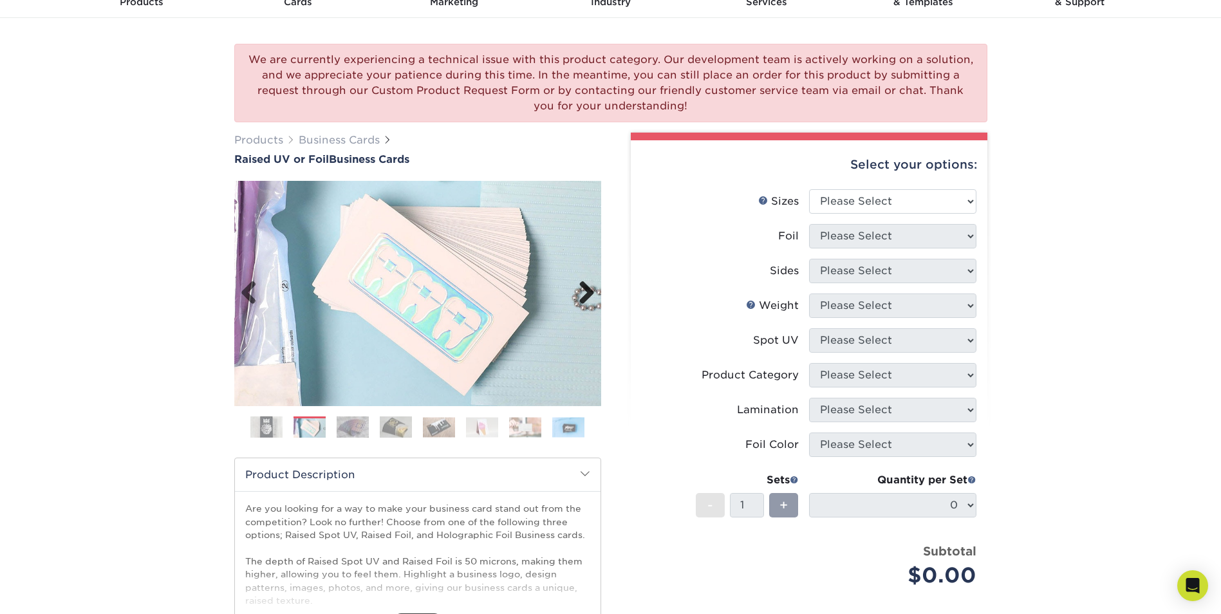
click at [573, 293] on link "Next" at bounding box center [582, 294] width 26 height 26
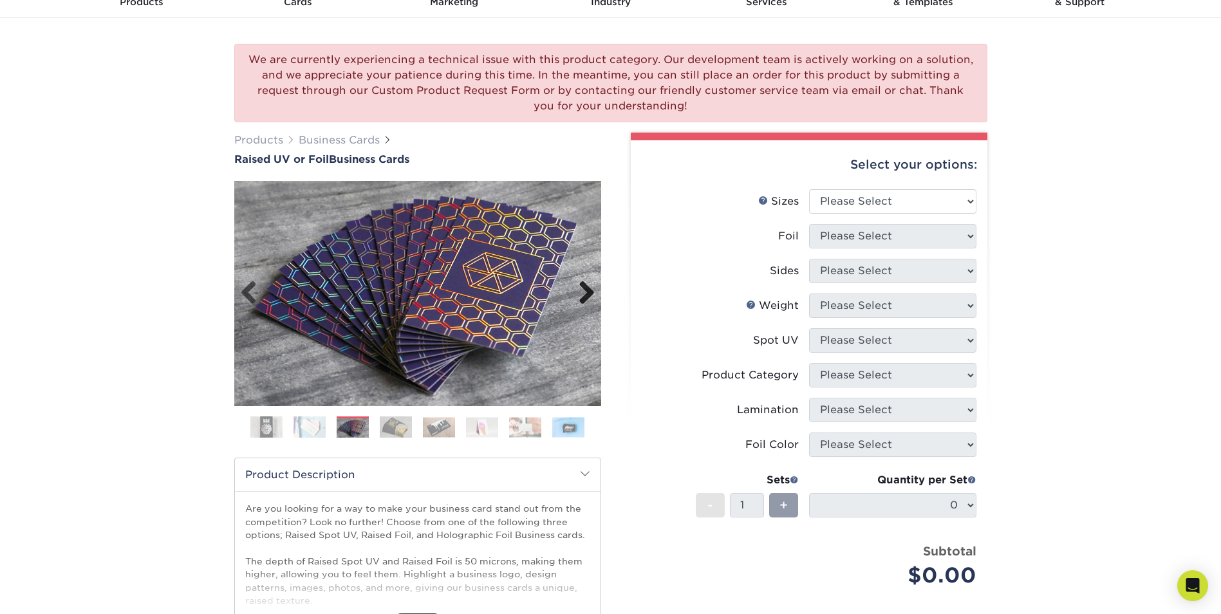
click at [573, 293] on link "Next" at bounding box center [582, 294] width 26 height 26
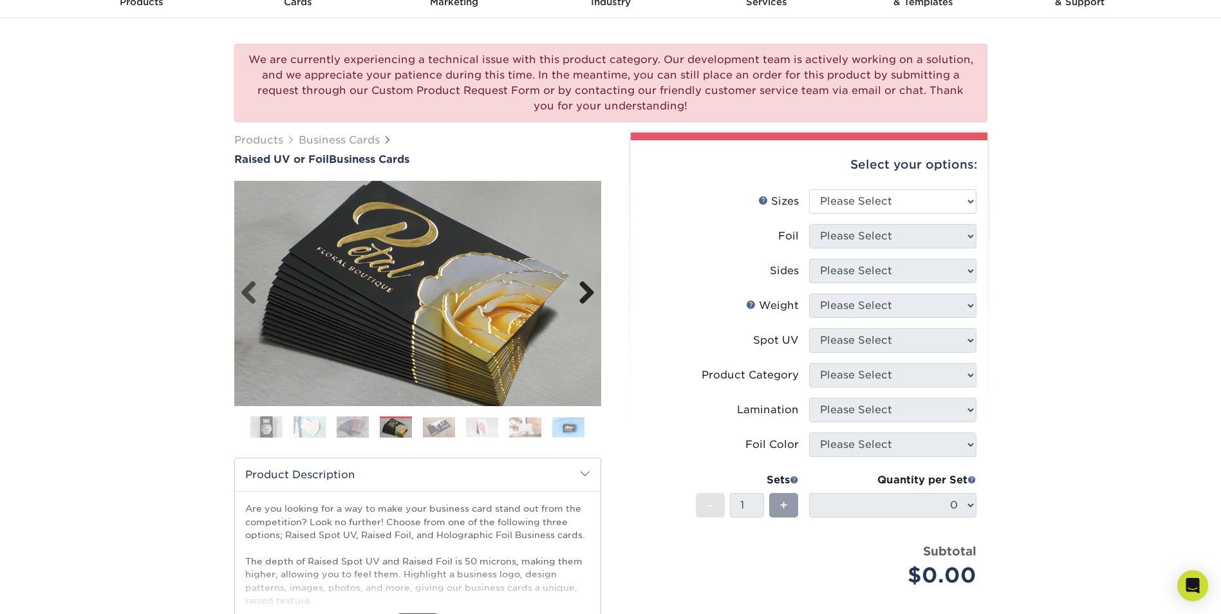
click at [573, 293] on link "Next" at bounding box center [582, 294] width 26 height 26
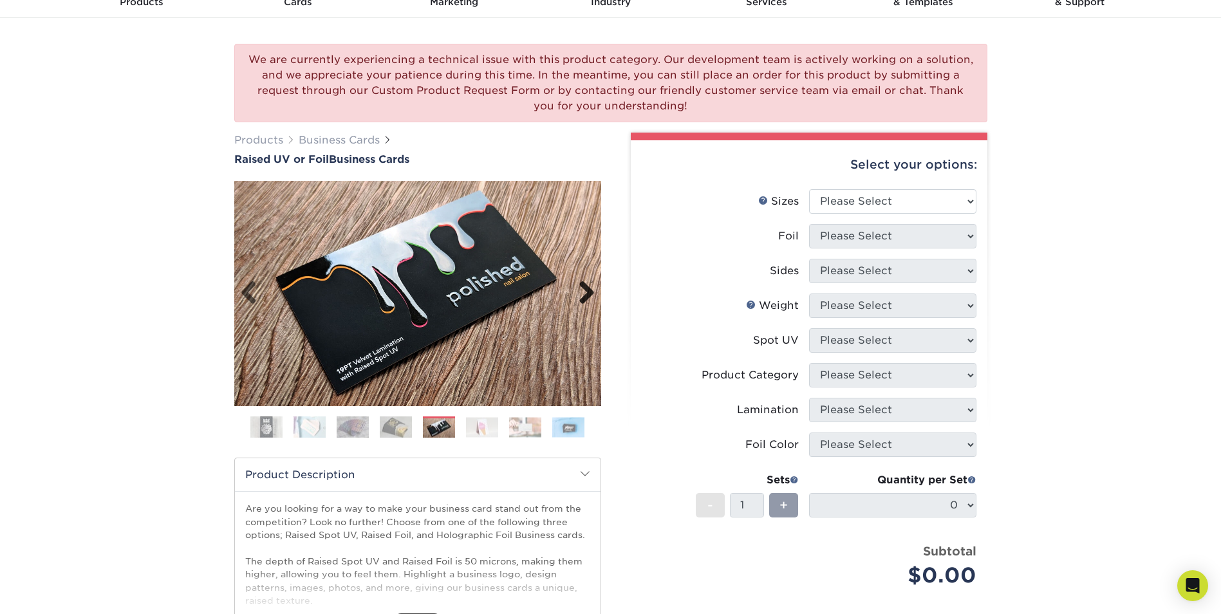
click at [573, 292] on link "Next" at bounding box center [582, 294] width 26 height 26
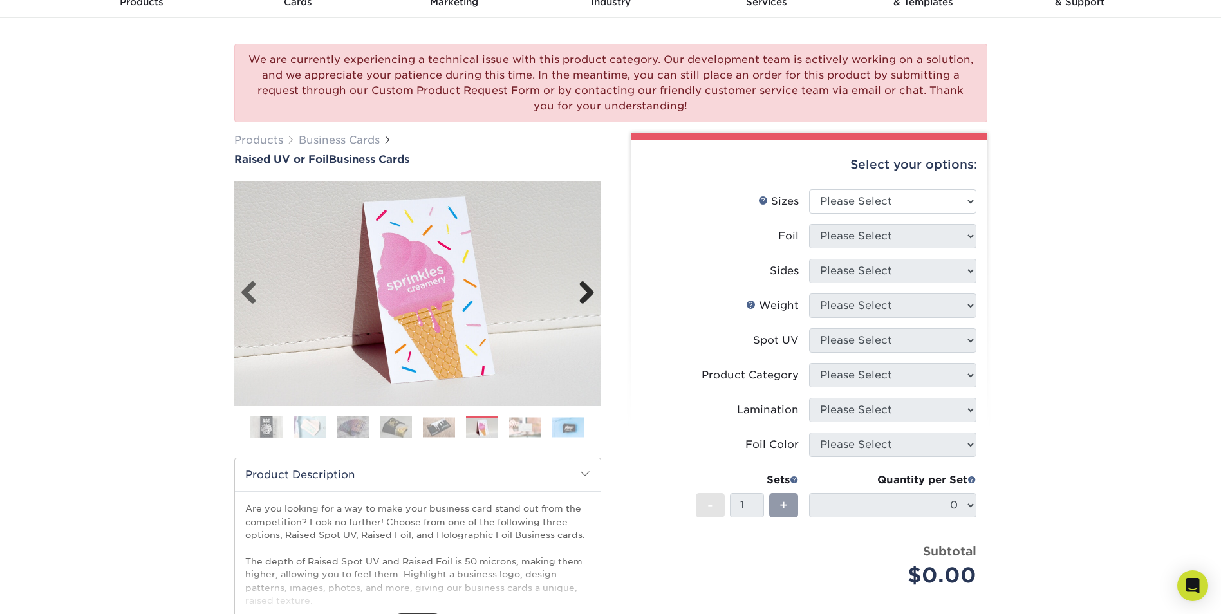
click at [573, 292] on link "Next" at bounding box center [582, 294] width 26 height 26
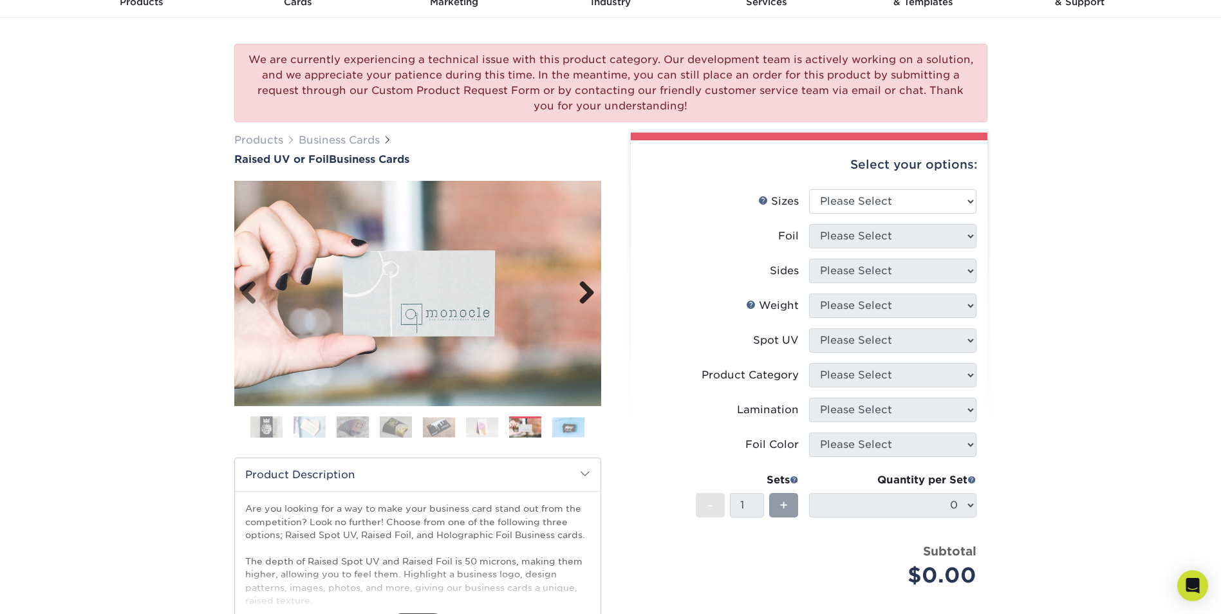
click at [573, 292] on link "Next" at bounding box center [582, 294] width 26 height 26
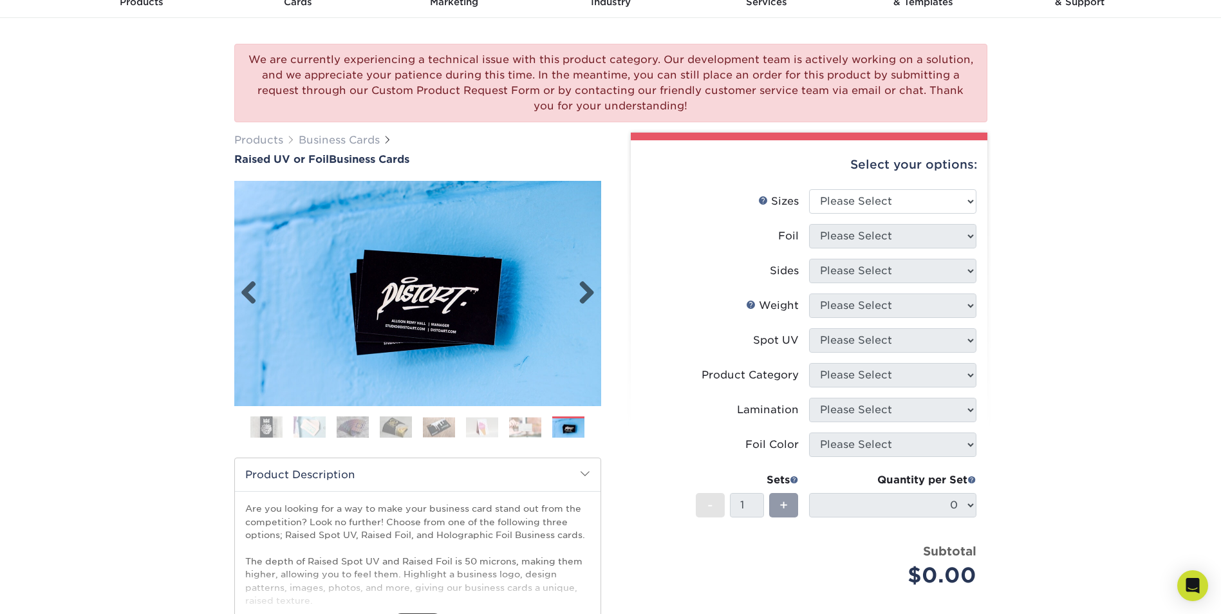
click at [235, 287] on div "Next" at bounding box center [417, 293] width 367 height 225
click at [593, 300] on link "Next" at bounding box center [582, 294] width 26 height 26
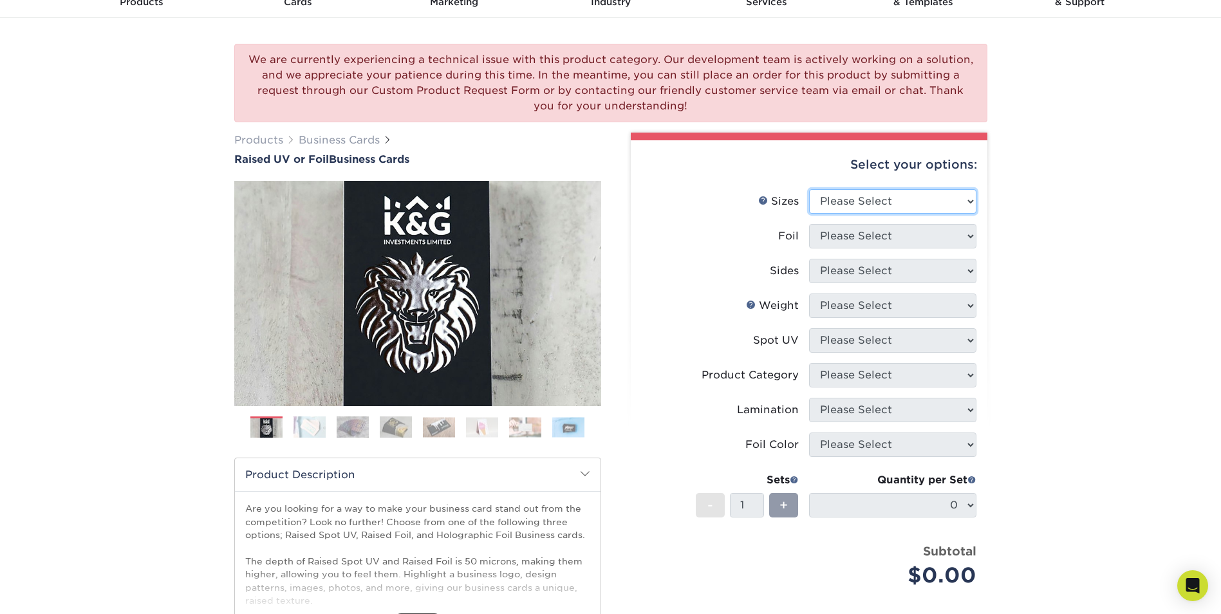
click at [923, 200] on select "Please Select 2" x 3.5" - Standard" at bounding box center [892, 201] width 167 height 24
select select "2.00x3.50"
click at [809, 189] on select "Please Select 2" x 3.5" - Standard" at bounding box center [892, 201] width 167 height 24
click at [861, 239] on select "Please Select No Yes" at bounding box center [892, 236] width 167 height 24
select select "1"
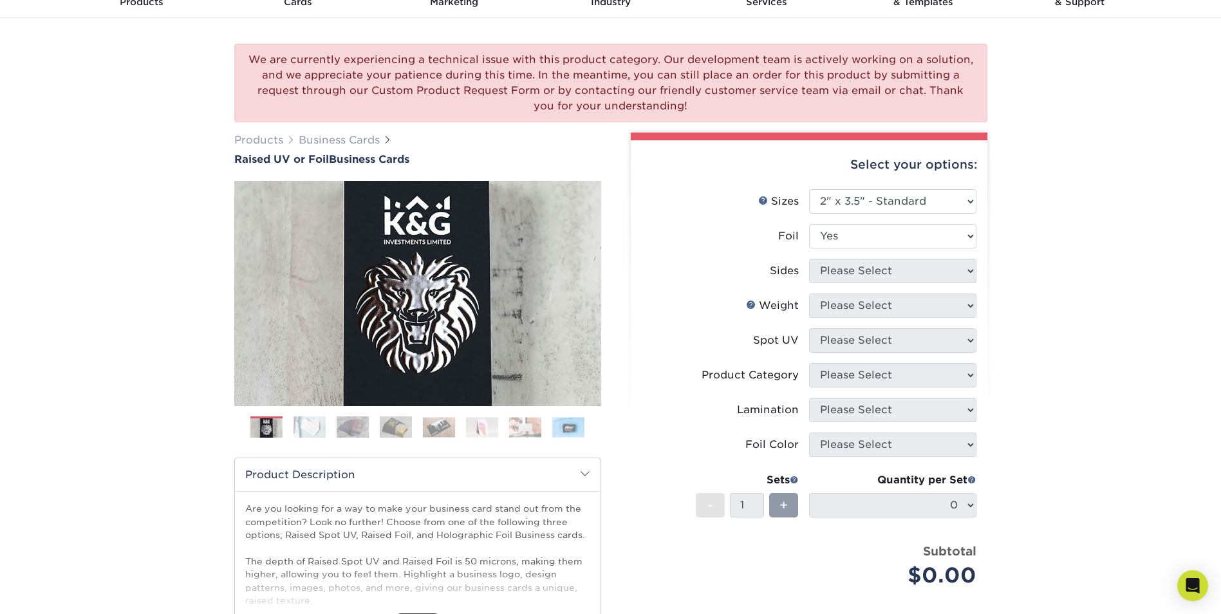
click at [809, 224] on select "Please Select No Yes" at bounding box center [892, 236] width 167 height 24
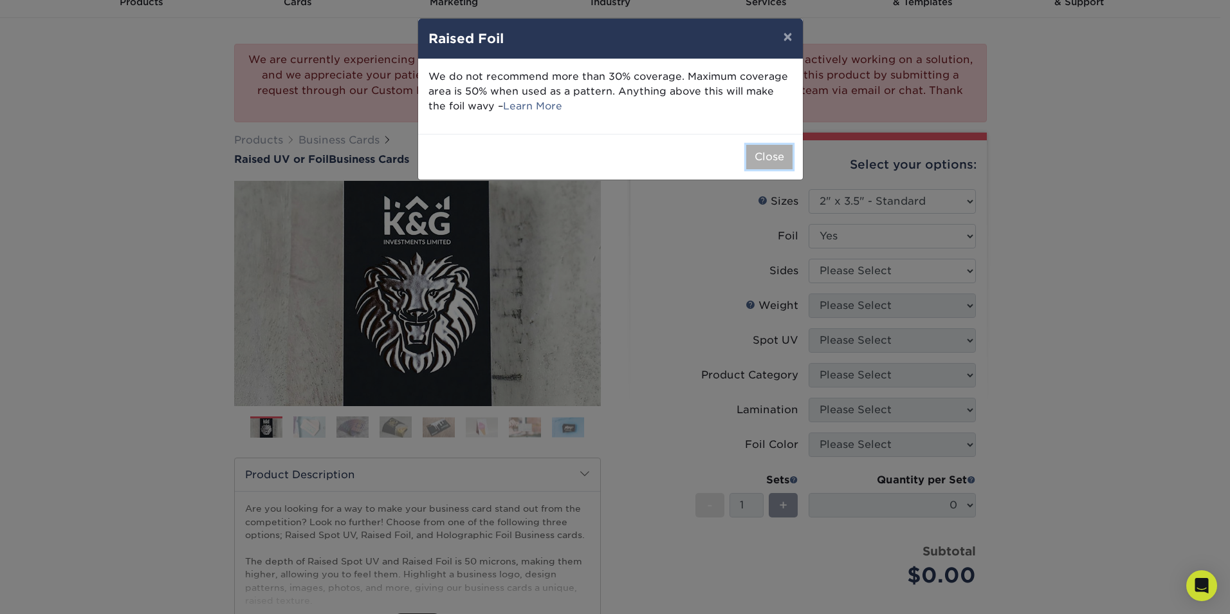
click at [762, 148] on button "Close" at bounding box center [769, 157] width 46 height 24
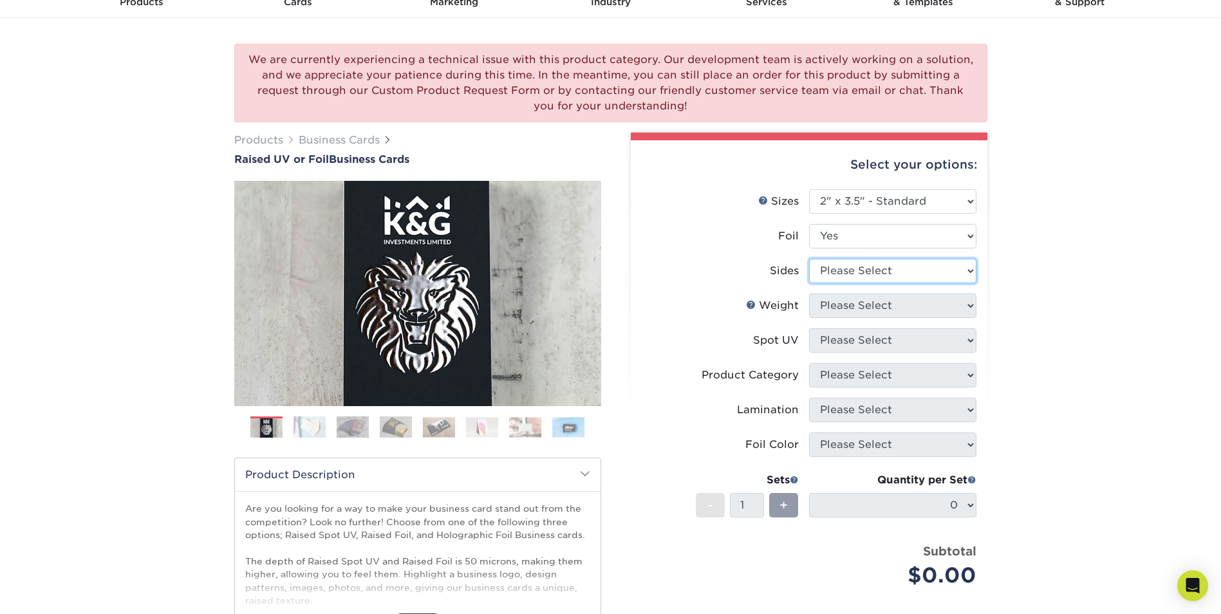
click at [858, 279] on select "Please Select Print Both Sides - Foil Both Sides Print Both Sides - Foil Front …" at bounding box center [892, 271] width 167 height 24
select select "34527644-b4fd-4ffb-9092-1318eefcd9d9"
click at [809, 259] on select "Please Select Print Both Sides - Foil Both Sides Print Both Sides - Foil Front …" at bounding box center [892, 271] width 167 height 24
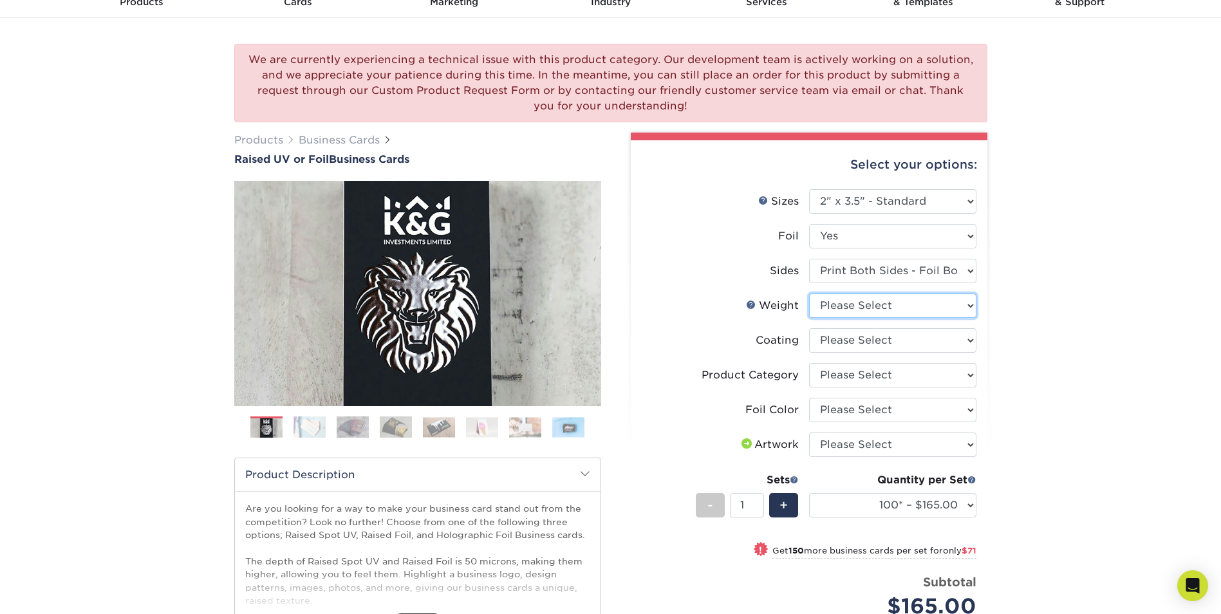
click at [825, 303] on select "Please Select 16PT" at bounding box center [892, 305] width 167 height 24
select select "16PT"
click at [809, 293] on select "Please Select 16PT" at bounding box center [892, 305] width 167 height 24
click at [835, 343] on select at bounding box center [892, 340] width 167 height 24
select select "3e7618de-abca-4bda-9f97-8b9129e913d8"
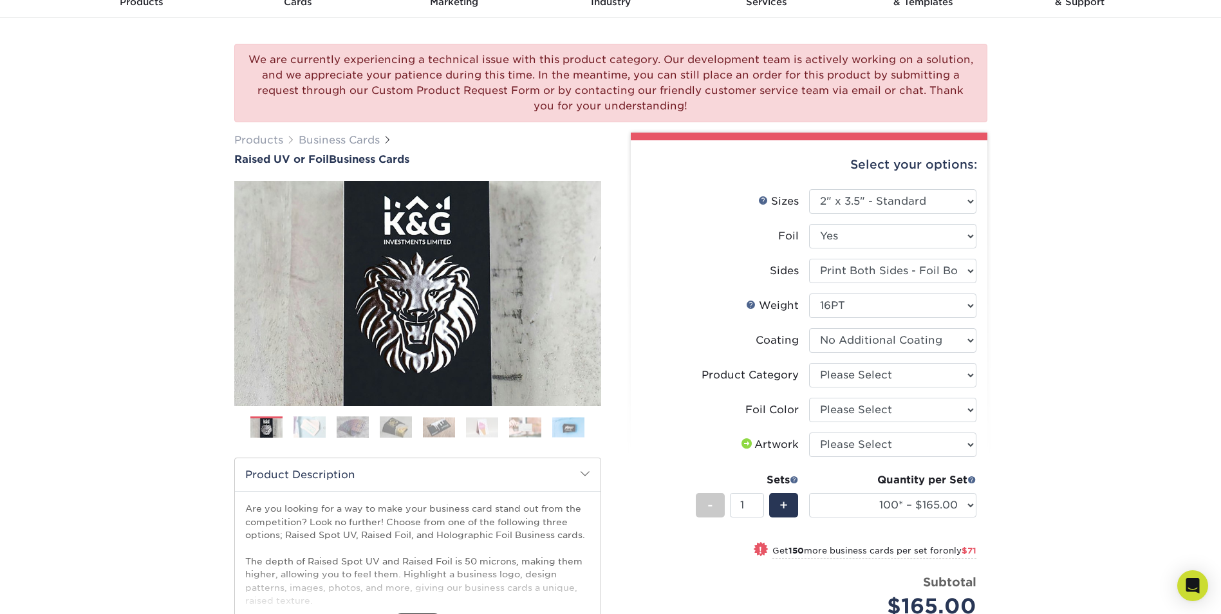
click at [809, 328] on select at bounding box center [892, 340] width 167 height 24
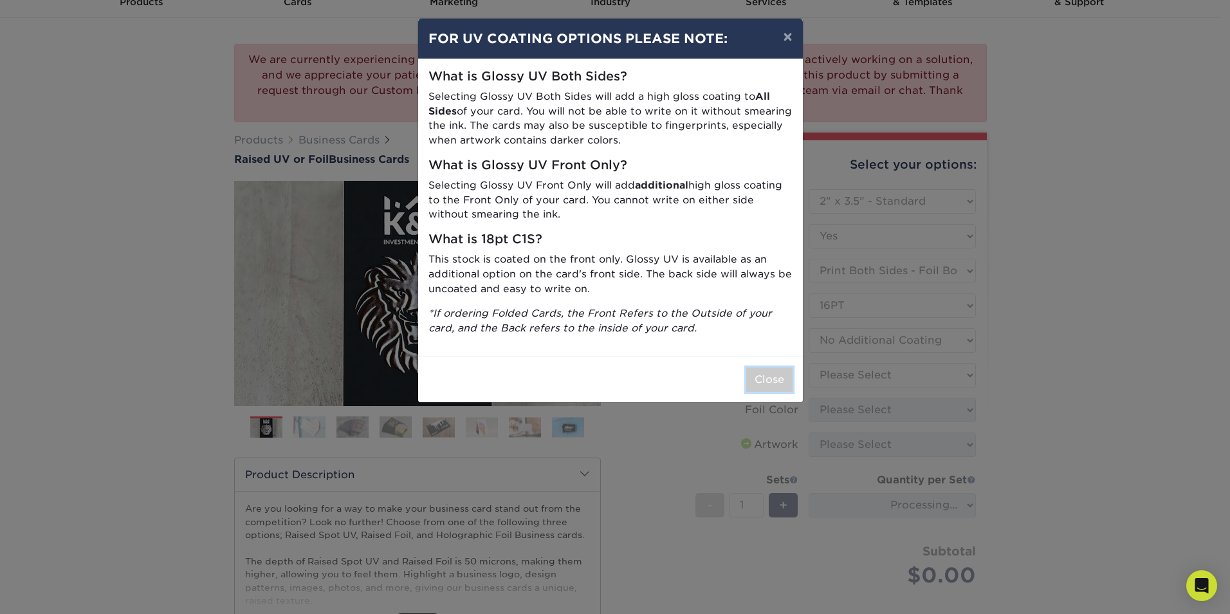
click at [780, 376] on button "Close" at bounding box center [769, 379] width 46 height 24
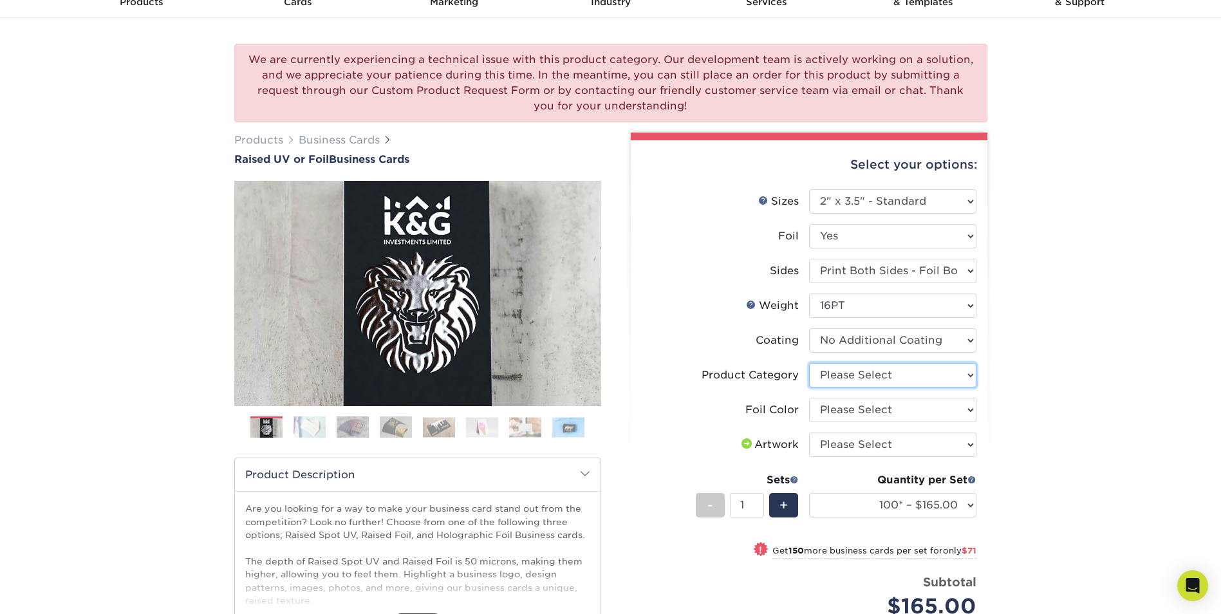
click at [845, 376] on select "Please Select Business Cards" at bounding box center [892, 375] width 167 height 24
select select "3b5148f1-0588-4f88-a218-97bcfdce65c1"
click at [809, 363] on select "Please Select Business Cards" at bounding box center [892, 375] width 167 height 24
click at [851, 403] on select "Please Select Silver Foil Gold Foil Holographic Foil" at bounding box center [892, 410] width 167 height 24
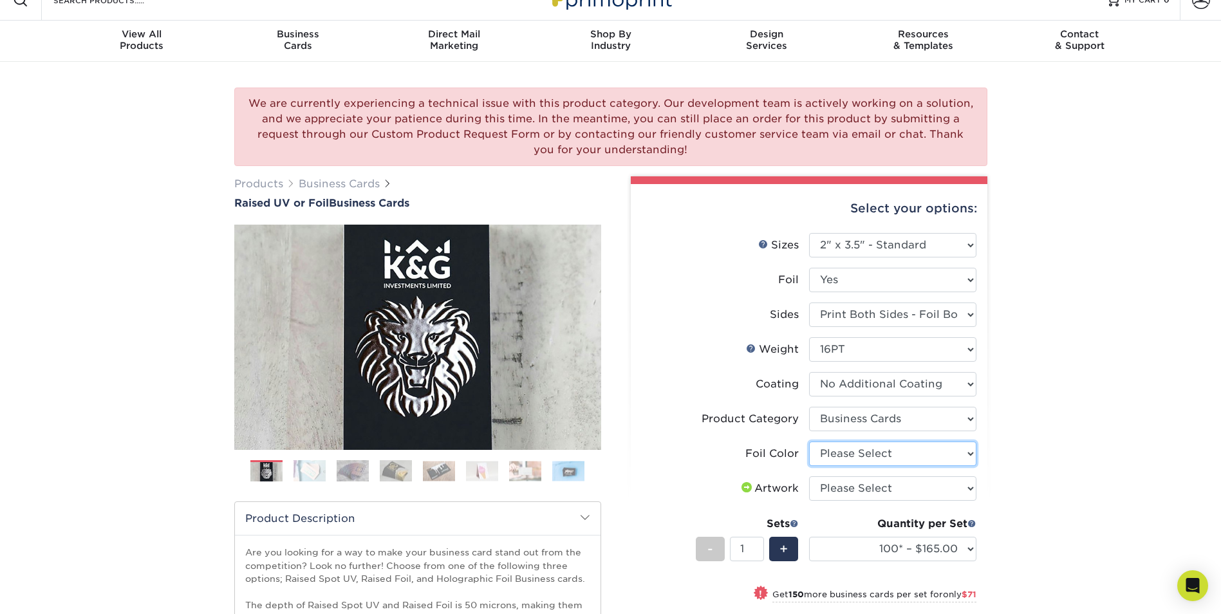
scroll to position [0, 0]
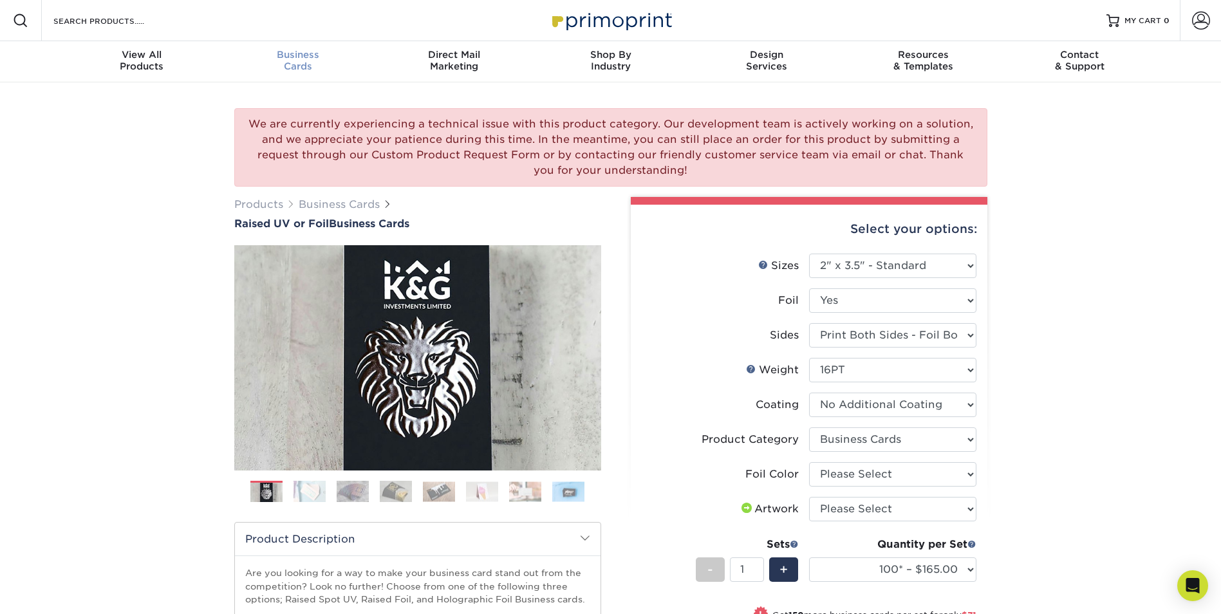
click at [294, 42] on nav "Resources Menu Search Products Account SIGN IN CREATE AN ACCOUNT forgot passwor…" at bounding box center [610, 41] width 1221 height 82
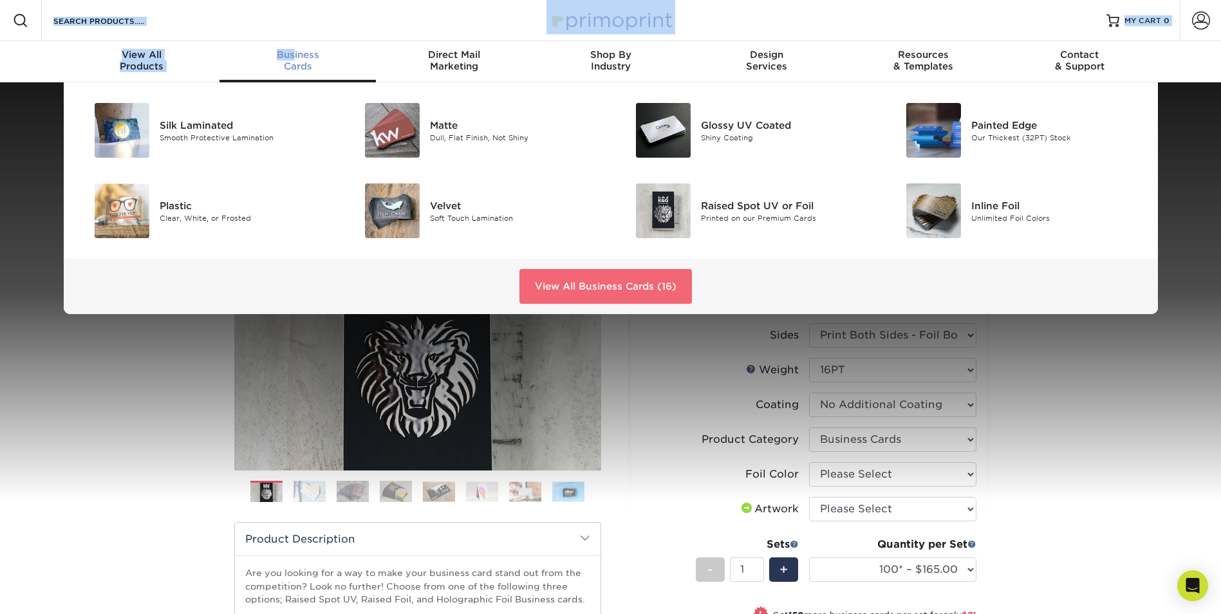
click at [605, 277] on link "View All Business Cards (16)" at bounding box center [605, 286] width 172 height 35
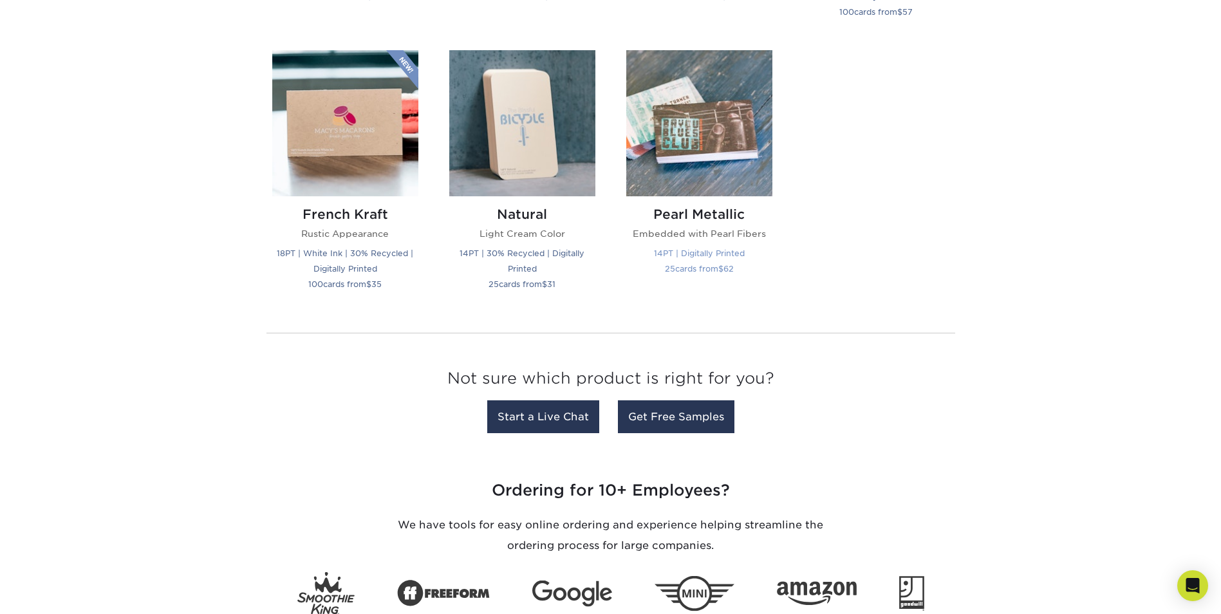
scroll to position [1158, 0]
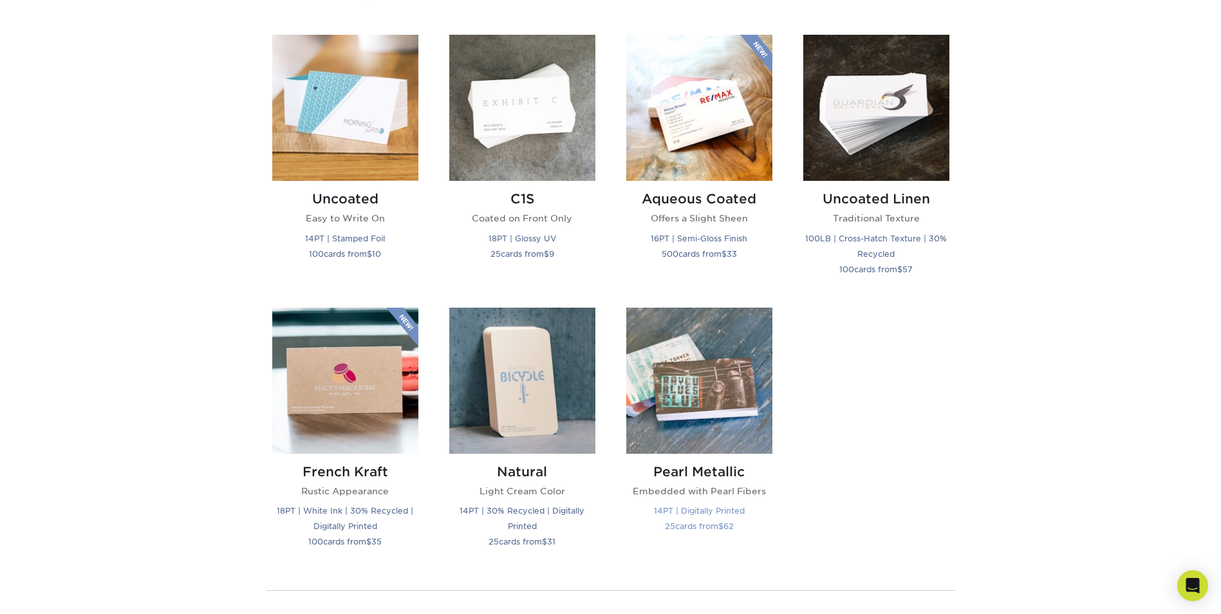
click at [681, 355] on img at bounding box center [699, 381] width 146 height 146
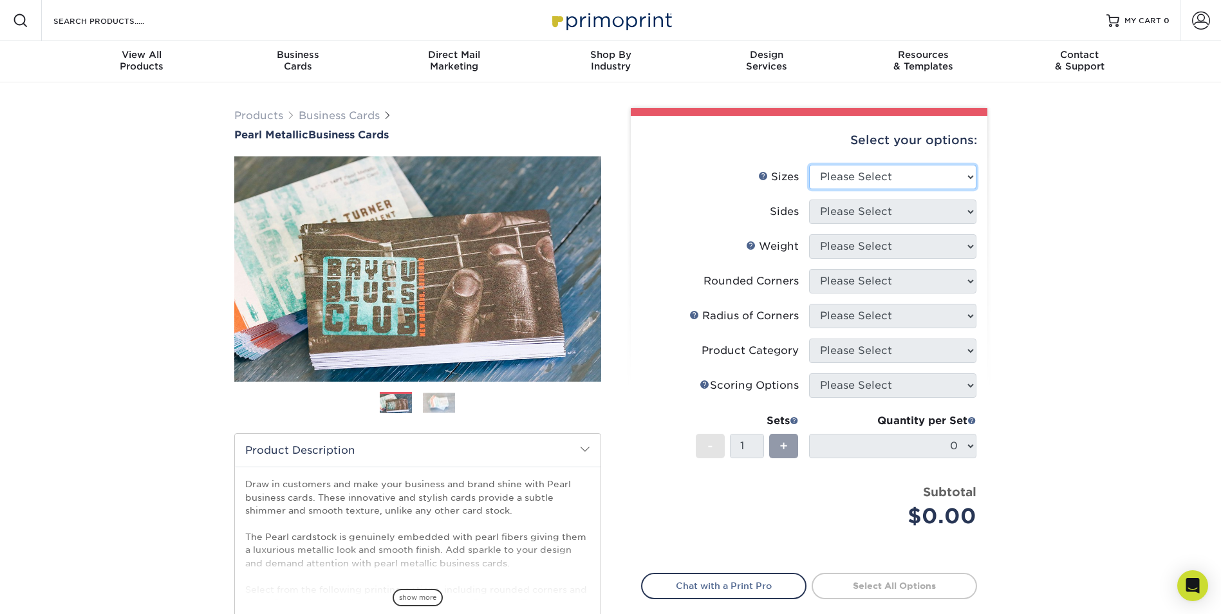
click at [861, 174] on select "Please Select 1.5" x 3.5" - Mini 1.75" x 3.5" - Mini 2" x 2" - Square 2" x 3" -…" at bounding box center [892, 177] width 167 height 24
click at [744, 217] on label "Sides" at bounding box center [724, 211] width 167 height 24
click at [831, 178] on select "Please Select 1.5" x 3.5" - Mini 1.75" x 3.5" - Mini 2" x 2" - Square 2" x 3" -…" at bounding box center [892, 177] width 167 height 24
select select "2.00x3.50"
click at [809, 165] on select "Please Select 1.5" x 3.5" - Mini 1.75" x 3.5" - Mini 2" x 2" - Square 2" x 3" -…" at bounding box center [892, 177] width 167 height 24
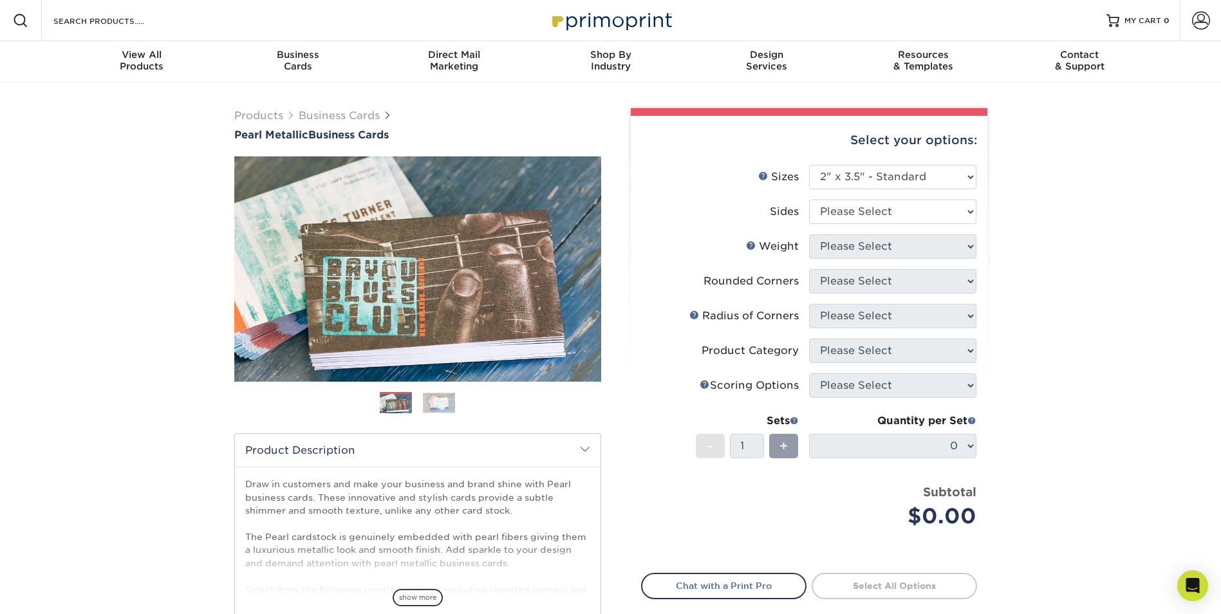
click at [911, 191] on li "Sizes Help Sizes Please Select 1.5" x 3.5" - Mini 1.75" x 3.5" - Mini 2" x 2" -…" at bounding box center [808, 182] width 335 height 35
click at [892, 219] on select "Please Select Print Both Sides Print Front Only" at bounding box center [892, 211] width 167 height 24
select select "13abbda7-1d64-4f25-8bb2-c179b224825d"
click at [809, 199] on select "Please Select Print Both Sides Print Front Only" at bounding box center [892, 211] width 167 height 24
click at [857, 248] on select "Please Select 14PTPM" at bounding box center [892, 246] width 167 height 24
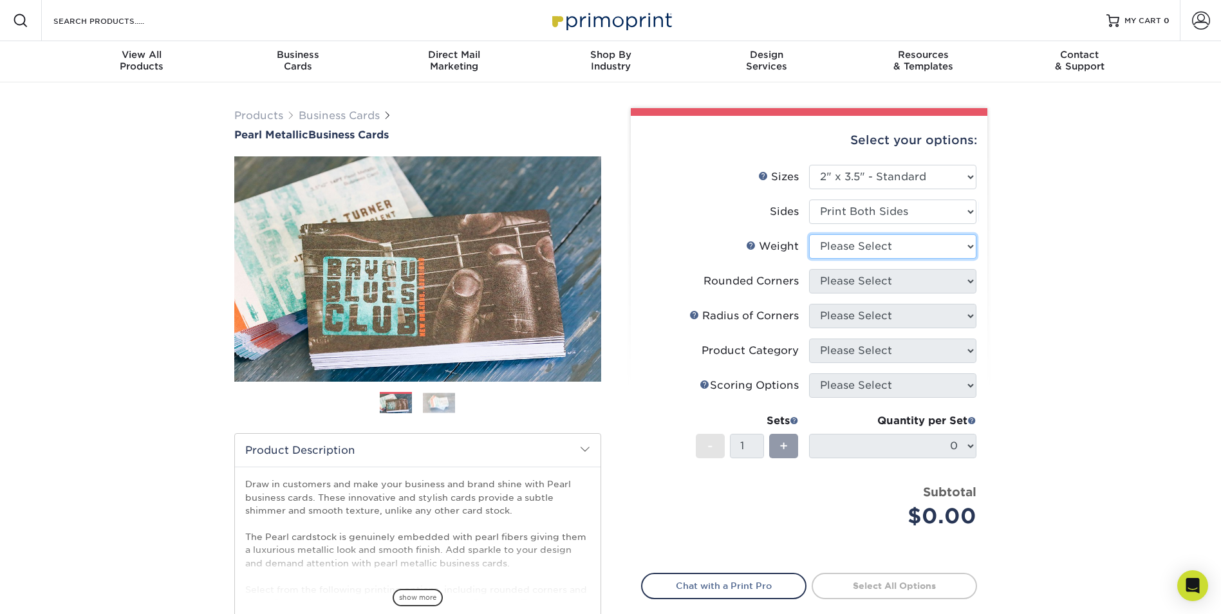
select select "14PTPM"
click at [809, 234] on select "Please Select 14PTPM" at bounding box center [892, 246] width 167 height 24
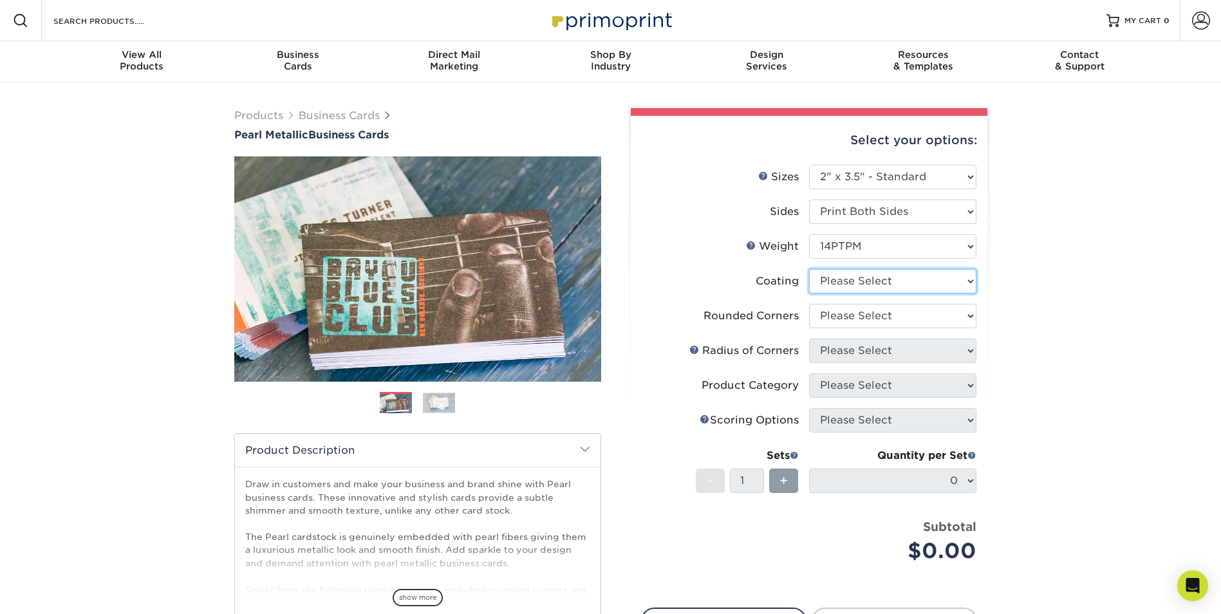
click at [848, 281] on select at bounding box center [892, 281] width 167 height 24
select select "3e7618de-abca-4bda-9f97-8b9129e913d8"
click at [809, 269] on select at bounding box center [892, 281] width 167 height 24
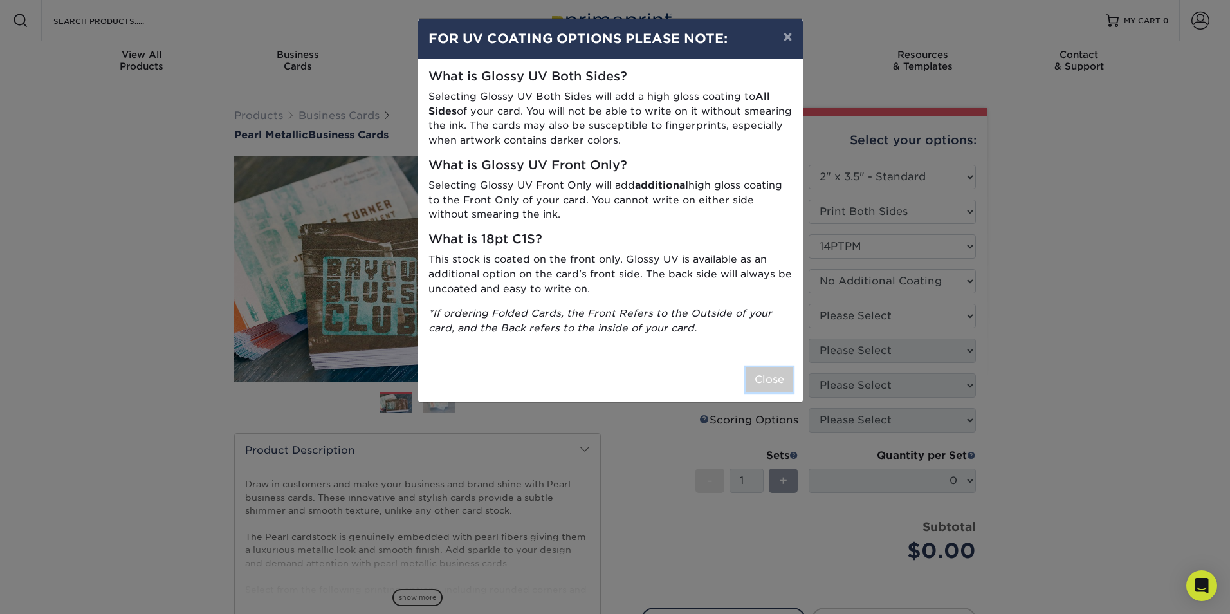
drag, startPoint x: 755, startPoint y: 380, endPoint x: 802, endPoint y: 345, distance: 58.0
click at [754, 378] on button "Close" at bounding box center [769, 379] width 46 height 24
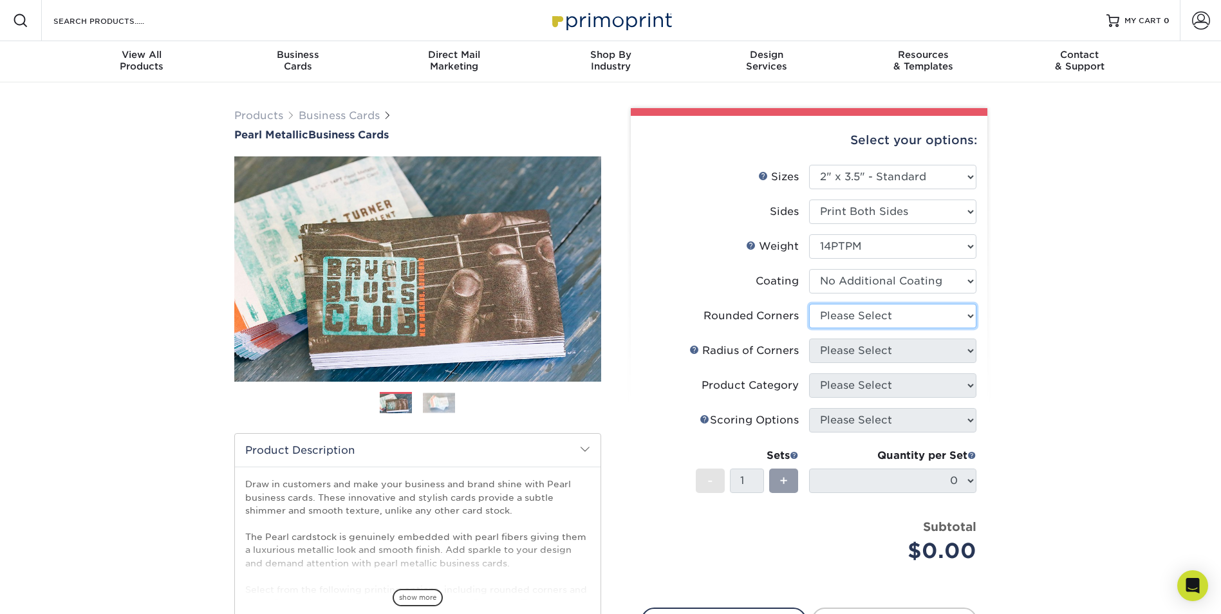
click at [837, 319] on select "Please Select Yes - Round 2 Corners Yes - Round 4 Corners No" at bounding box center [892, 316] width 167 height 24
select select "0"
click at [809, 304] on select "Please Select Yes - Round 2 Corners Yes - Round 4 Corners No" at bounding box center [892, 316] width 167 height 24
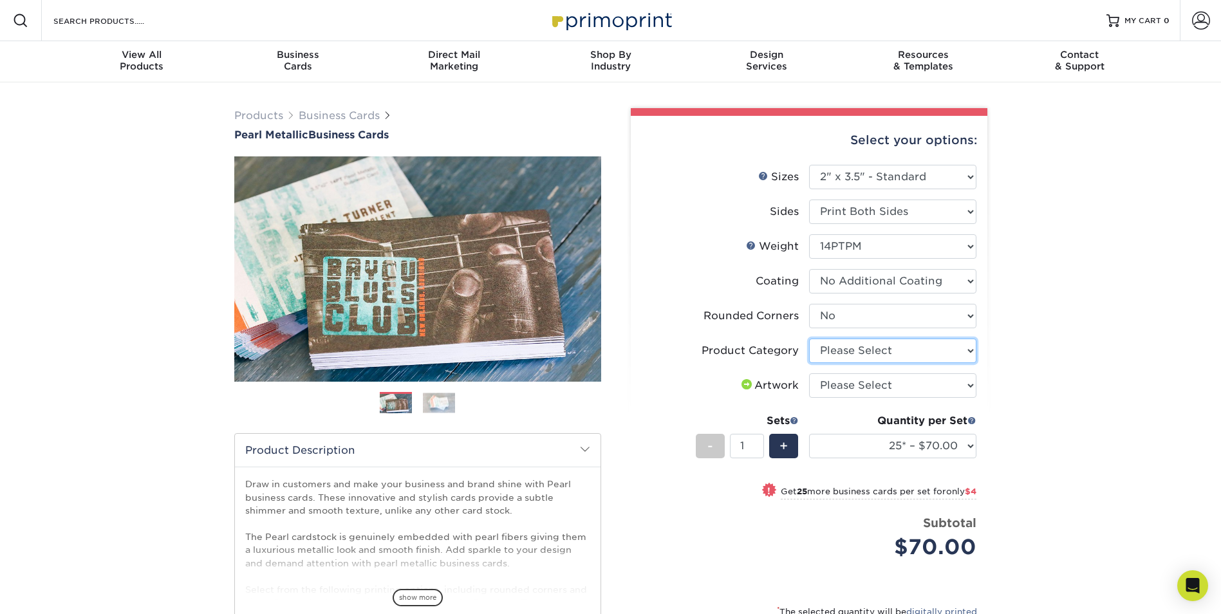
click at [840, 355] on select "Please Select Business Cards" at bounding box center [892, 350] width 167 height 24
select select "3b5148f1-0588-4f88-a218-97bcfdce65c1"
click at [809, 338] on select "Please Select Business Cards" at bounding box center [892, 350] width 167 height 24
click at [845, 381] on select "Please Select I will upload files I need a design - $100" at bounding box center [892, 385] width 167 height 24
click at [809, 373] on select "Please Select I will upload files I need a design - $100" at bounding box center [892, 385] width 167 height 24
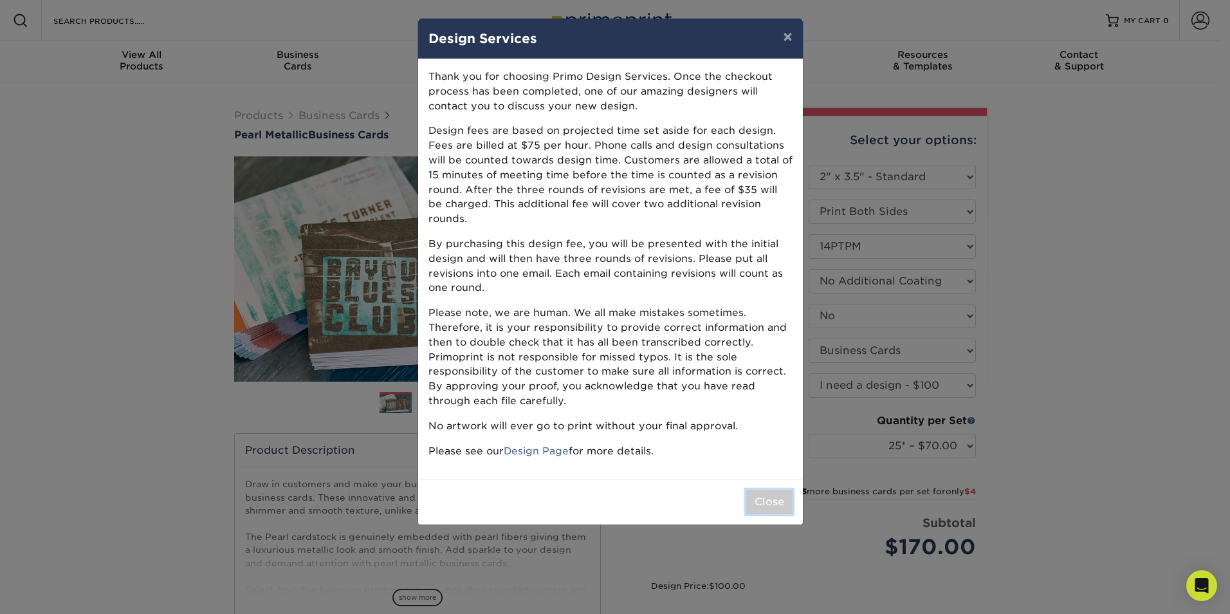
click at [773, 490] on button "Close" at bounding box center [769, 502] width 46 height 24
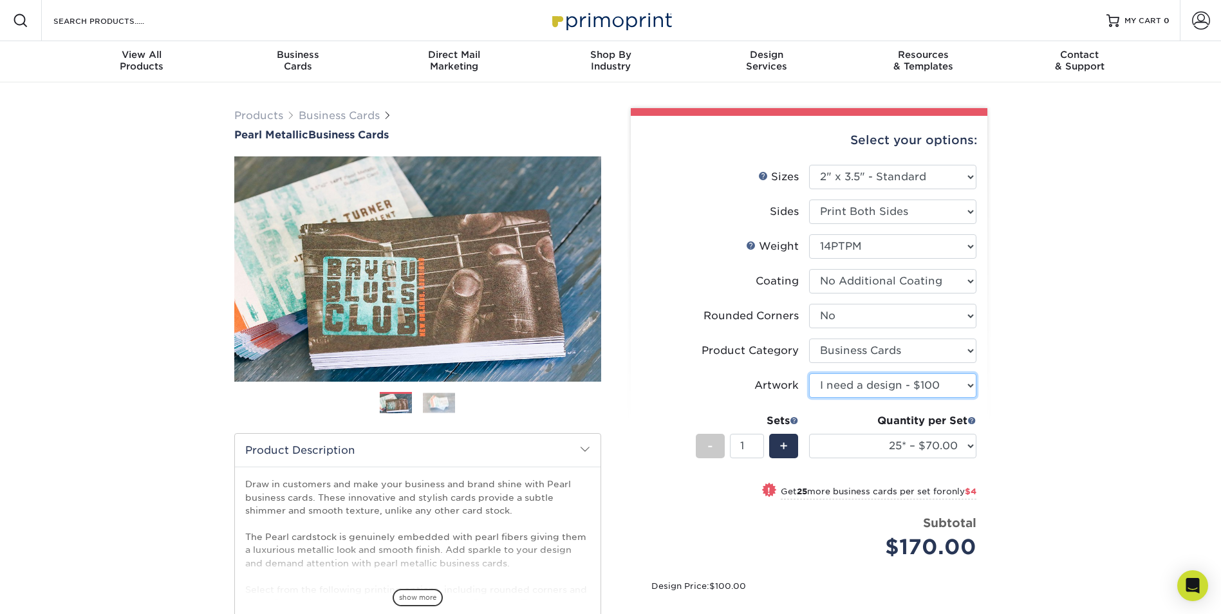
click at [862, 384] on select "Please Select I will upload files I need a design - $100" at bounding box center [892, 385] width 167 height 24
select select "upload"
click at [809, 373] on select "Please Select I will upload files I need a design - $100" at bounding box center [892, 385] width 167 height 24
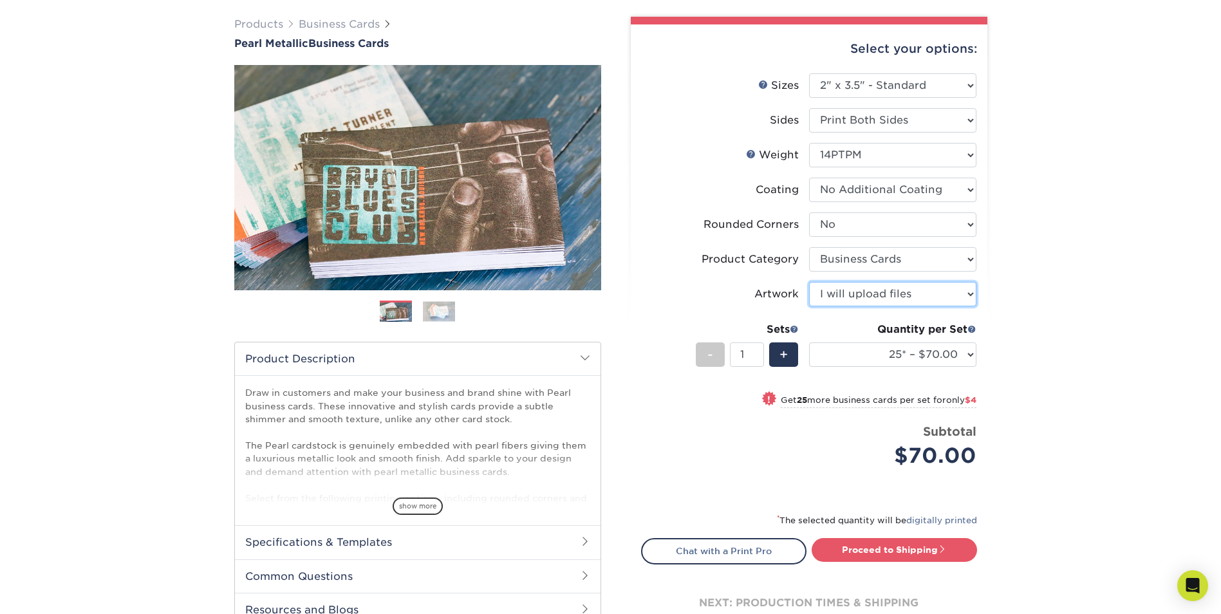
scroll to position [322, 0]
